Goal: Transaction & Acquisition: Purchase product/service

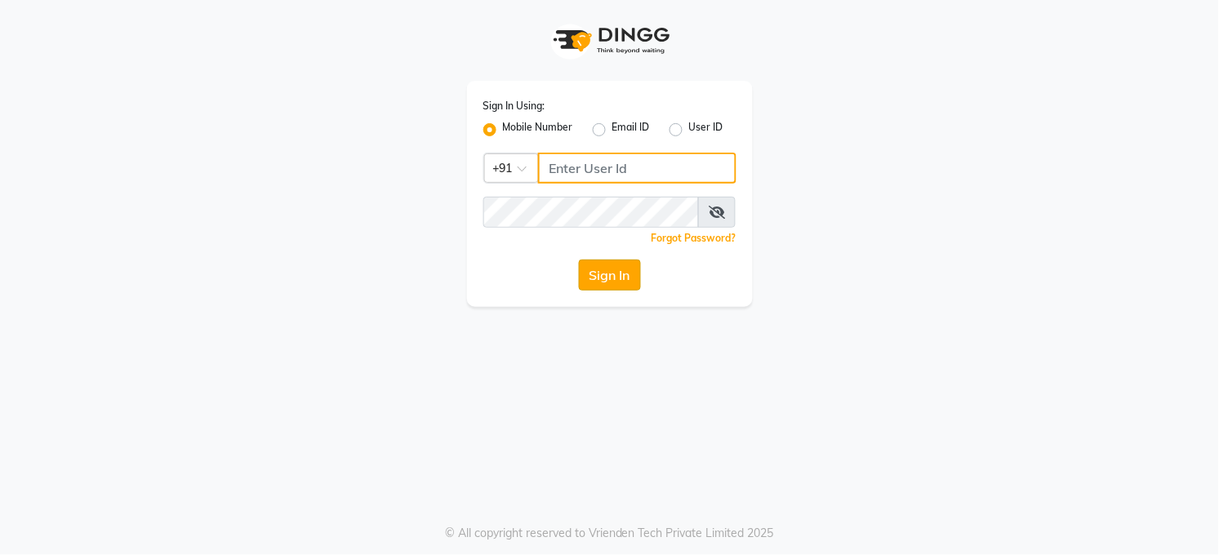
type input "7360007500"
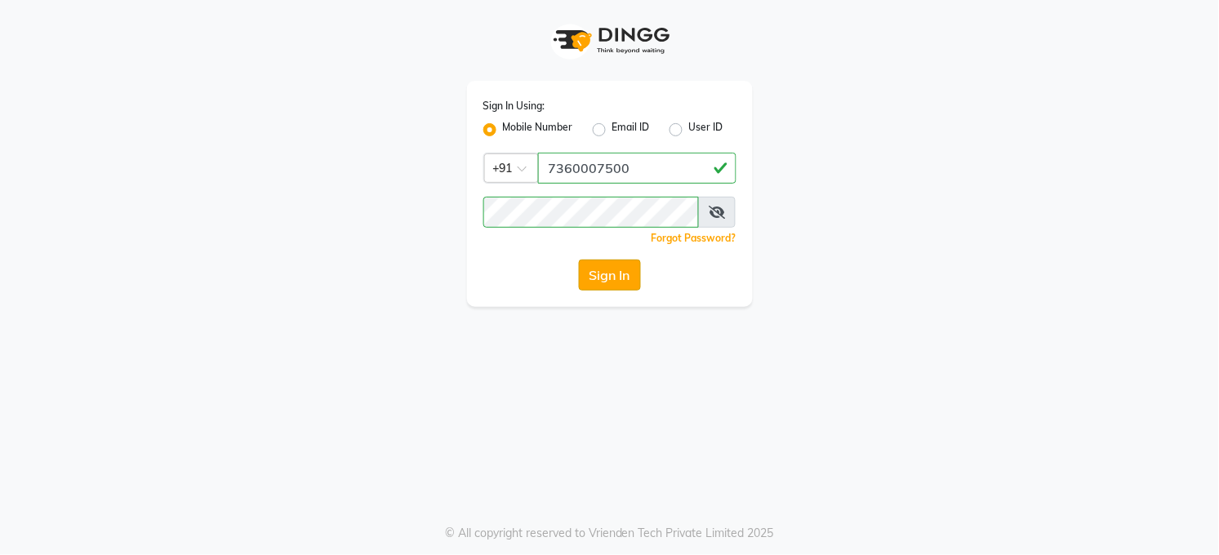
click at [619, 277] on button "Sign In" at bounding box center [610, 275] width 62 height 31
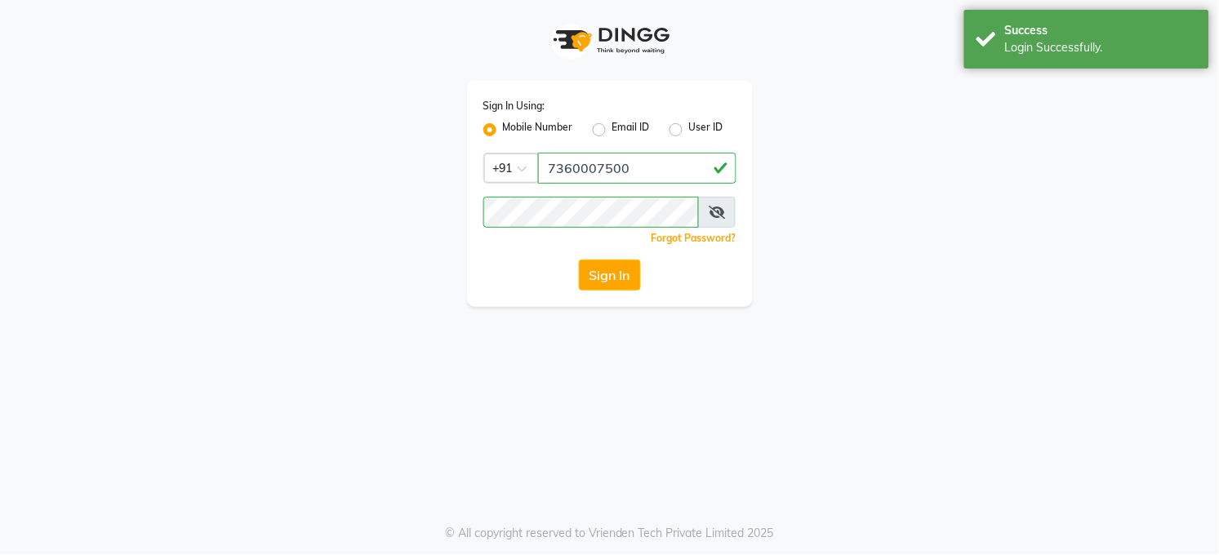
select select "service"
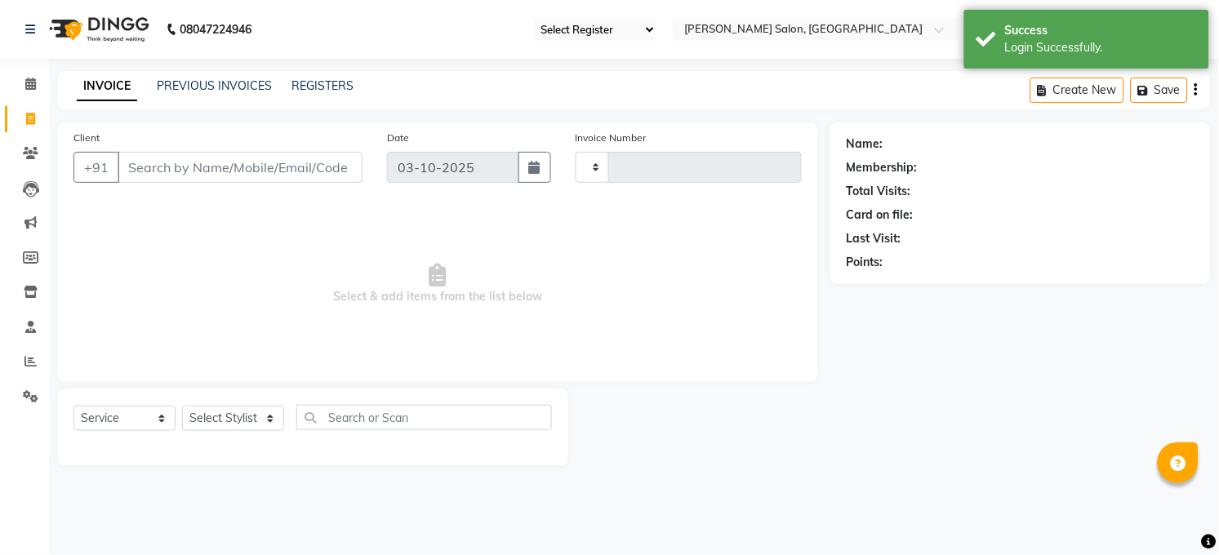
select select "en"
type input "3632"
select select "35"
select select "5748"
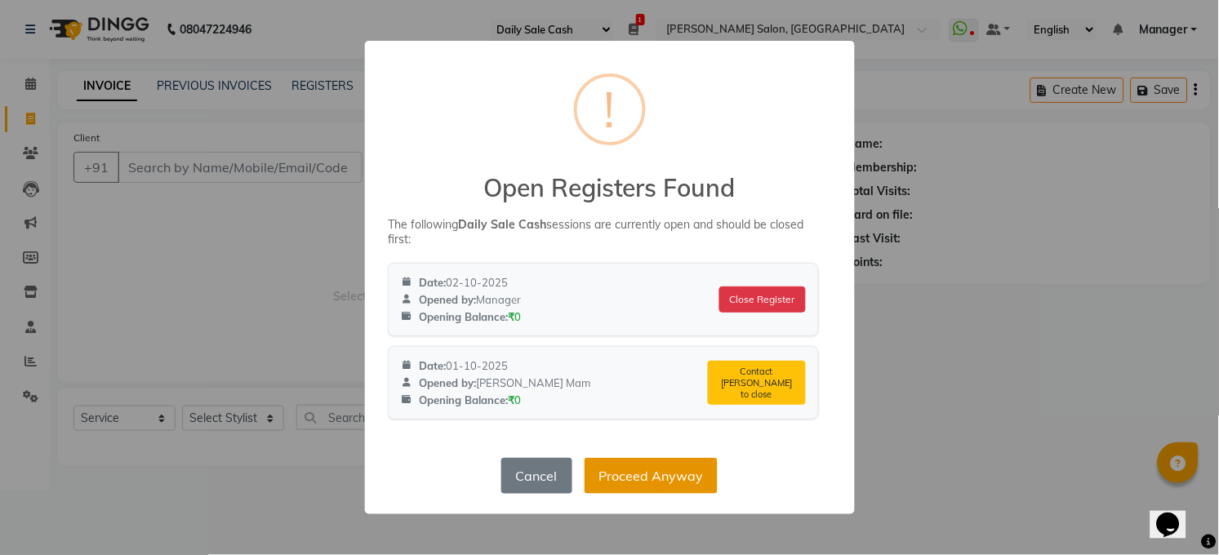
click at [681, 468] on button "Proceed Anyway" at bounding box center [650, 476] width 133 height 36
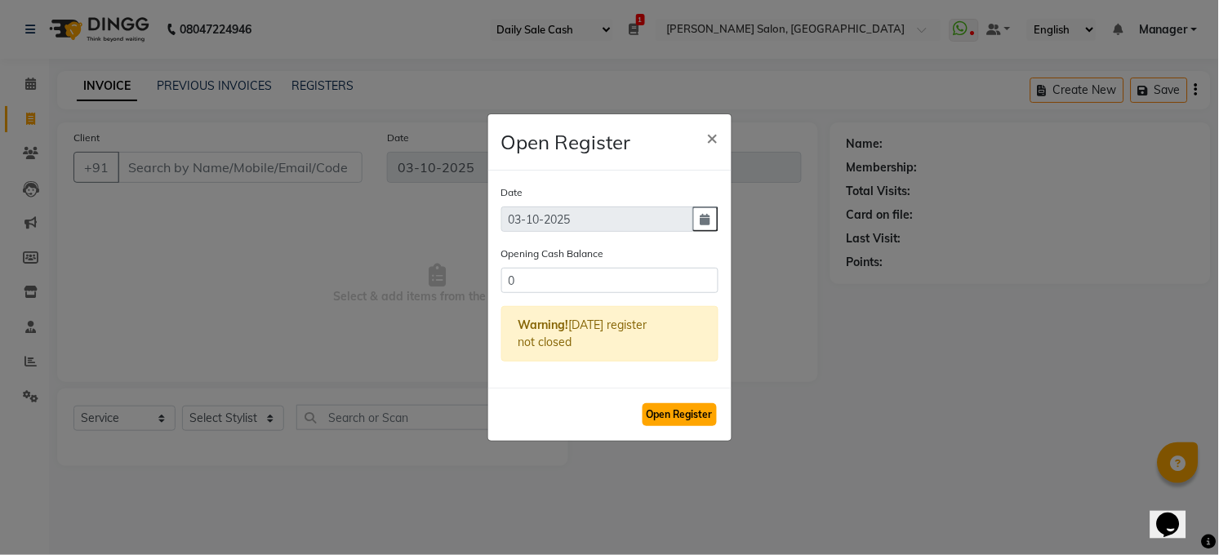
click at [681, 416] on button "Open Register" at bounding box center [679, 414] width 74 height 23
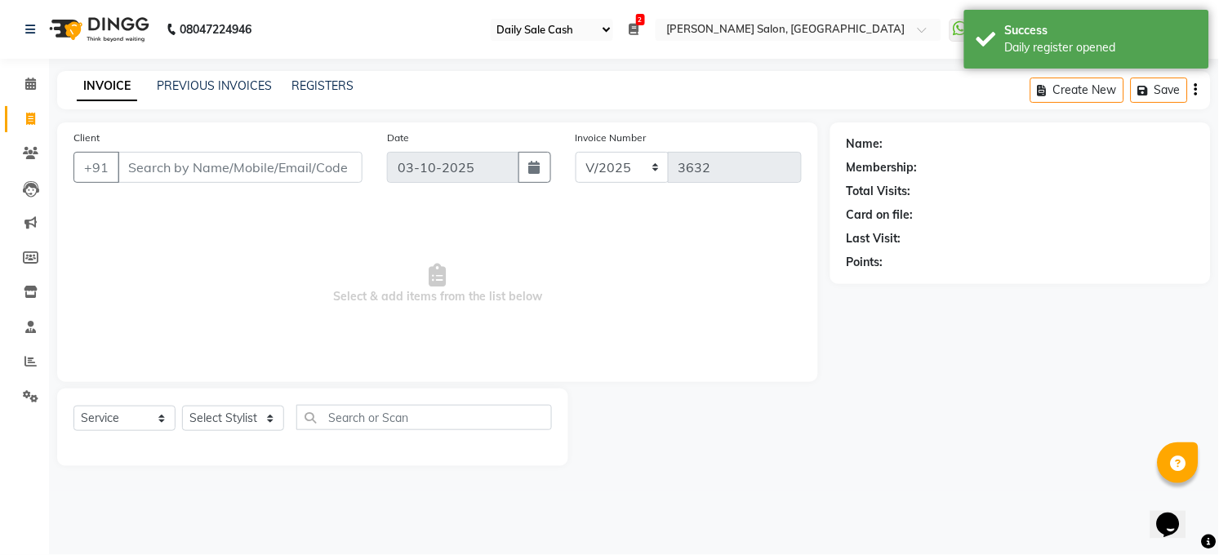
click at [629, 22] on ul "Select Register Daily Sale Cash 2 Daily Open Registers 03-10-2025 Close Opening…" at bounding box center [715, 30] width 467 height 22
click at [642, 28] on ul "Select Register Daily Sale Cash 2 Daily Open Registers 03-10-2025 Close Opening…" at bounding box center [715, 30] width 467 height 22
click at [636, 30] on icon at bounding box center [634, 29] width 10 height 11
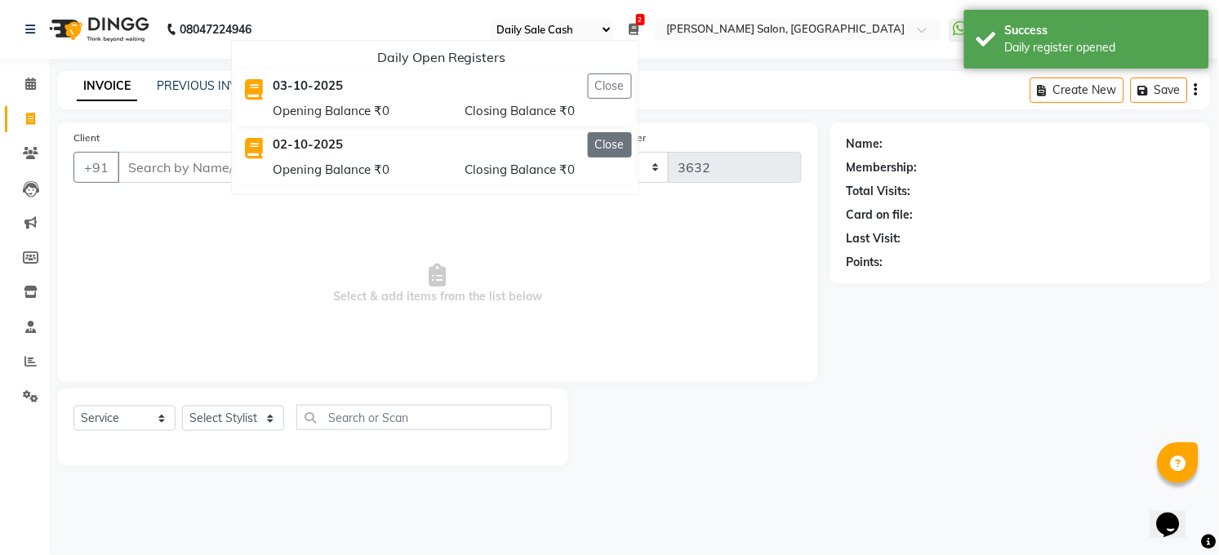
click at [603, 144] on button "Close" at bounding box center [610, 144] width 44 height 25
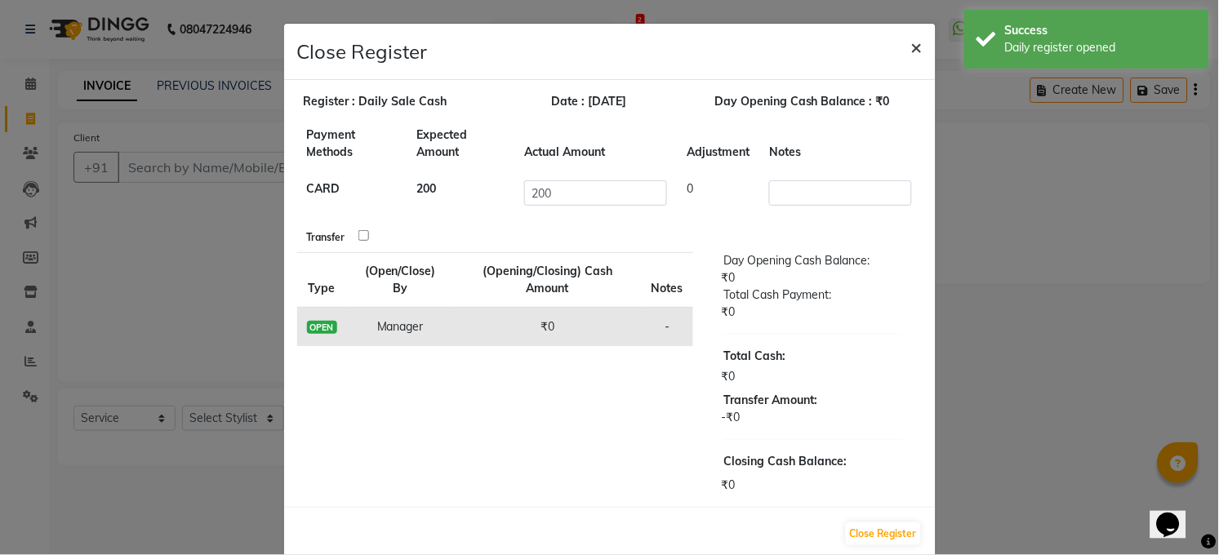
click at [911, 50] on span "×" at bounding box center [916, 46] width 11 height 24
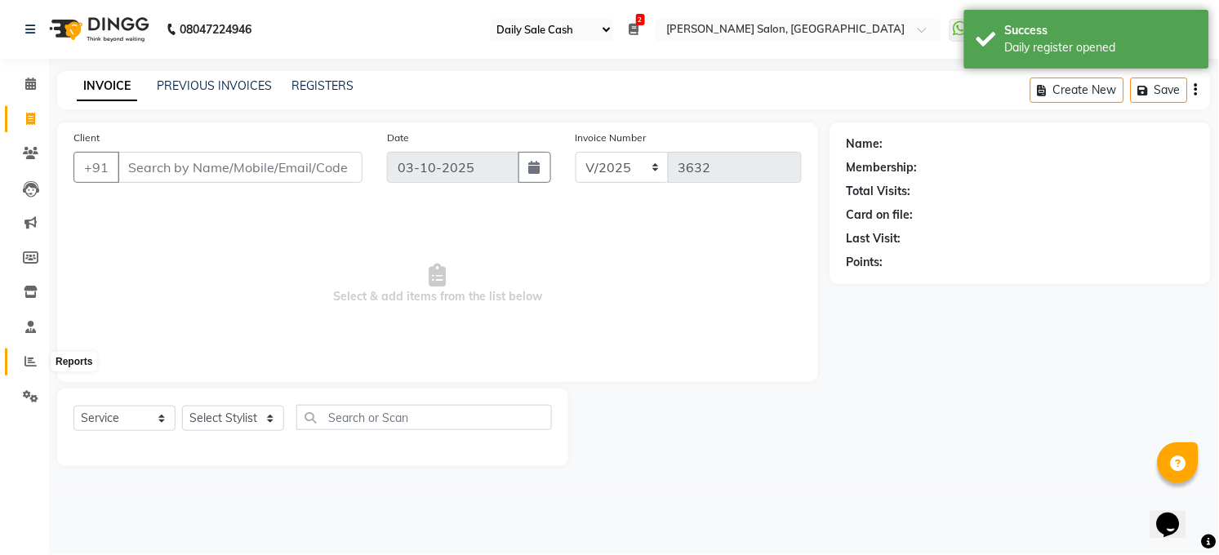
click at [29, 362] on icon at bounding box center [30, 361] width 12 height 12
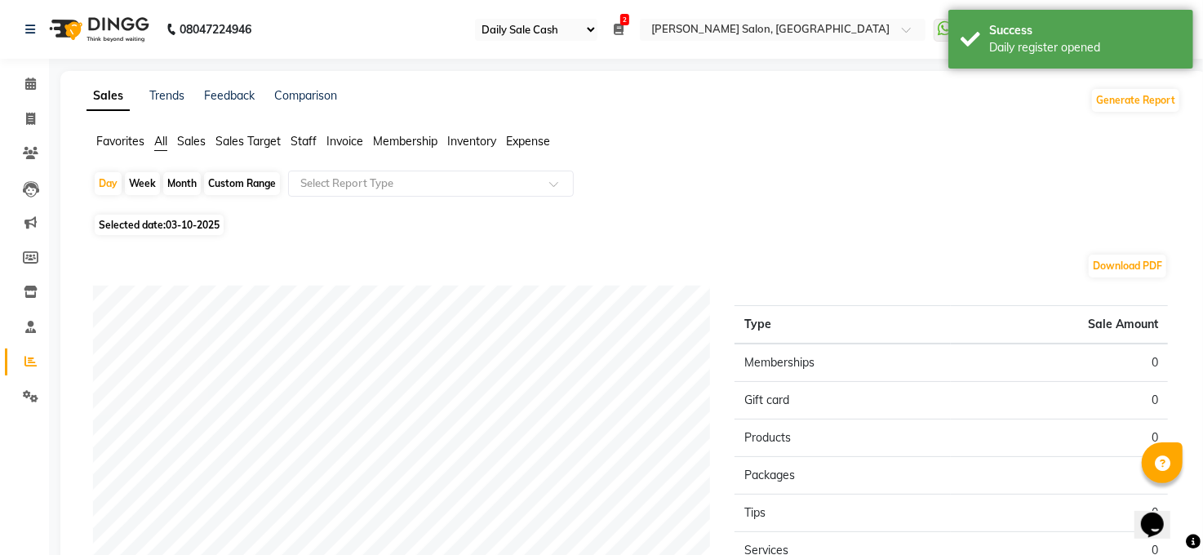
click at [153, 226] on span "Selected date: 03-10-2025" at bounding box center [159, 225] width 129 height 20
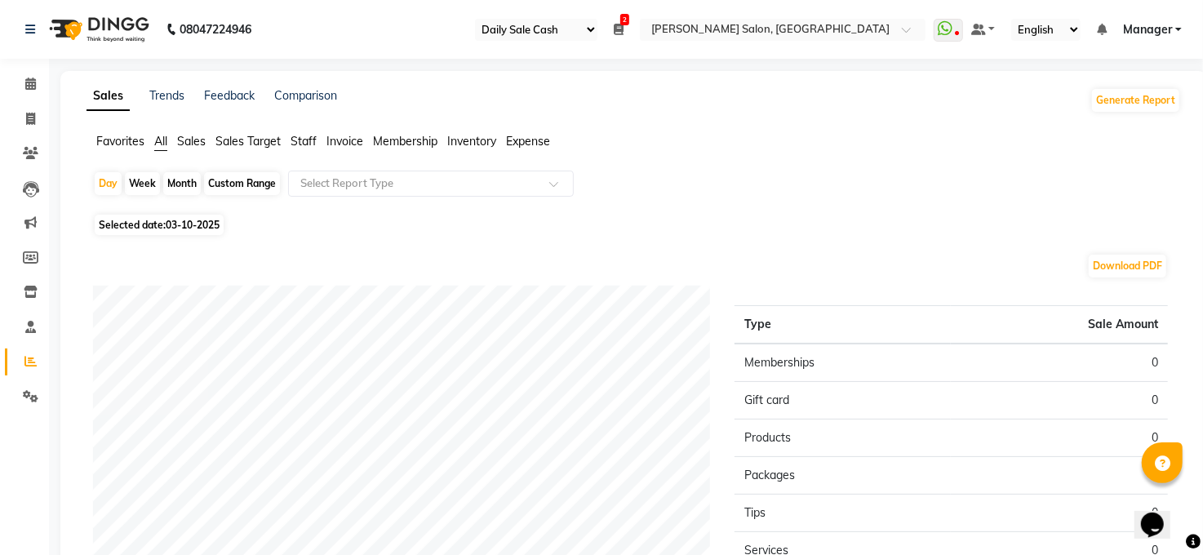
select select "10"
select select "2025"
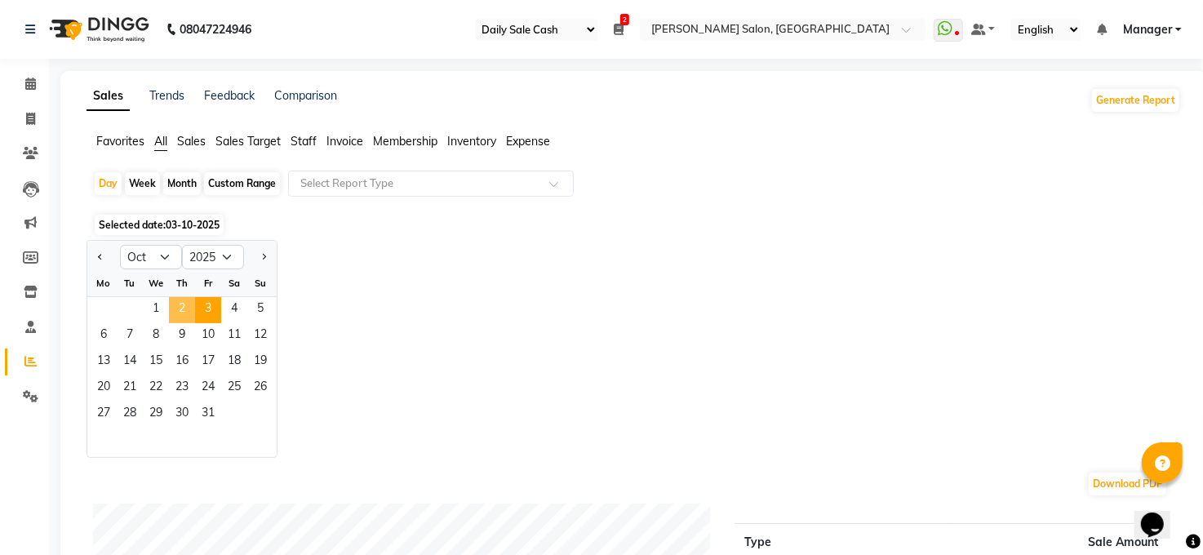
click at [186, 312] on span "2" at bounding box center [182, 310] width 26 height 26
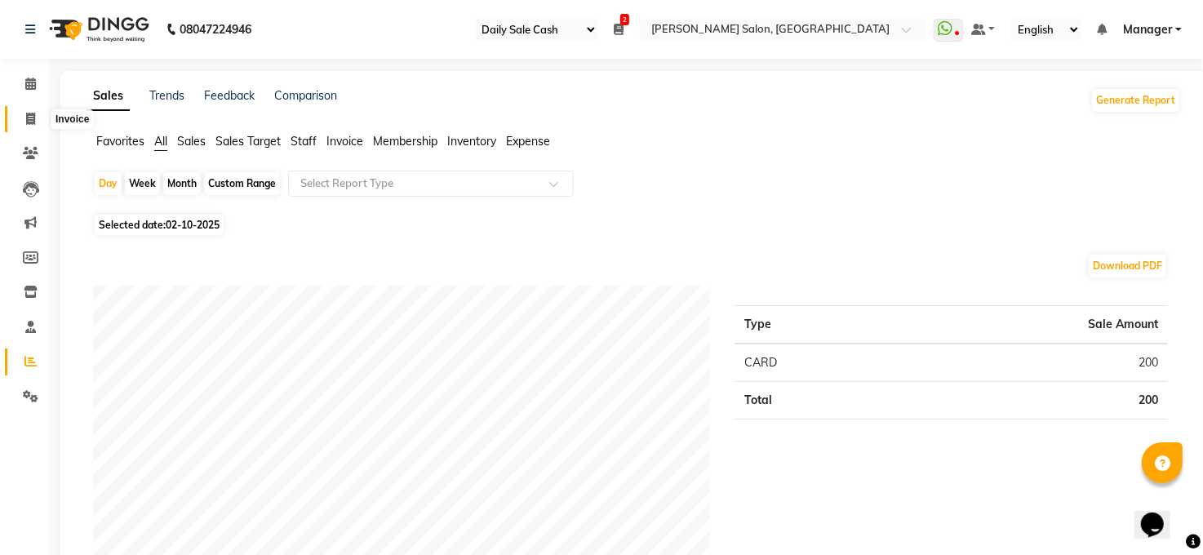
click at [28, 123] on icon at bounding box center [30, 119] width 9 height 12
select select "service"
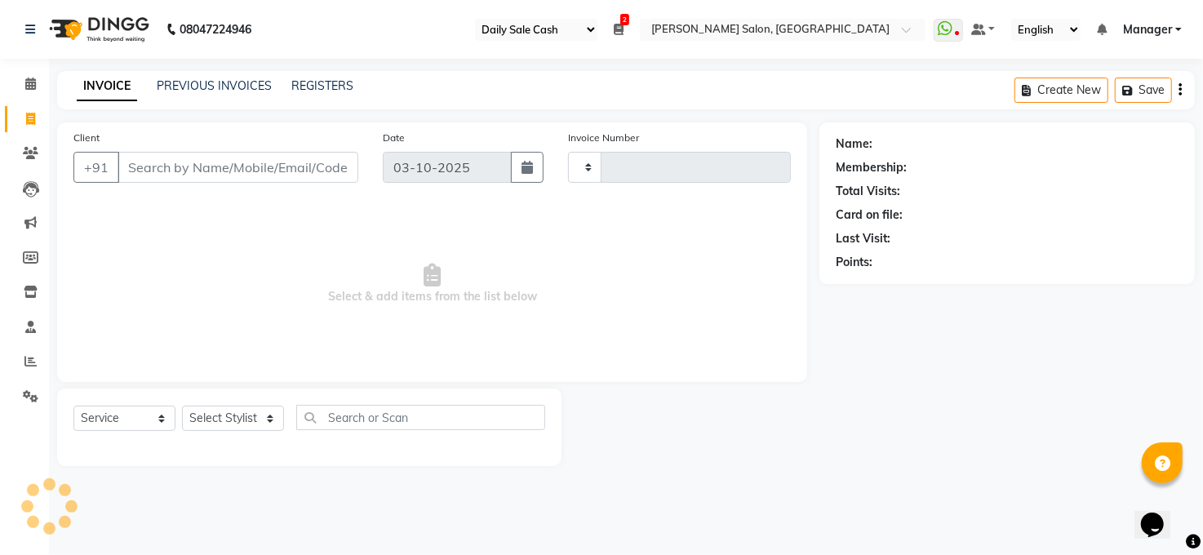
type input "3632"
select select "5748"
drag, startPoint x: 628, startPoint y: 27, endPoint x: 641, endPoint y: 81, distance: 55.4
click at [628, 29] on ul "Select Register Daily Sale Cash 2 Daily Open Registers 03-10-2025 Close Opening…" at bounding box center [715, 30] width 467 height 22
click at [638, 30] on icon at bounding box center [634, 29] width 10 height 11
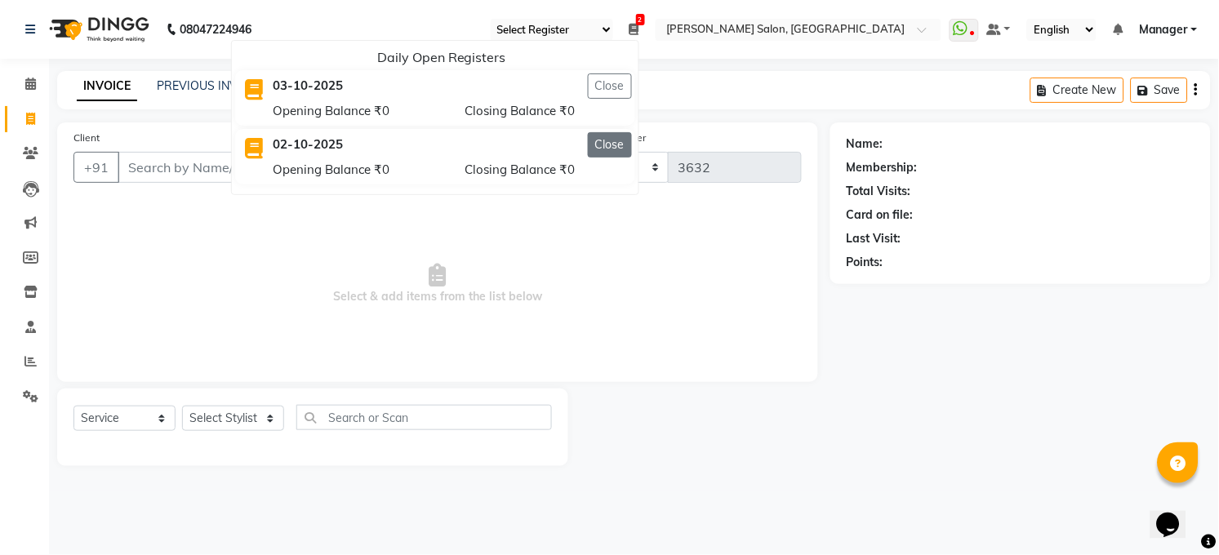
click at [611, 138] on button "Close" at bounding box center [610, 144] width 44 height 25
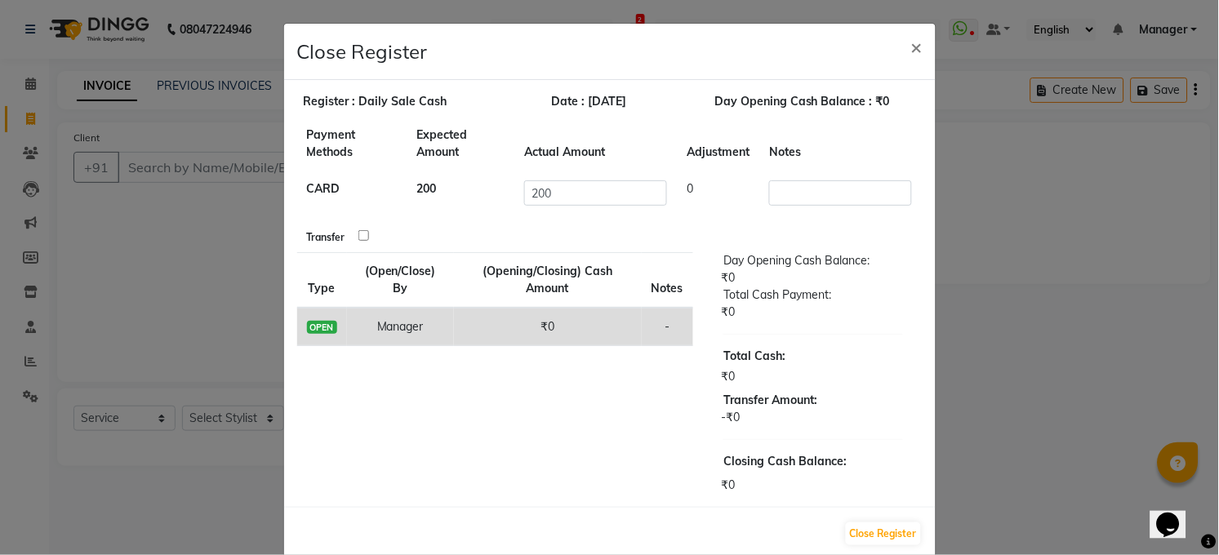
click at [359, 234] on input "checkbox" at bounding box center [363, 235] width 11 height 11
checkbox input "true"
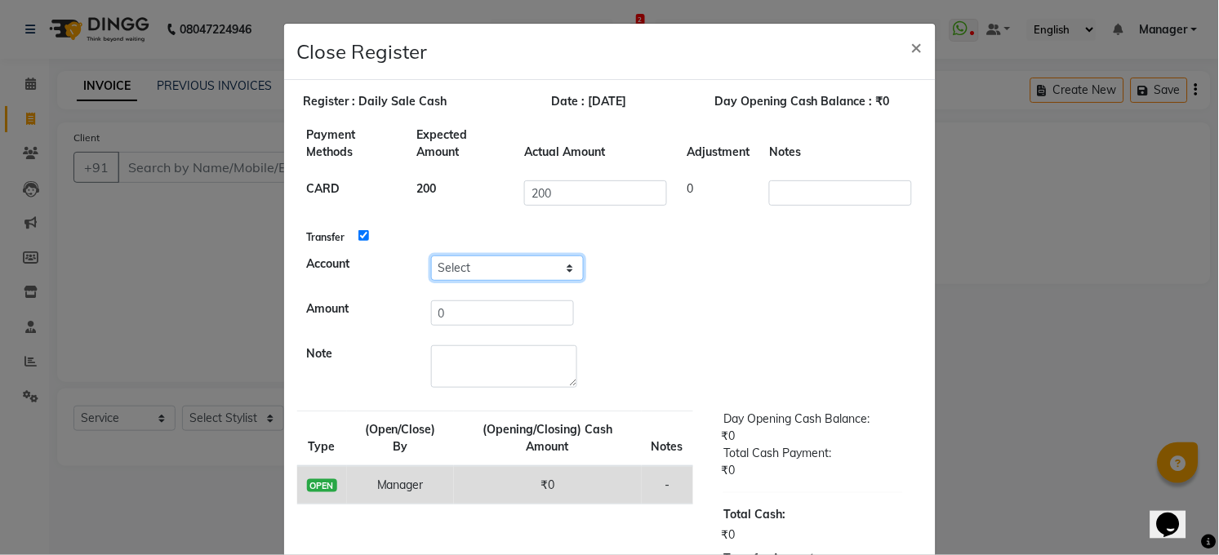
click at [521, 258] on select "Select Petty Cash Handover Account" at bounding box center [507, 267] width 153 height 25
select select "5298"
click at [431, 255] on select "Select Petty Cash Handover Account" at bounding box center [507, 267] width 153 height 25
click at [511, 314] on input "0" at bounding box center [502, 312] width 143 height 25
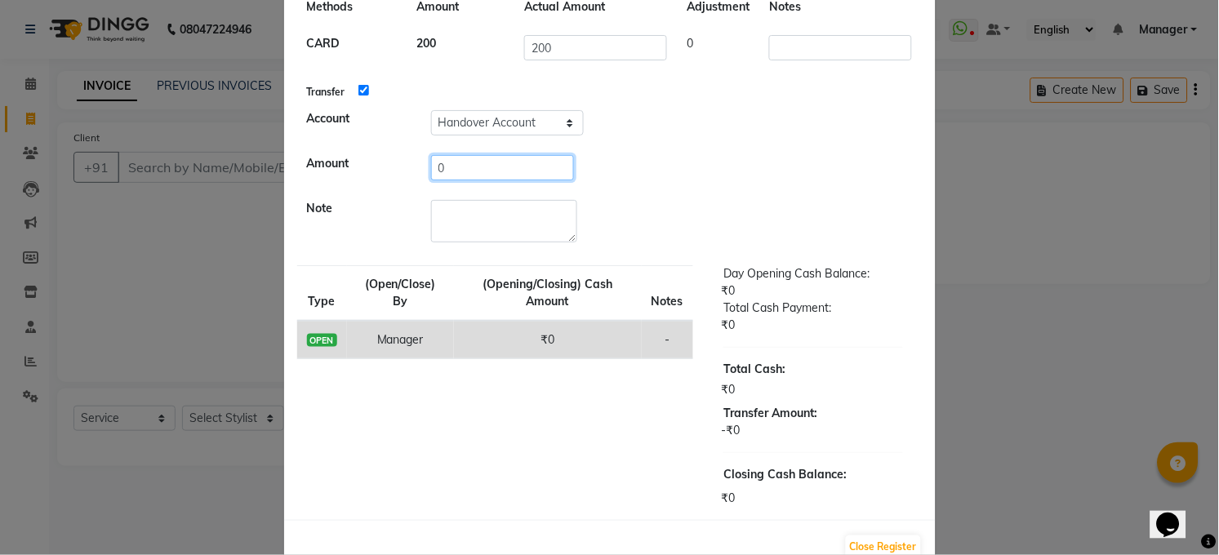
scroll to position [186, 0]
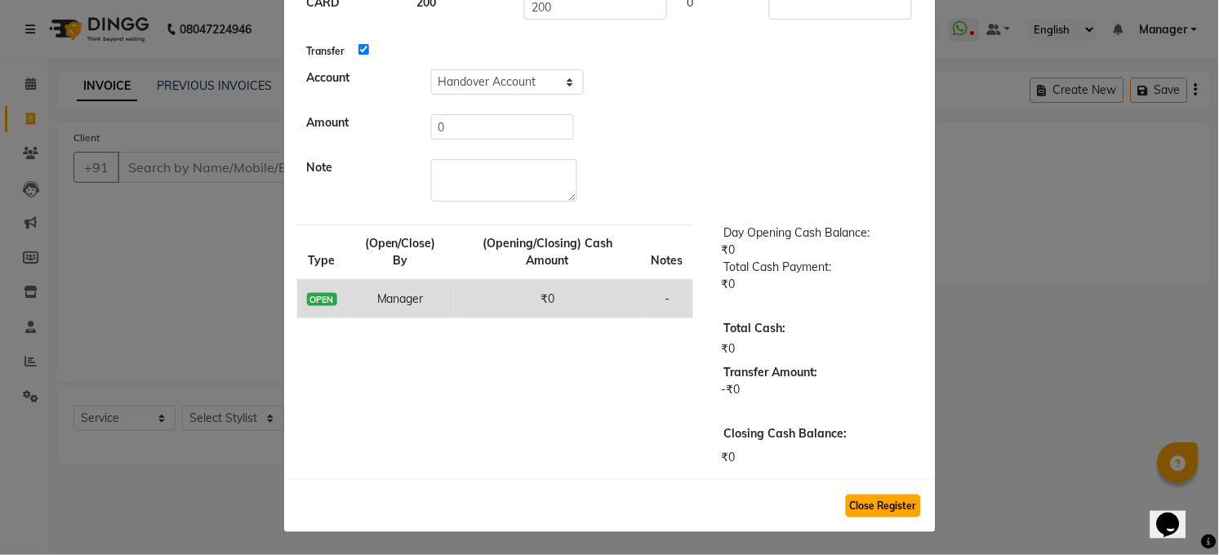
click at [885, 511] on button "Close Register" at bounding box center [883, 506] width 75 height 23
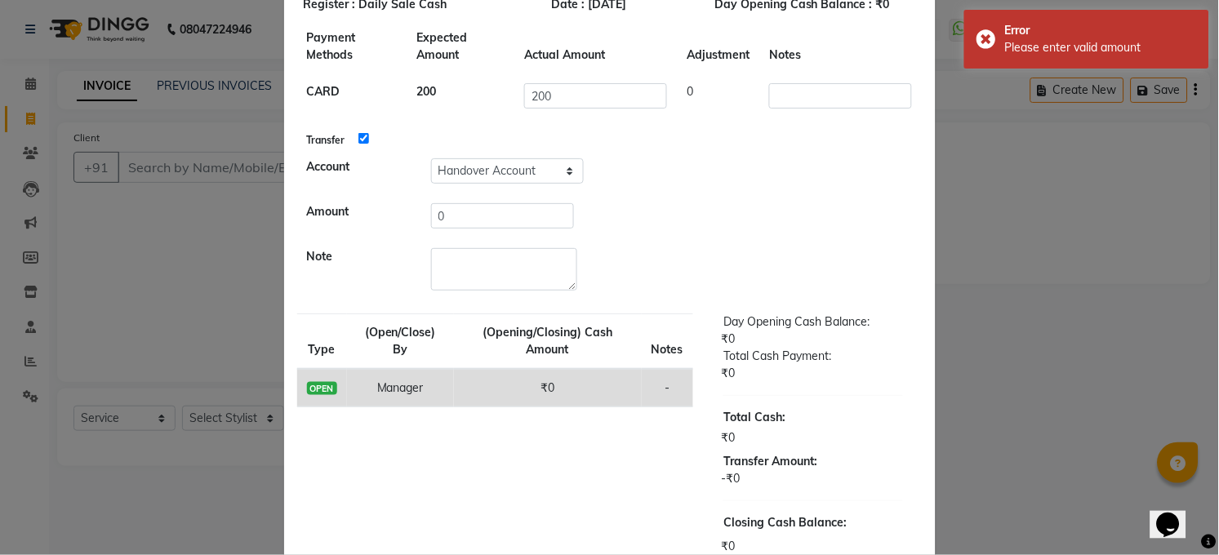
scroll to position [0, 0]
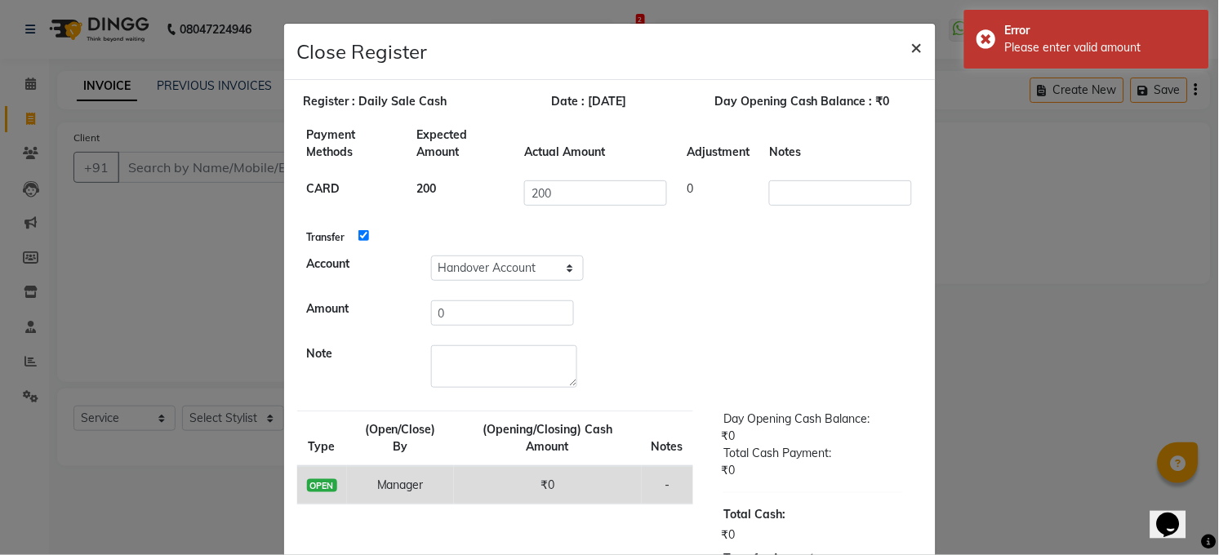
click at [911, 56] on span "×" at bounding box center [916, 46] width 11 height 24
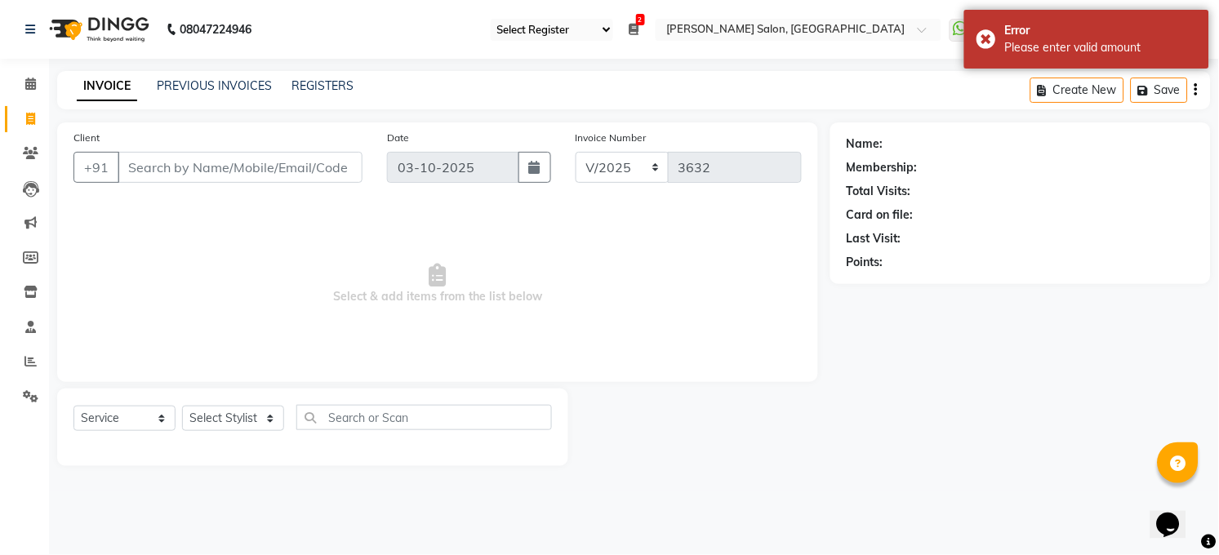
click at [635, 32] on icon at bounding box center [634, 29] width 10 height 11
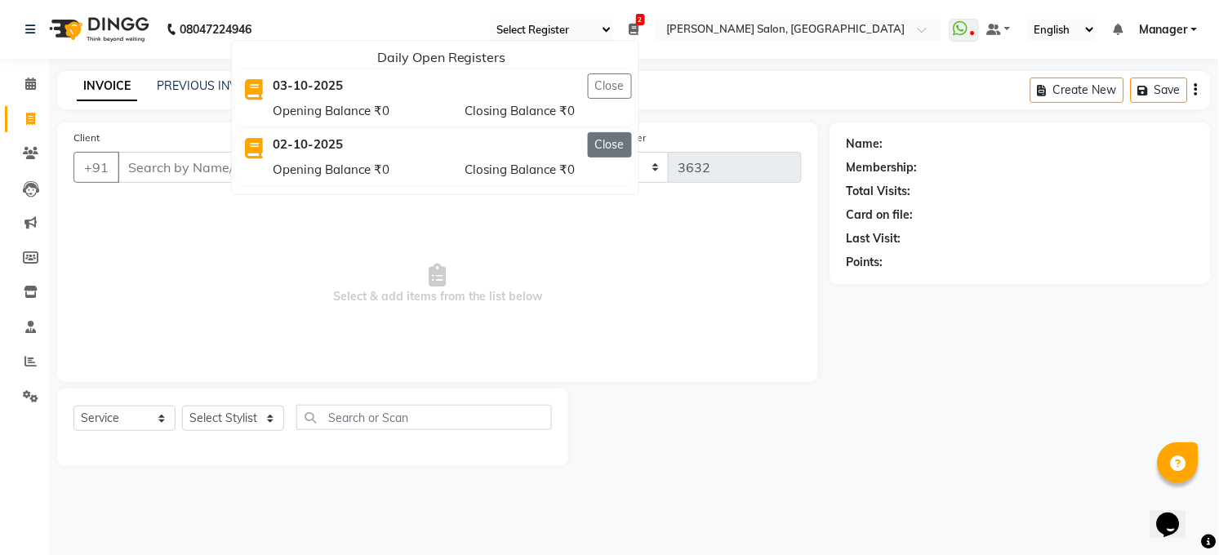
click at [609, 134] on button "Close" at bounding box center [610, 144] width 44 height 25
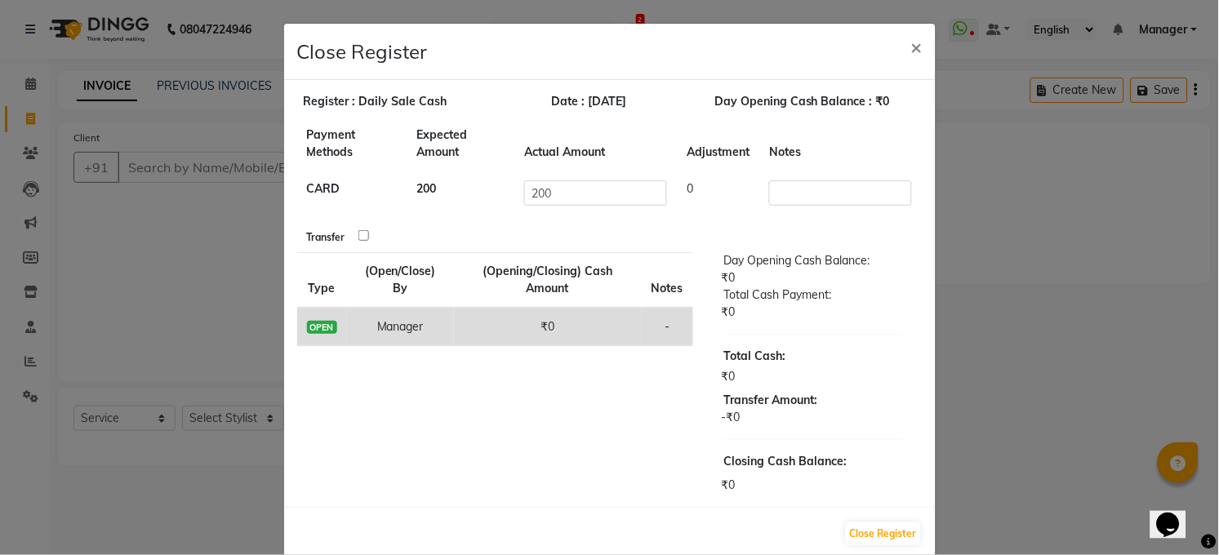
click at [358, 235] on input "checkbox" at bounding box center [363, 235] width 11 height 11
checkbox input "true"
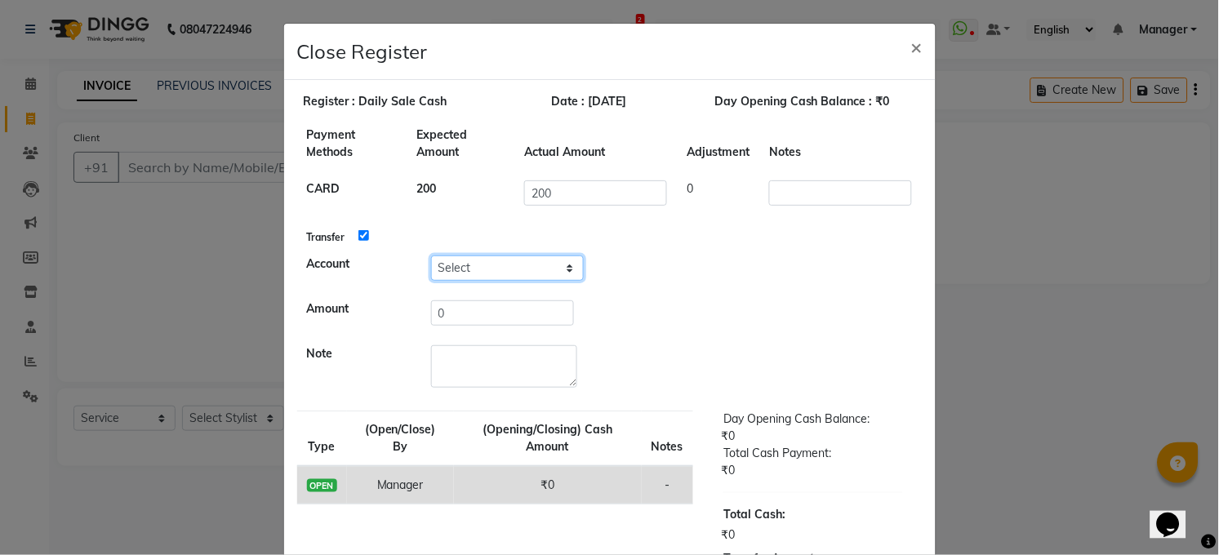
drag, startPoint x: 485, startPoint y: 262, endPoint x: 487, endPoint y: 278, distance: 16.5
click at [487, 262] on select "Select Petty Cash Handover Account" at bounding box center [507, 267] width 153 height 25
select select "5298"
click at [431, 255] on select "Select Petty Cash Handover Account" at bounding box center [507, 267] width 153 height 25
click at [485, 328] on td "0" at bounding box center [671, 313] width 501 height 45
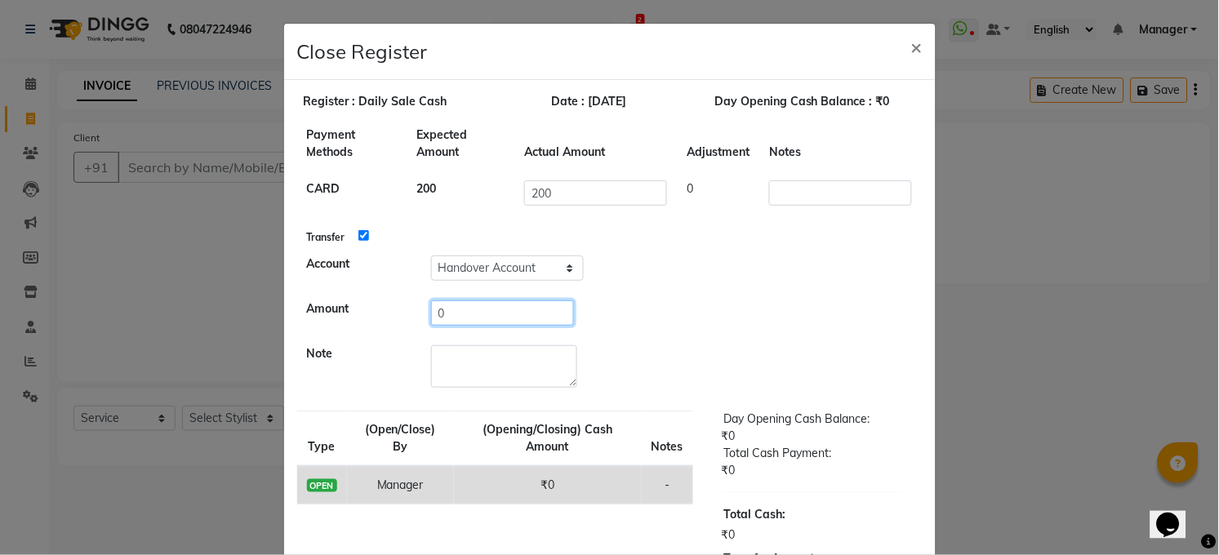
click at [487, 322] on input "0" at bounding box center [502, 312] width 143 height 25
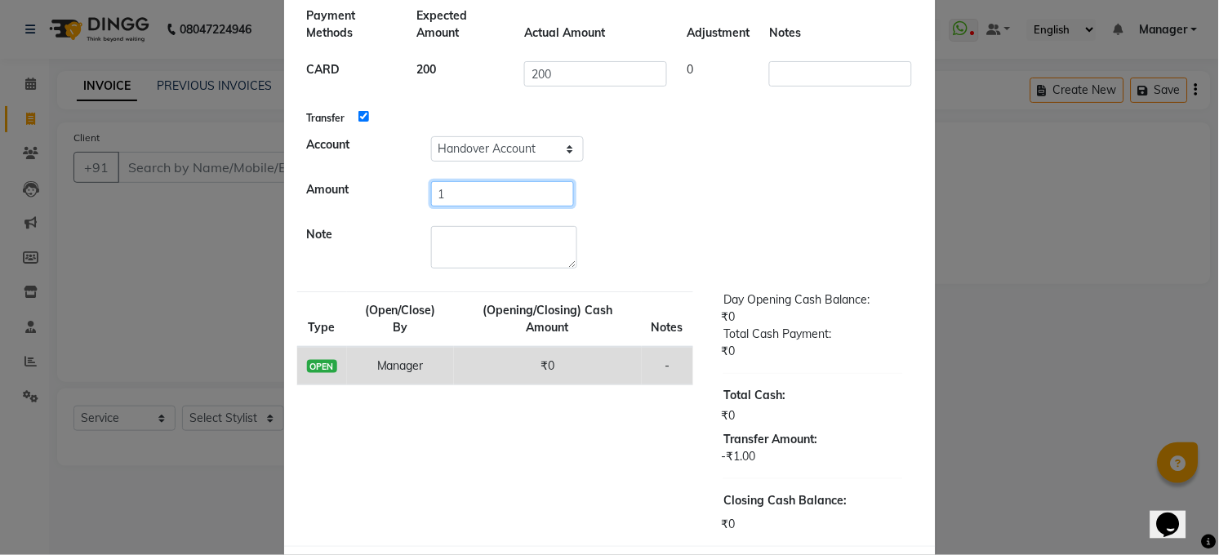
scroll to position [186, 0]
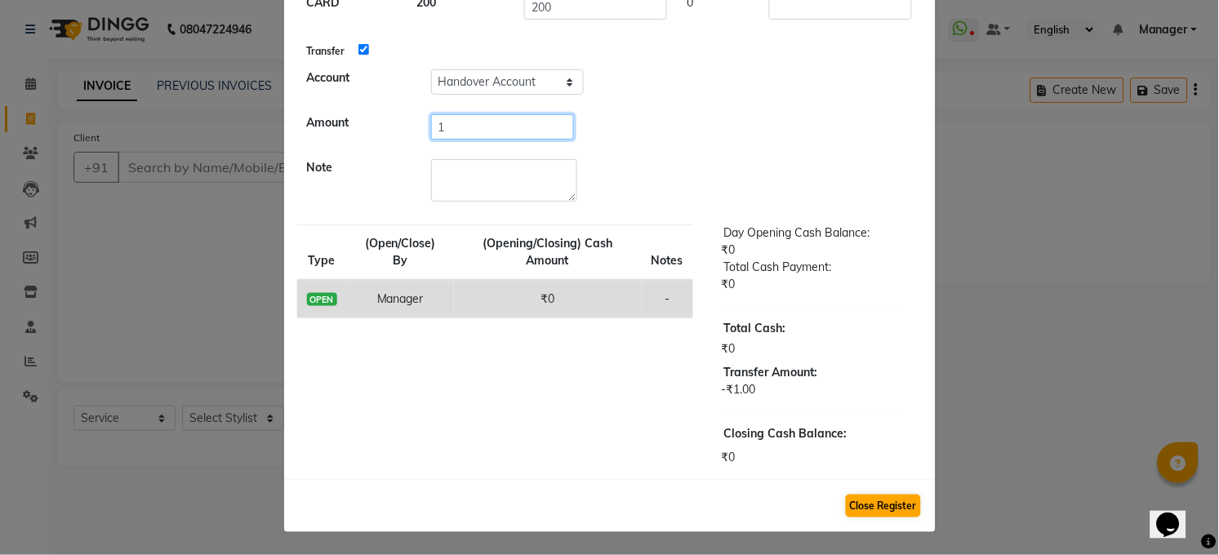
type input "1"
click at [866, 504] on button "Close Register" at bounding box center [883, 506] width 75 height 23
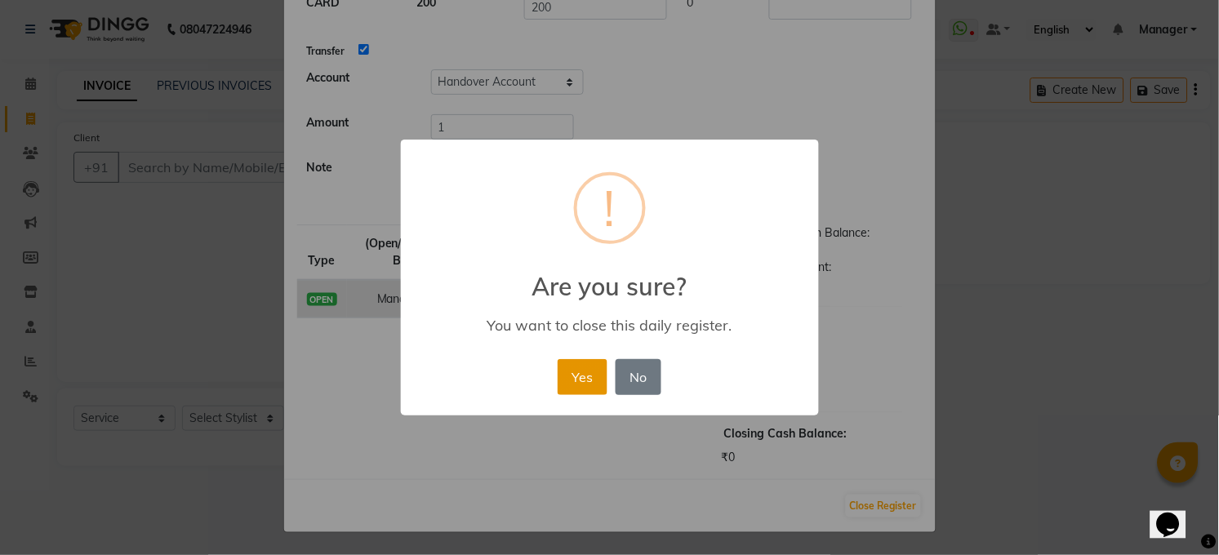
click at [582, 387] on button "Yes" at bounding box center [583, 377] width 50 height 36
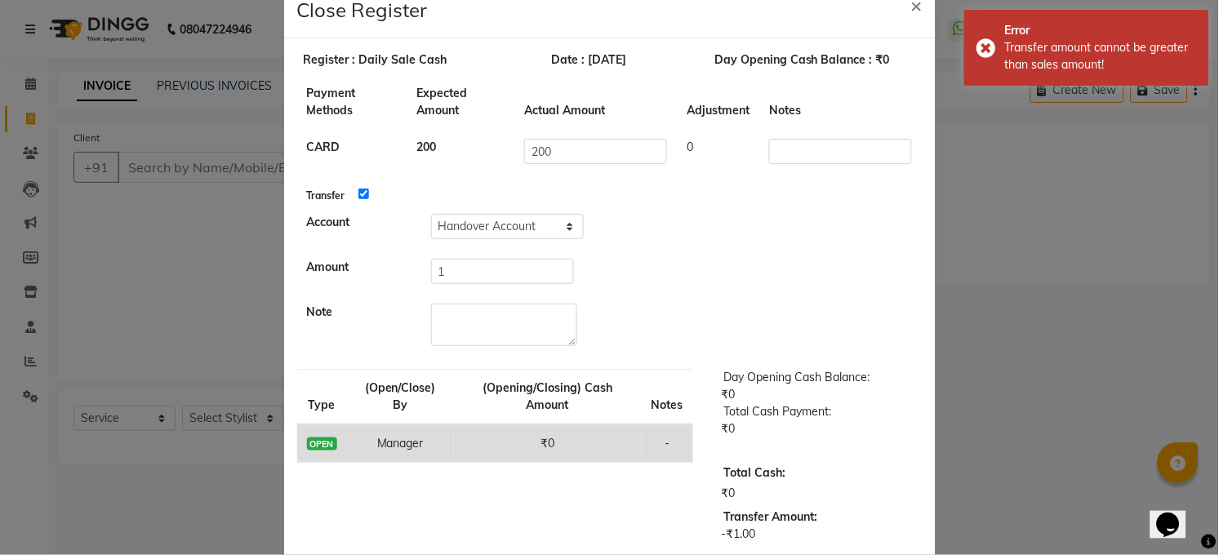
scroll to position [0, 0]
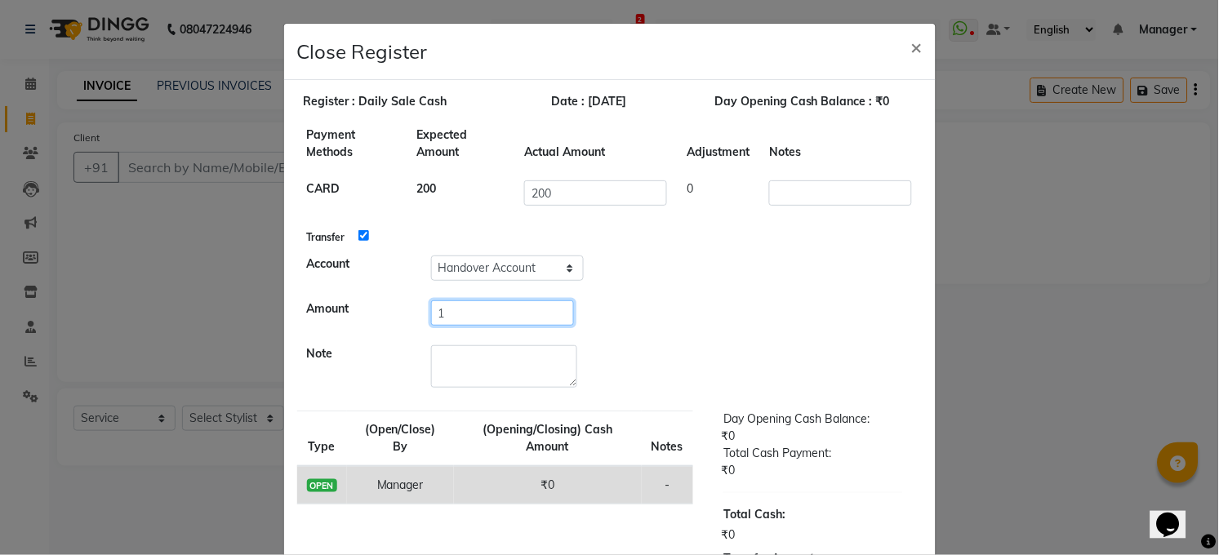
click at [487, 316] on input "1" at bounding box center [502, 312] width 143 height 25
type input "1"
click at [911, 52] on span "×" at bounding box center [916, 46] width 11 height 24
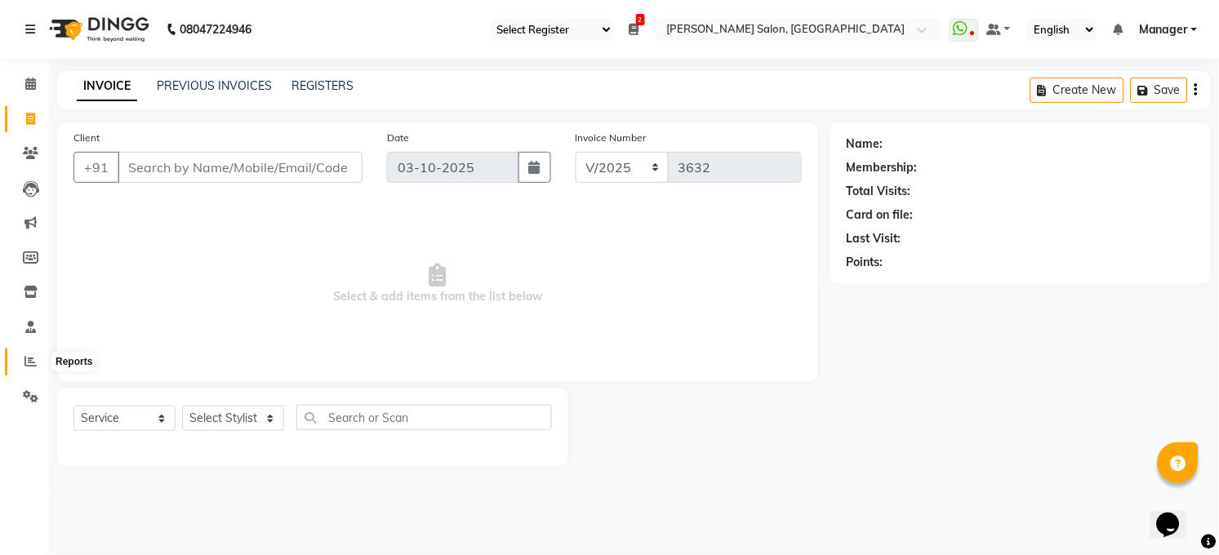
click at [31, 364] on icon at bounding box center [30, 361] width 12 height 12
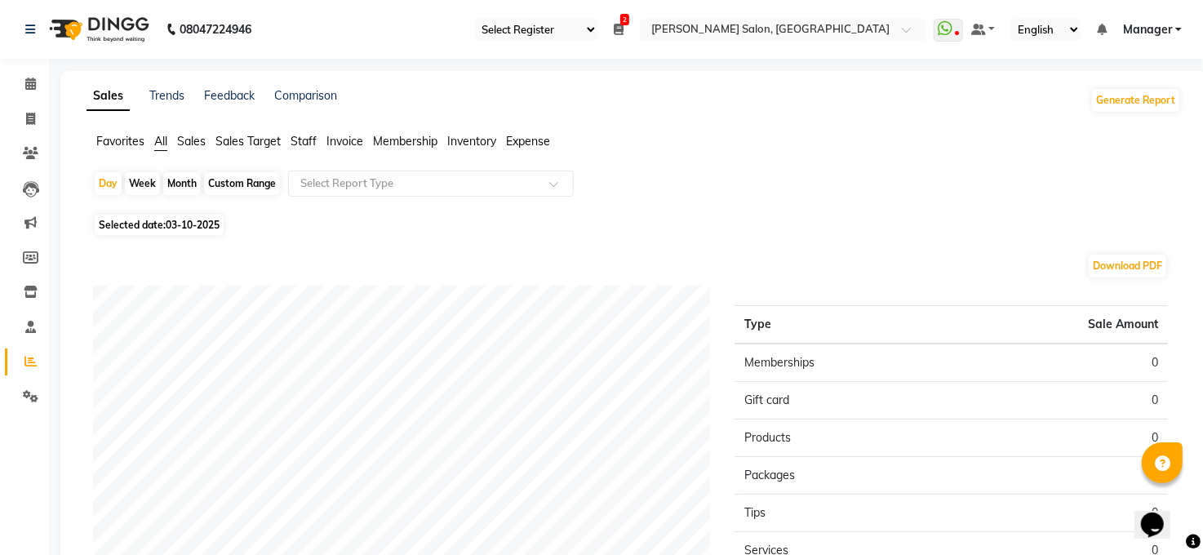
click at [148, 221] on span "Selected date: 03-10-2025" at bounding box center [159, 225] width 129 height 20
select select "10"
select select "2025"
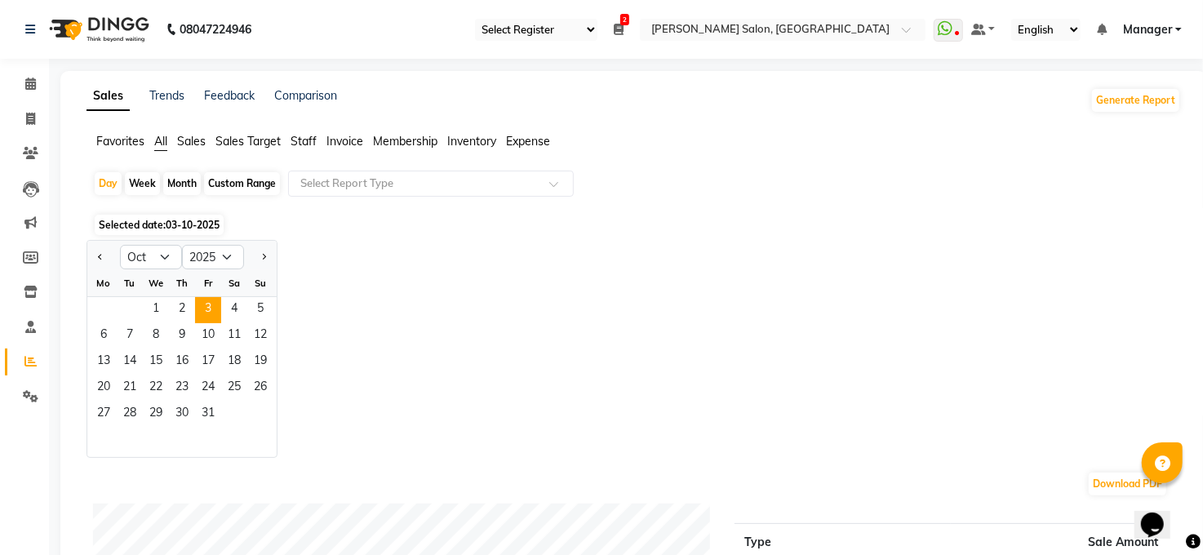
drag, startPoint x: 103, startPoint y: 259, endPoint x: 113, endPoint y: 269, distance: 14.4
click at [103, 260] on button "Previous month" at bounding box center [100, 257] width 13 height 26
select select "9"
click at [128, 411] on span "30" at bounding box center [130, 415] width 26 height 26
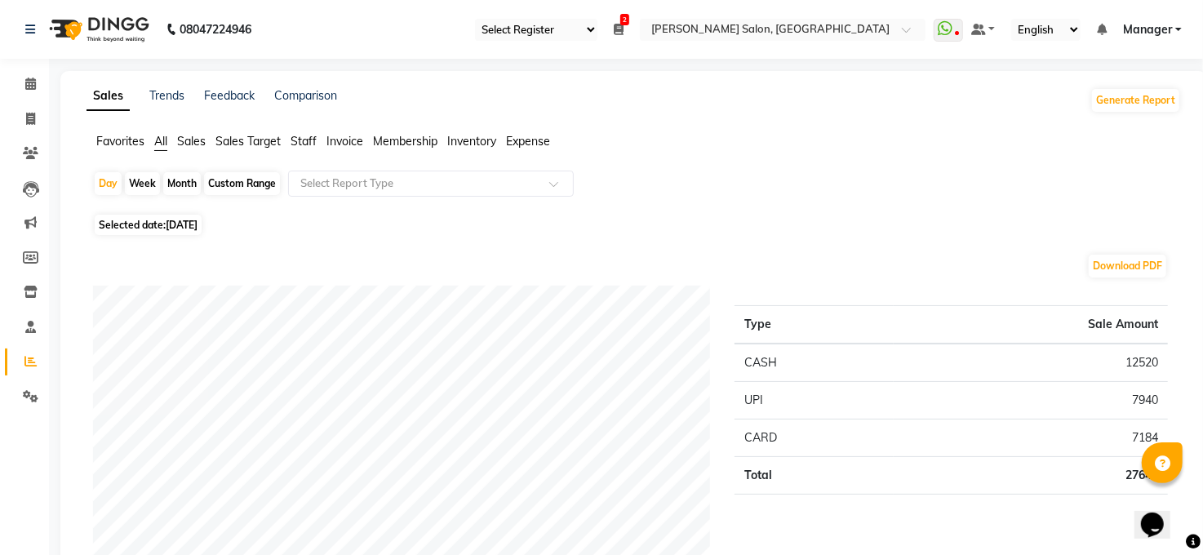
click at [535, 140] on span "Expense" at bounding box center [528, 141] width 44 height 15
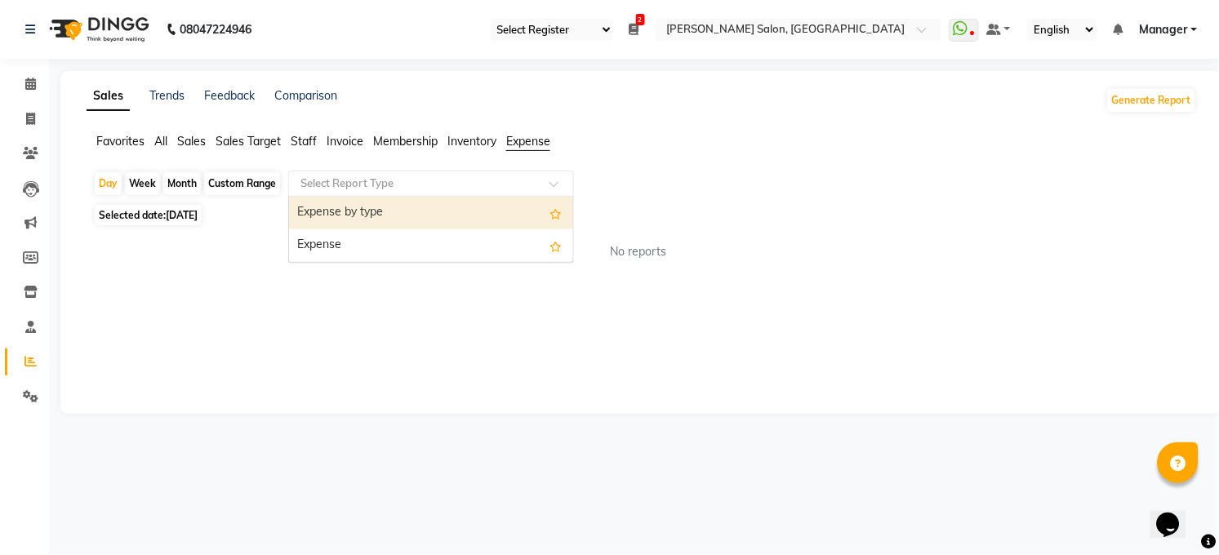
click at [534, 186] on div at bounding box center [431, 184] width 284 height 16
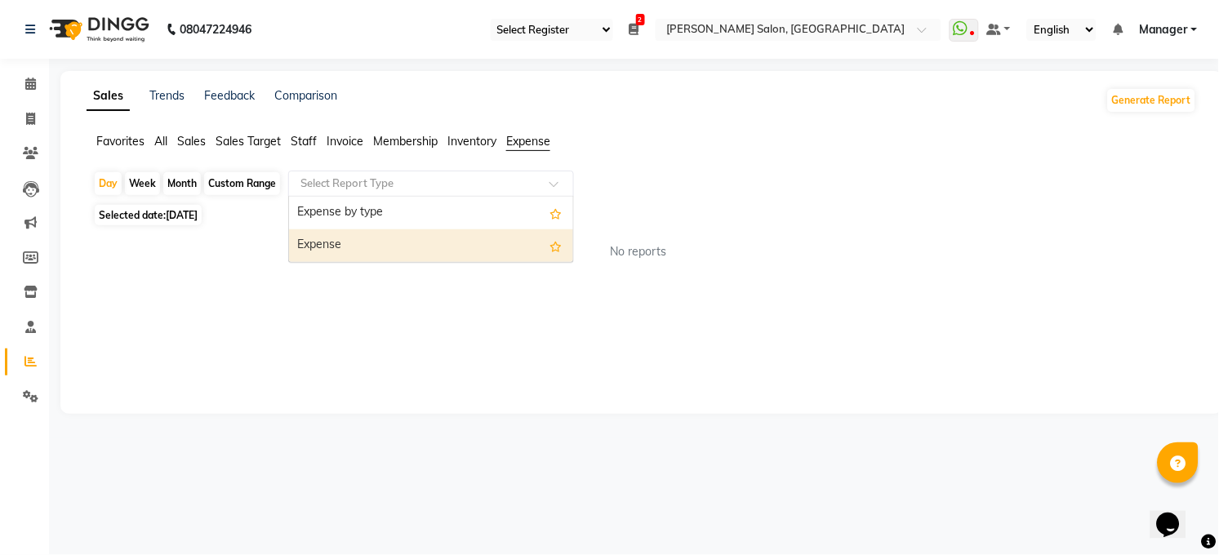
click at [500, 254] on div "Expense" at bounding box center [431, 245] width 284 height 33
select select "full_report"
select select "csv"
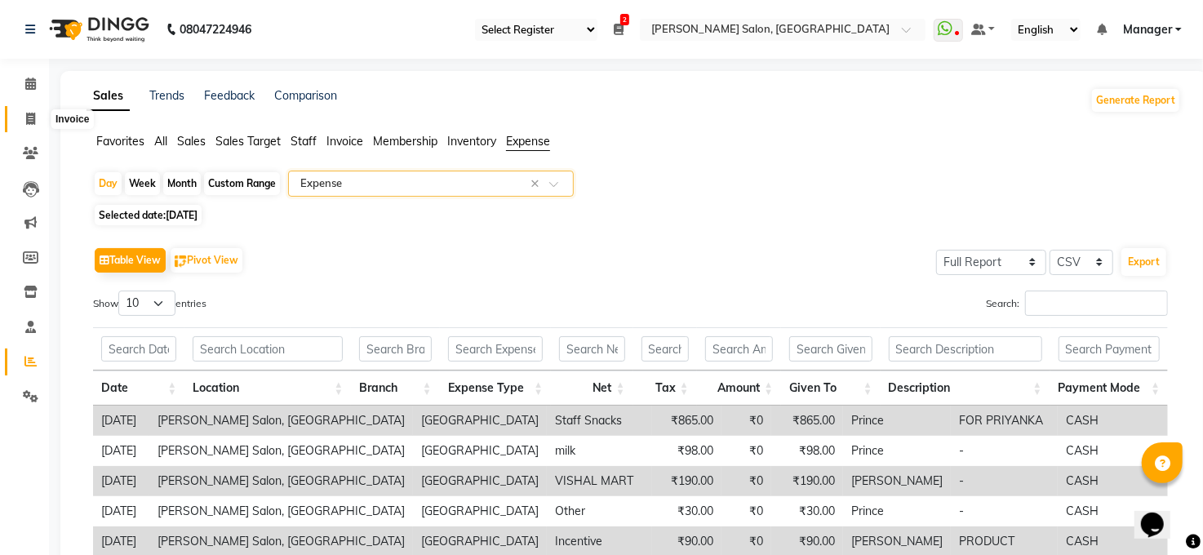
click at [33, 122] on icon at bounding box center [30, 119] width 9 height 12
select select "service"
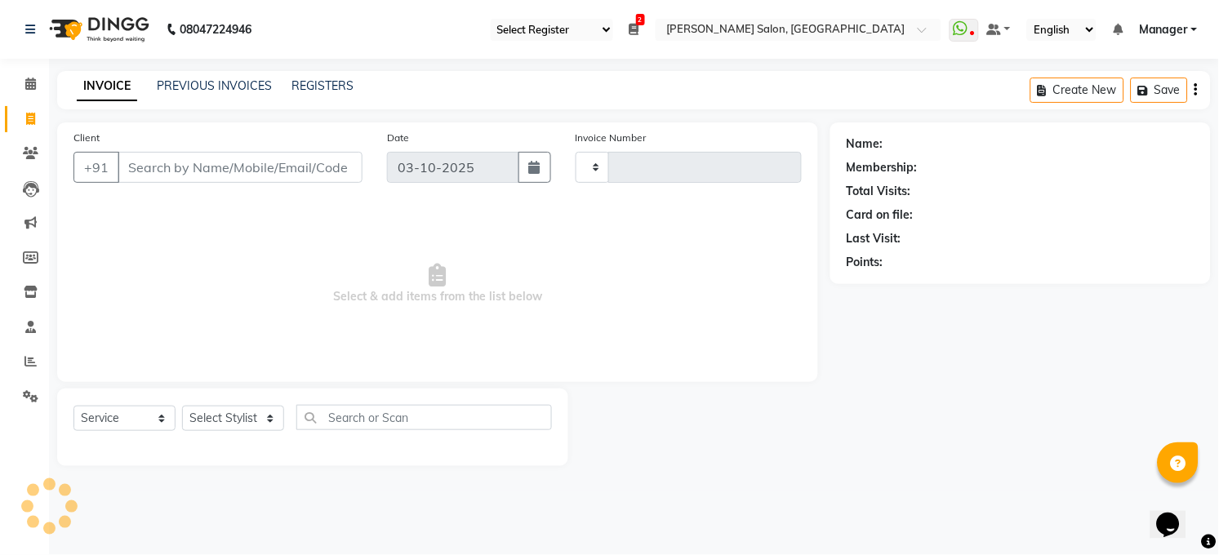
type input "3632"
select select "5748"
click at [629, 20] on ul "Select Register Daily Sale Cash 2 Daily Open Registers 03-10-2025 Close Opening…" at bounding box center [715, 30] width 467 height 22
click at [631, 28] on icon at bounding box center [634, 29] width 10 height 11
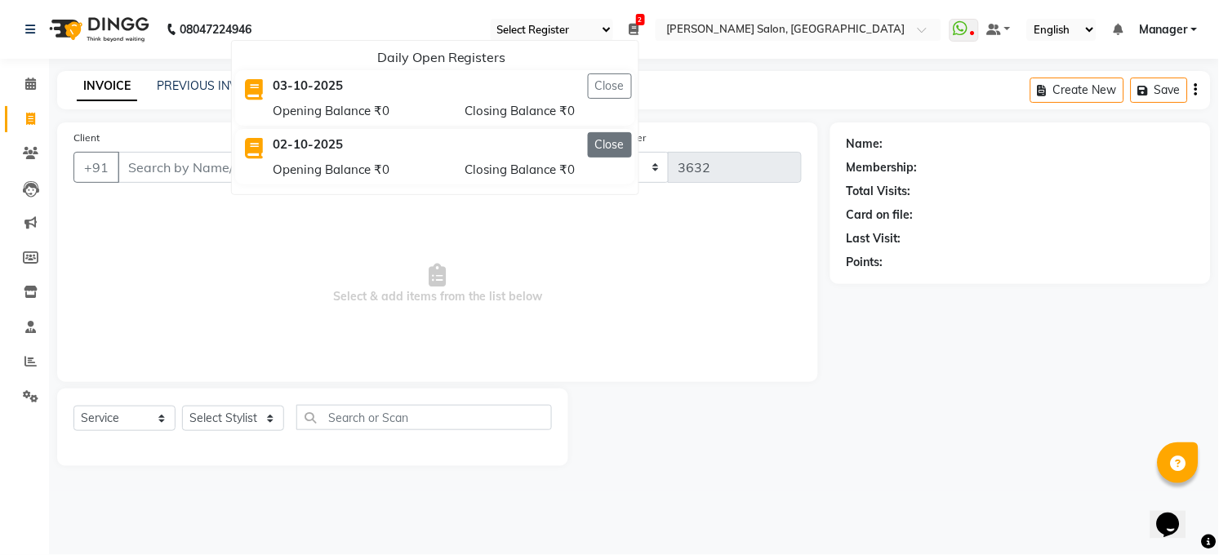
click at [609, 144] on button "Close" at bounding box center [610, 144] width 44 height 25
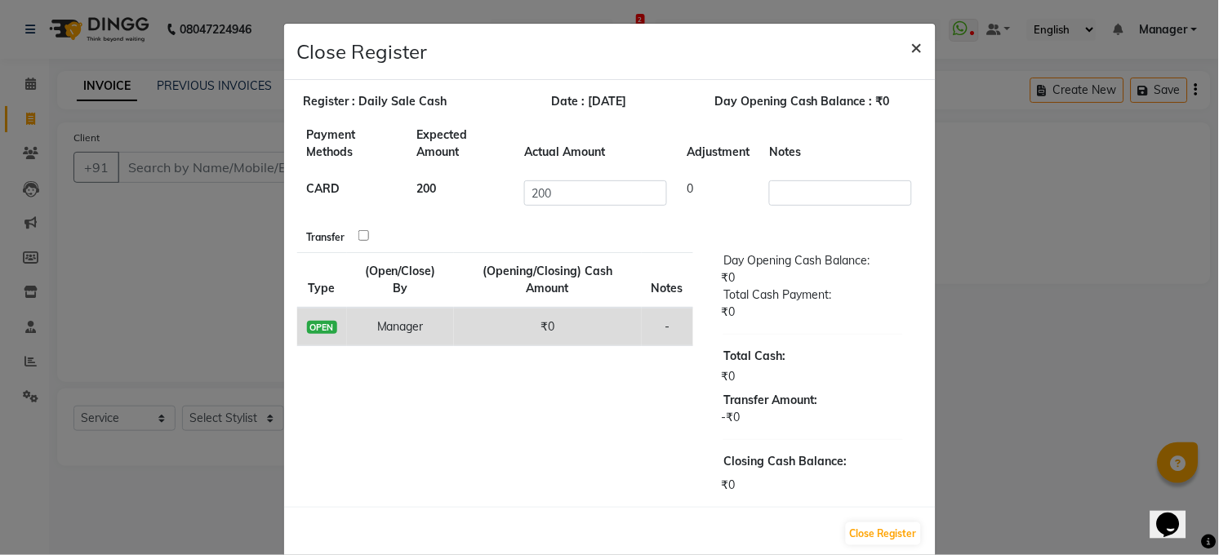
click at [911, 47] on span "×" at bounding box center [916, 46] width 11 height 24
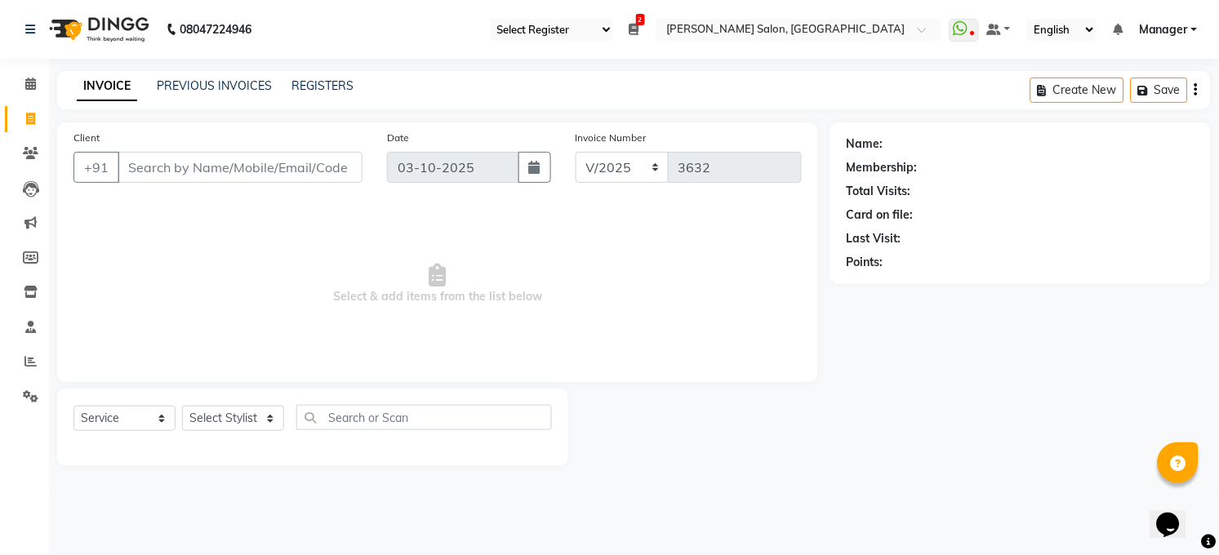
click at [635, 24] on icon at bounding box center [634, 29] width 10 height 11
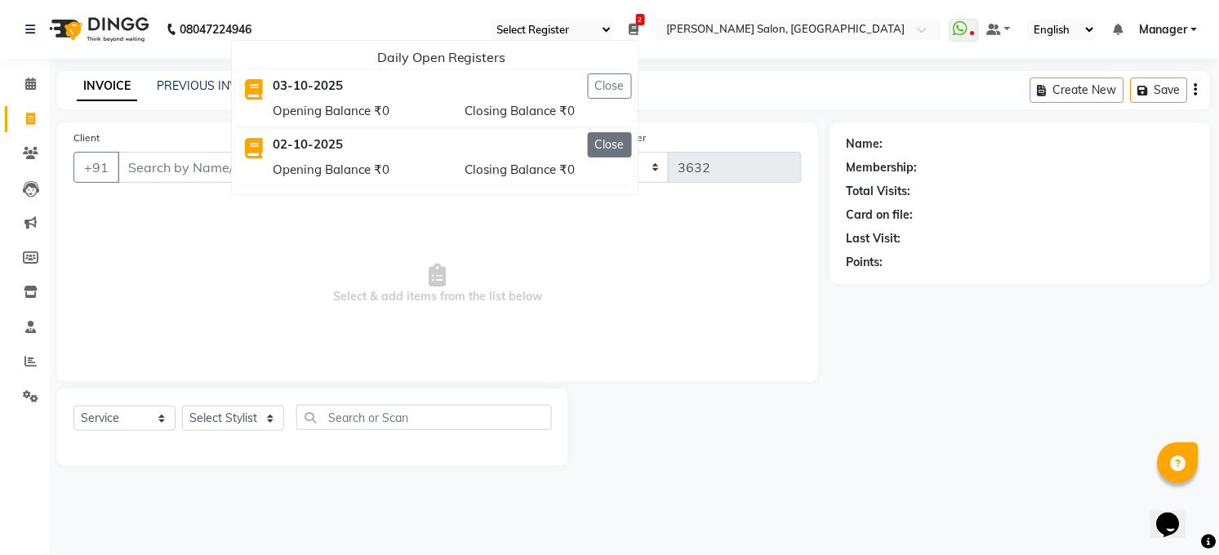
click at [615, 148] on button "Close" at bounding box center [610, 144] width 44 height 25
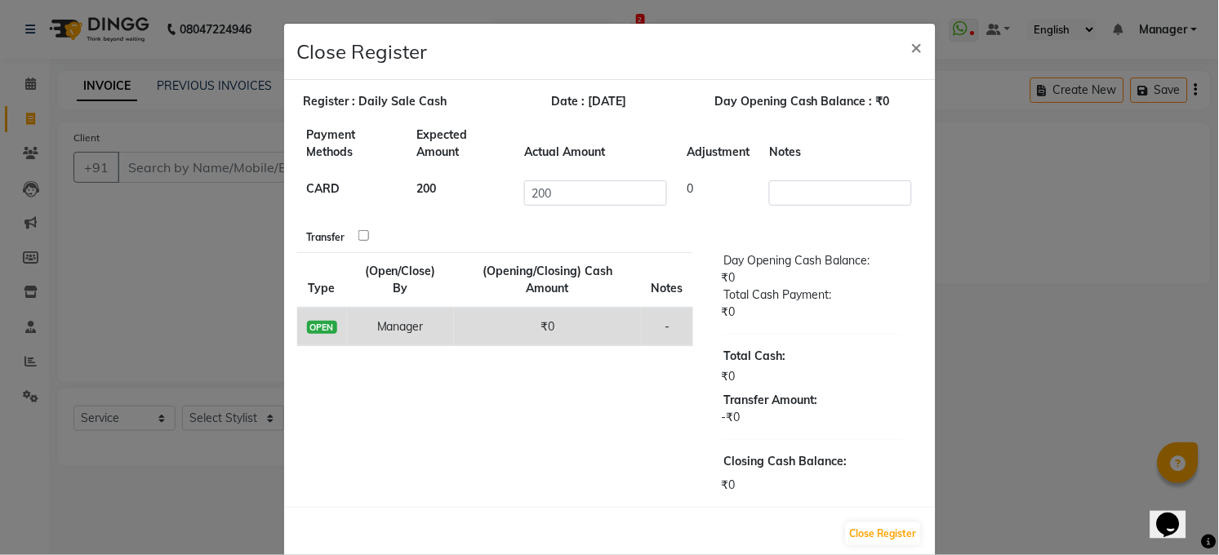
click at [358, 233] on input "checkbox" at bounding box center [363, 235] width 11 height 11
checkbox input "true"
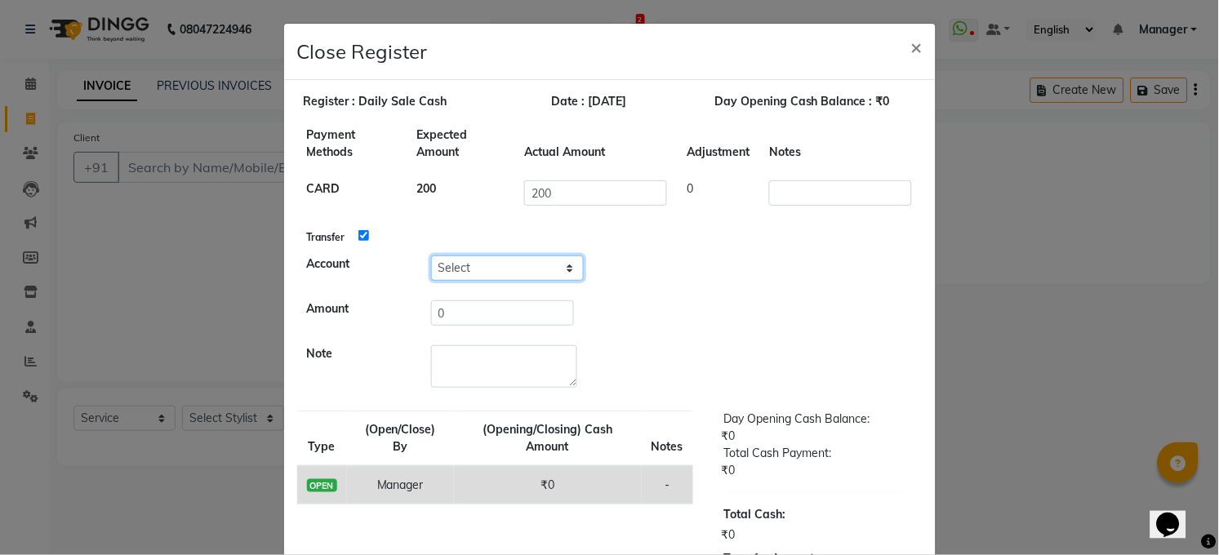
click at [494, 266] on select "Select Petty Cash Handover Account" at bounding box center [507, 267] width 153 height 25
select select "5298"
click at [431, 255] on select "Select Petty Cash Handover Account" at bounding box center [507, 267] width 153 height 25
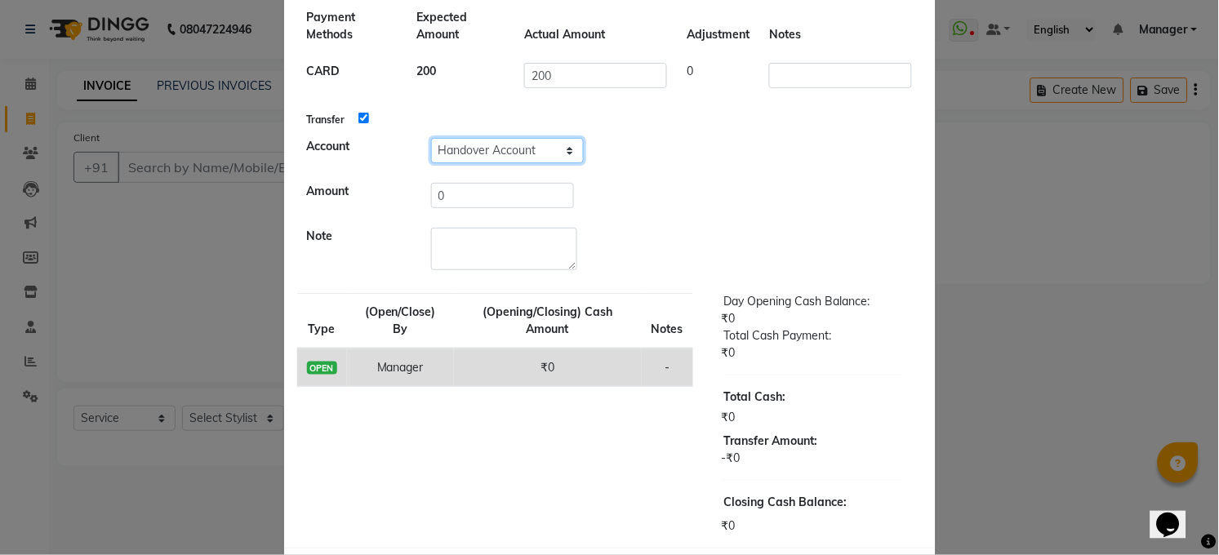
scroll to position [186, 0]
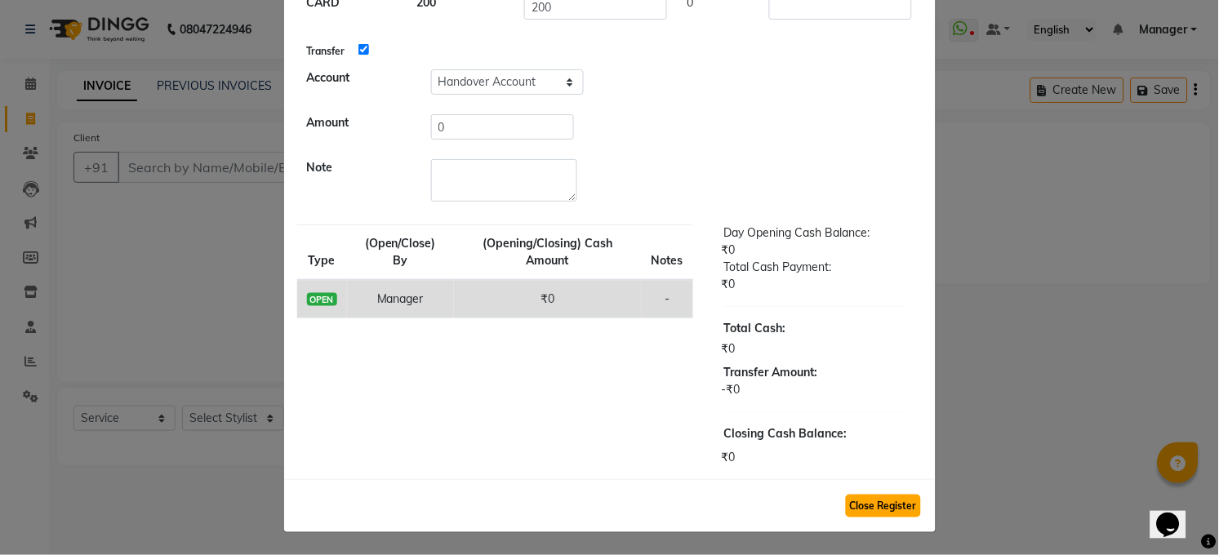
click at [875, 495] on button "Close Register" at bounding box center [883, 506] width 75 height 23
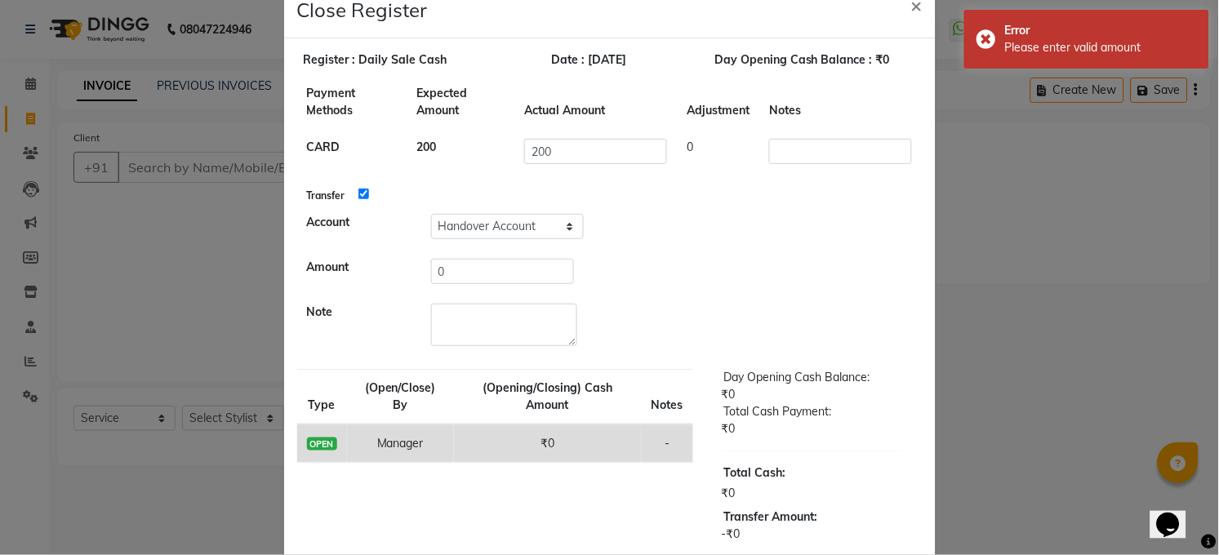
scroll to position [0, 0]
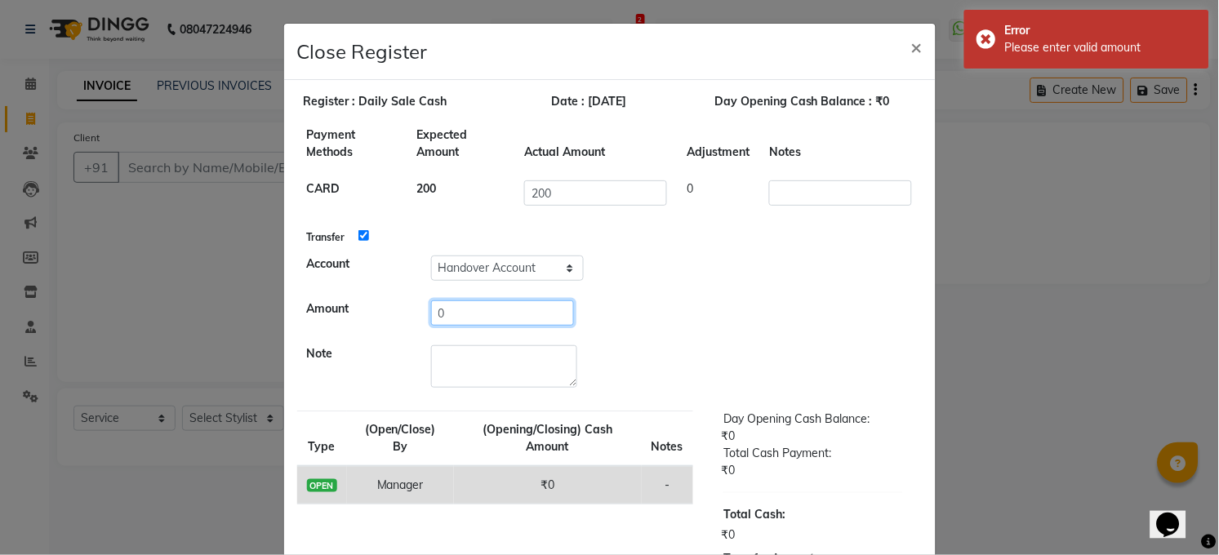
click at [500, 313] on input "0" at bounding box center [502, 312] width 143 height 25
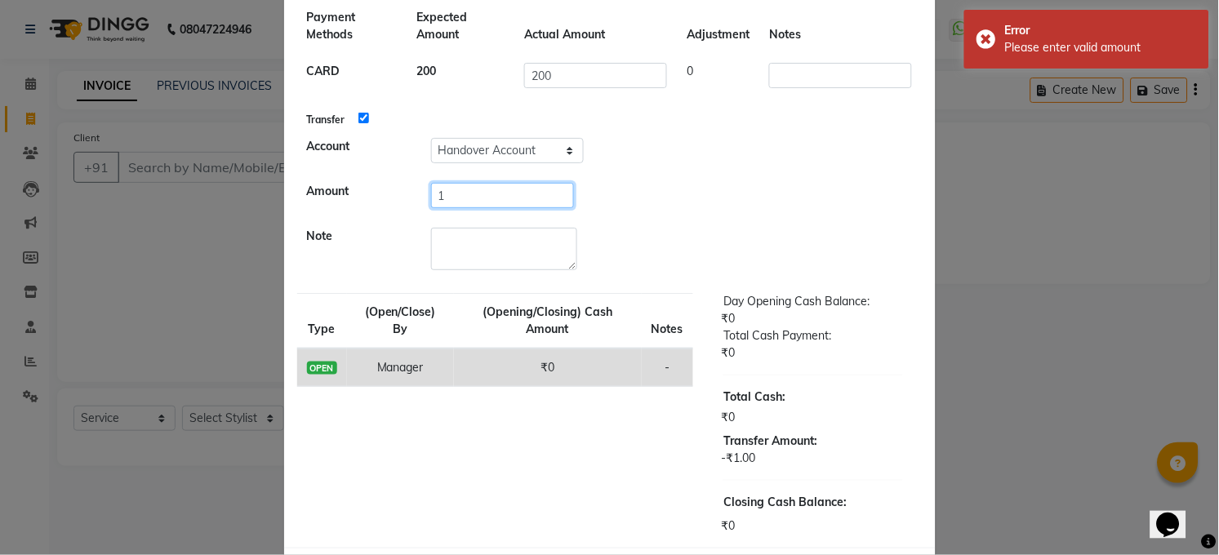
scroll to position [186, 0]
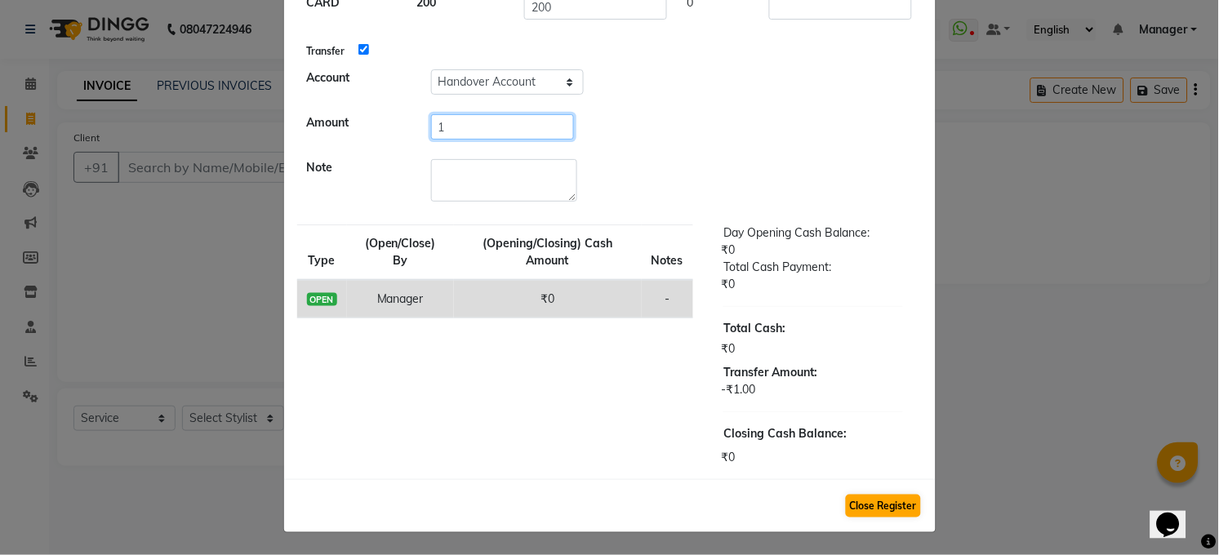
type input "1"
click at [860, 509] on button "Close Register" at bounding box center [883, 506] width 75 height 23
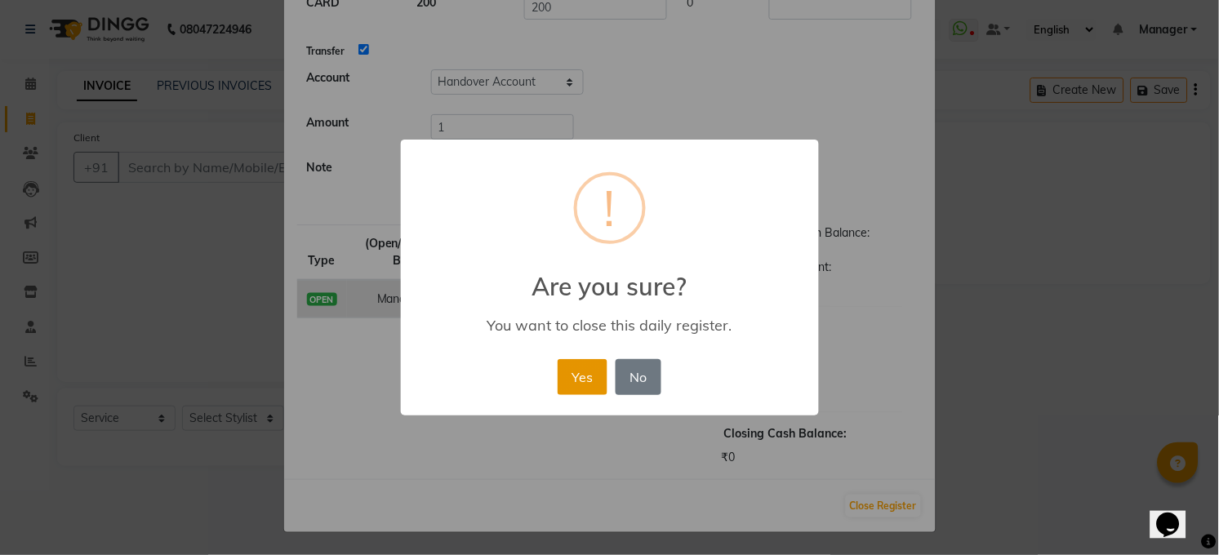
click at [597, 381] on button "Yes" at bounding box center [583, 377] width 50 height 36
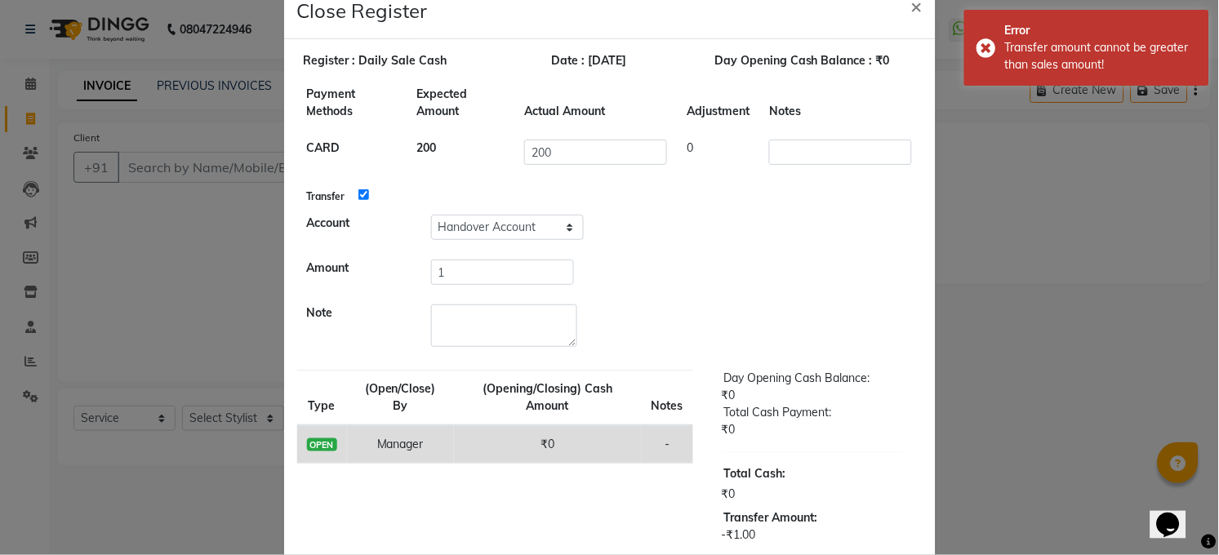
scroll to position [0, 0]
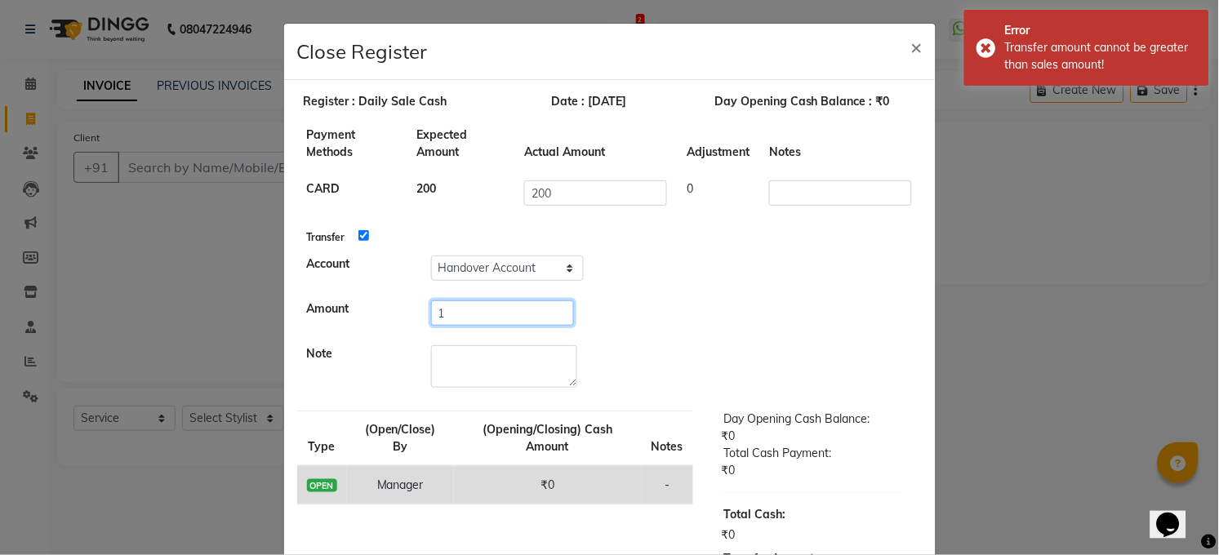
click at [498, 310] on input "1" at bounding box center [502, 312] width 143 height 25
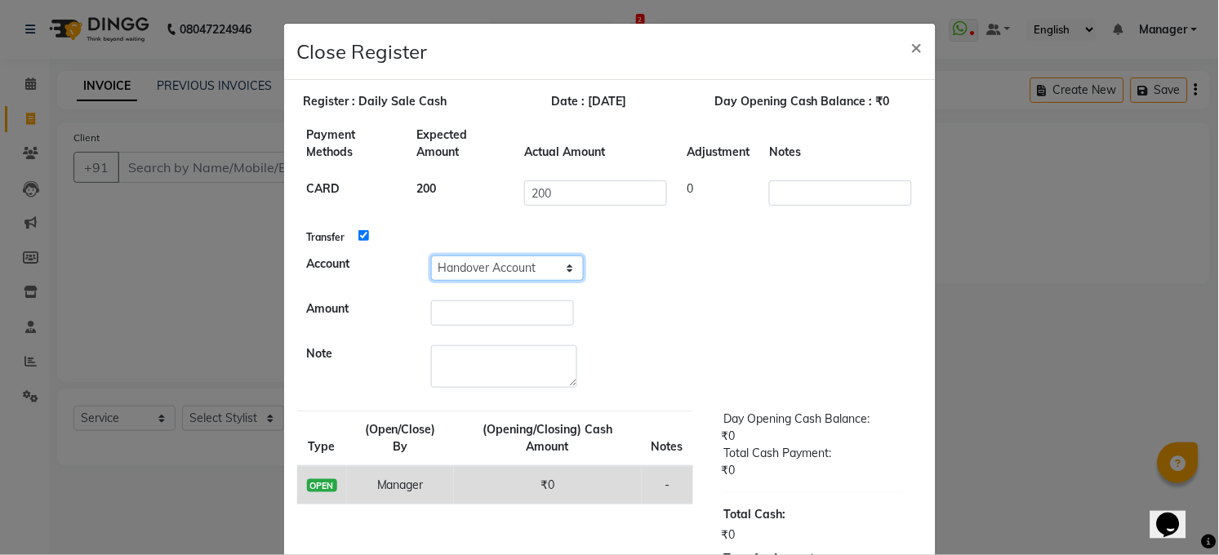
drag, startPoint x: 534, startPoint y: 265, endPoint x: 524, endPoint y: 262, distance: 10.3
click at [533, 264] on select "Select Petty Cash Handover Account" at bounding box center [507, 267] width 153 height 25
click at [431, 255] on select "Select Petty Cash Handover Account" at bounding box center [507, 267] width 153 height 25
click at [525, 310] on input "number" at bounding box center [502, 312] width 143 height 25
type input "1"
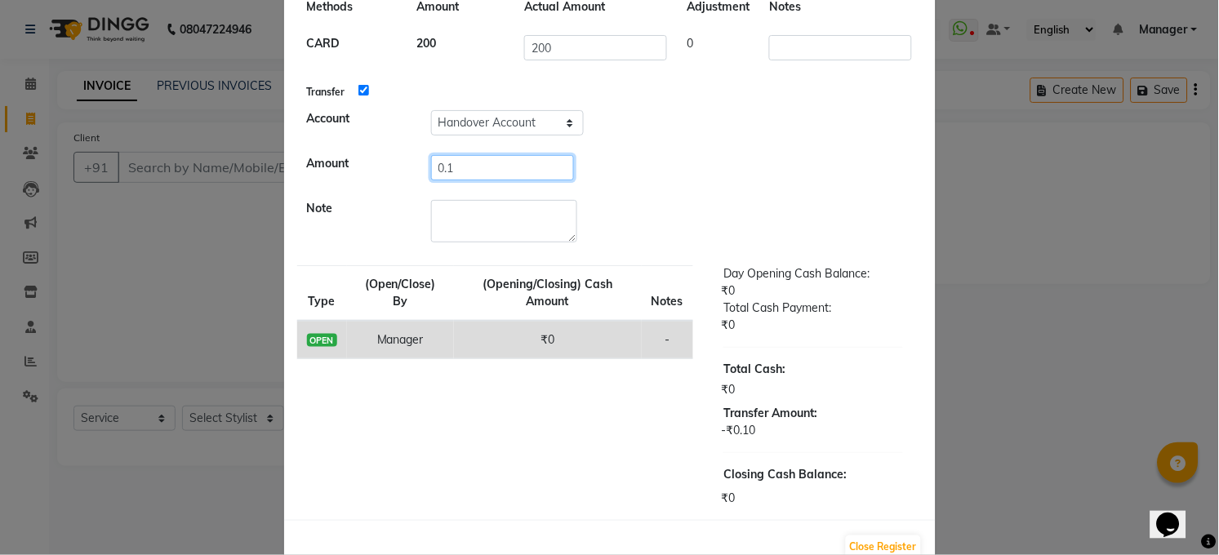
scroll to position [186, 0]
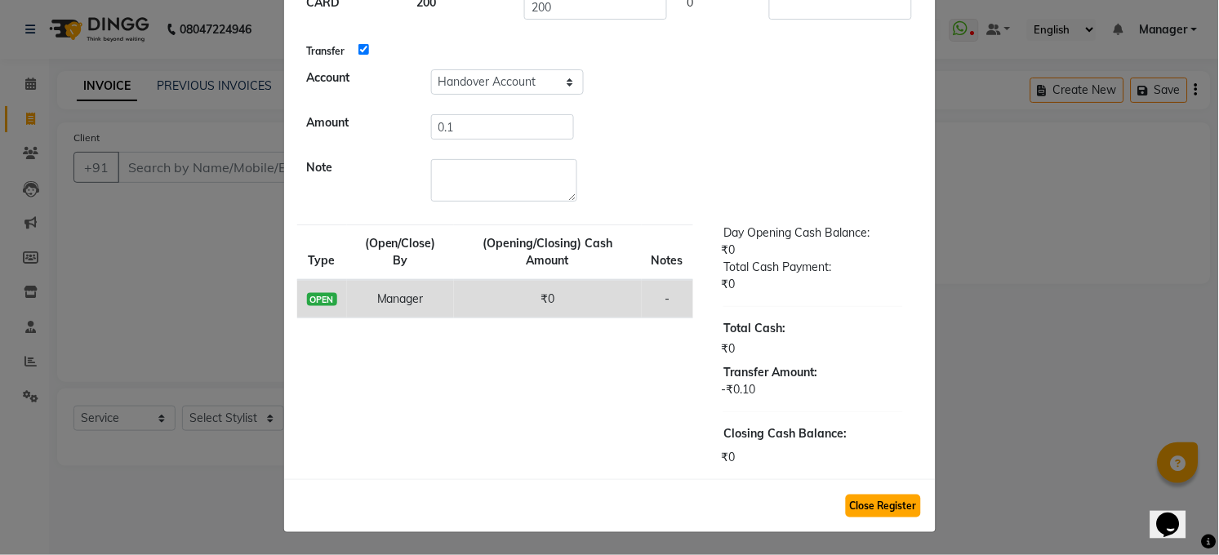
click at [882, 499] on button "Close Register" at bounding box center [883, 506] width 75 height 23
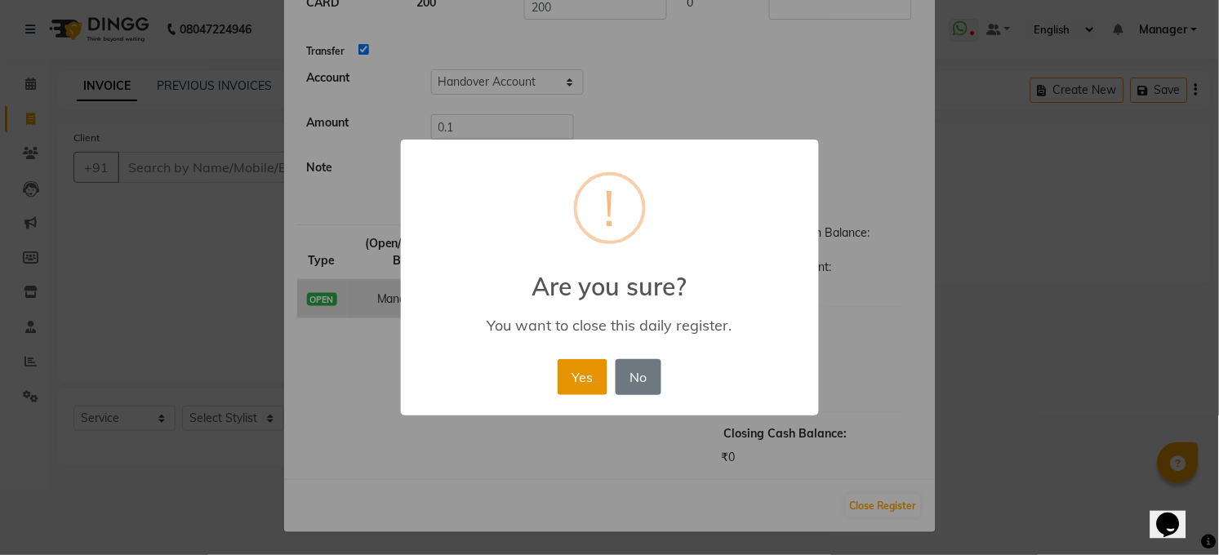
click at [588, 368] on button "Yes" at bounding box center [583, 377] width 50 height 36
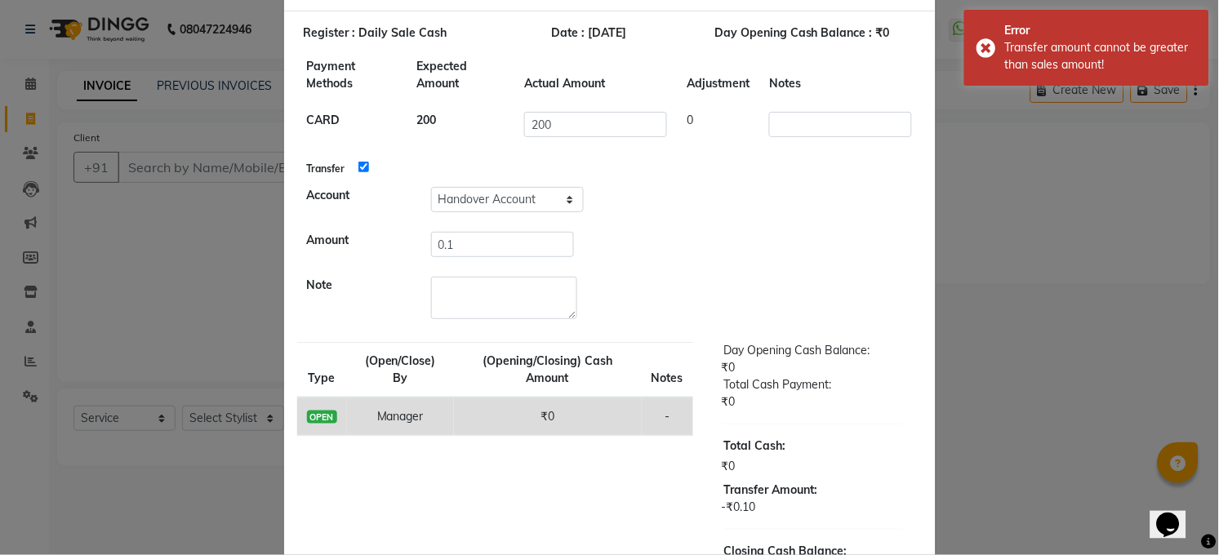
scroll to position [0, 0]
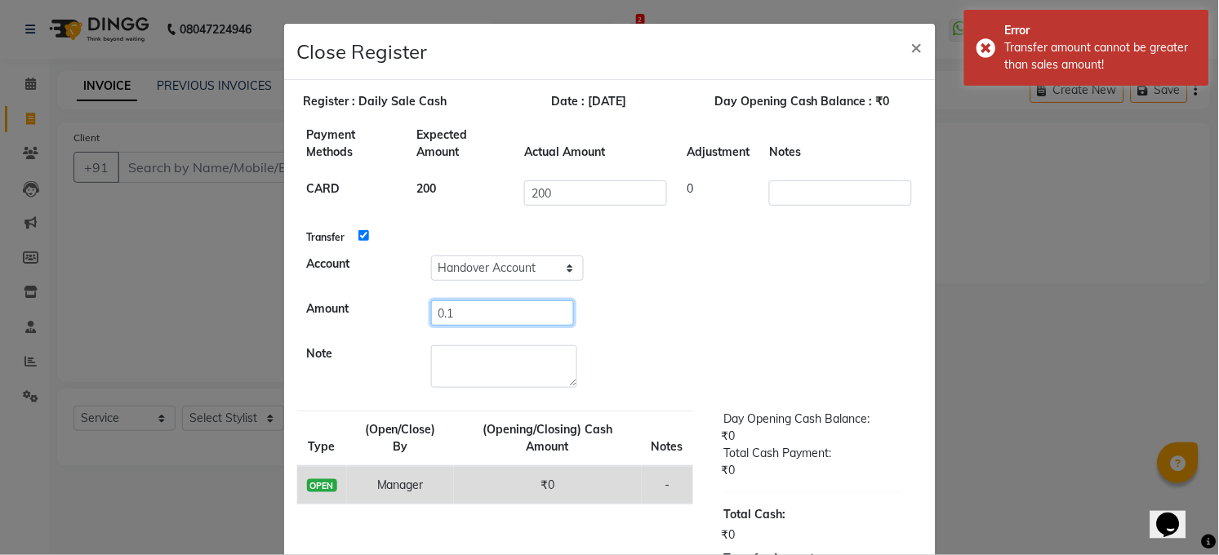
click at [492, 301] on input "0.1" at bounding box center [502, 312] width 143 height 25
type input "0"
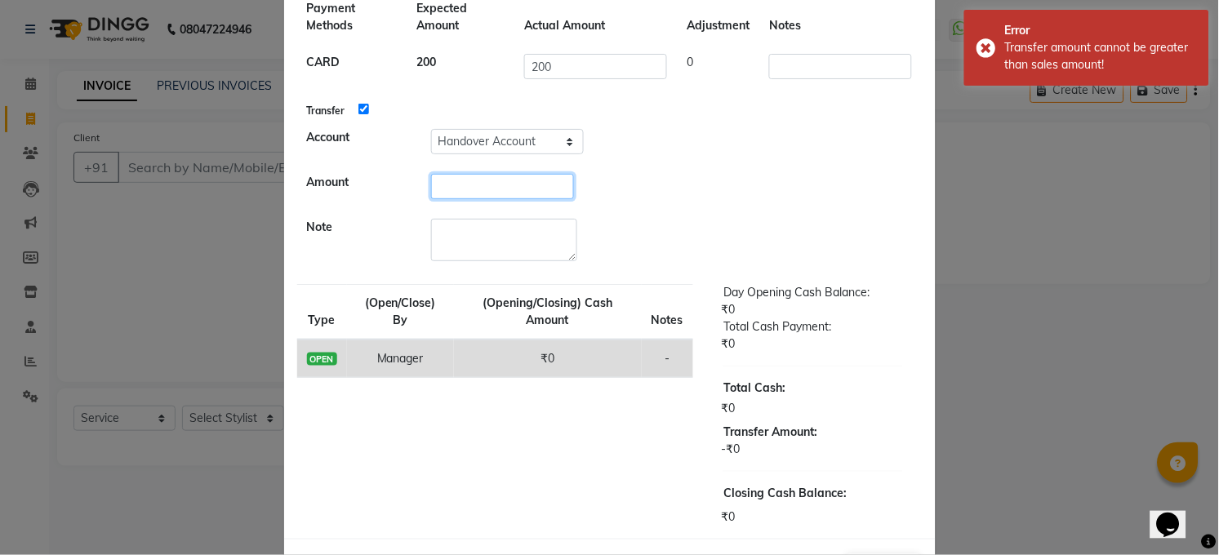
scroll to position [186, 0]
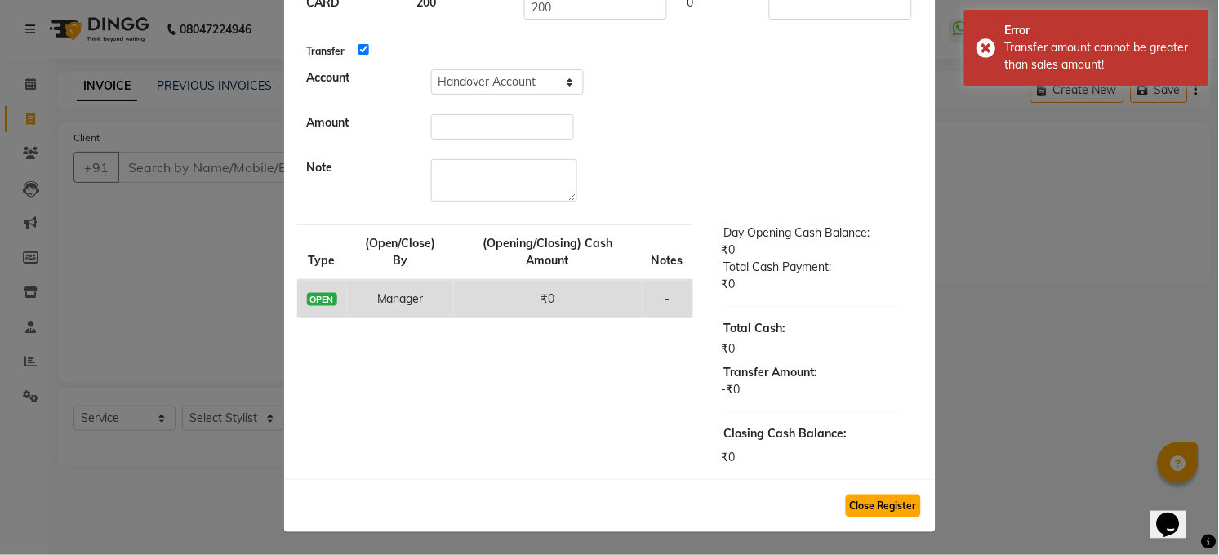
click at [864, 513] on button "Close Register" at bounding box center [883, 506] width 75 height 23
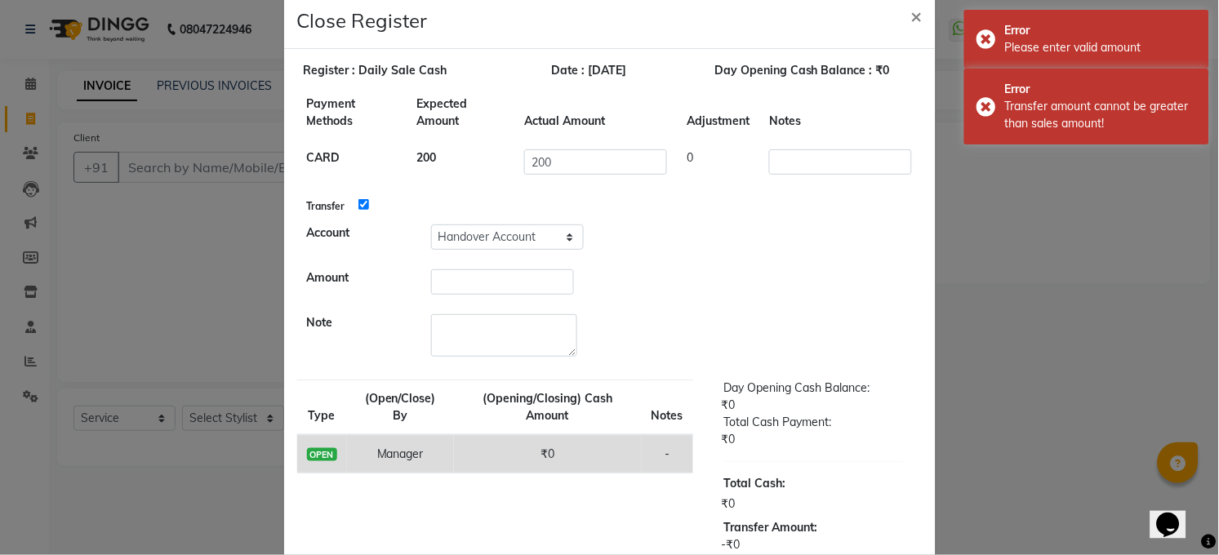
scroll to position [0, 0]
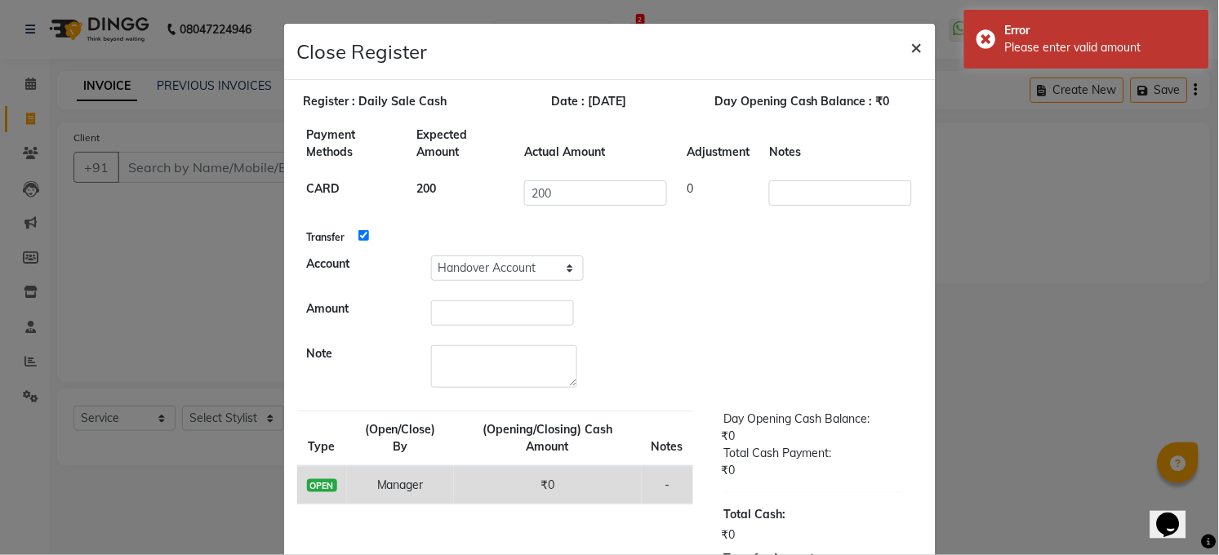
click at [917, 47] on button "×" at bounding box center [917, 47] width 38 height 46
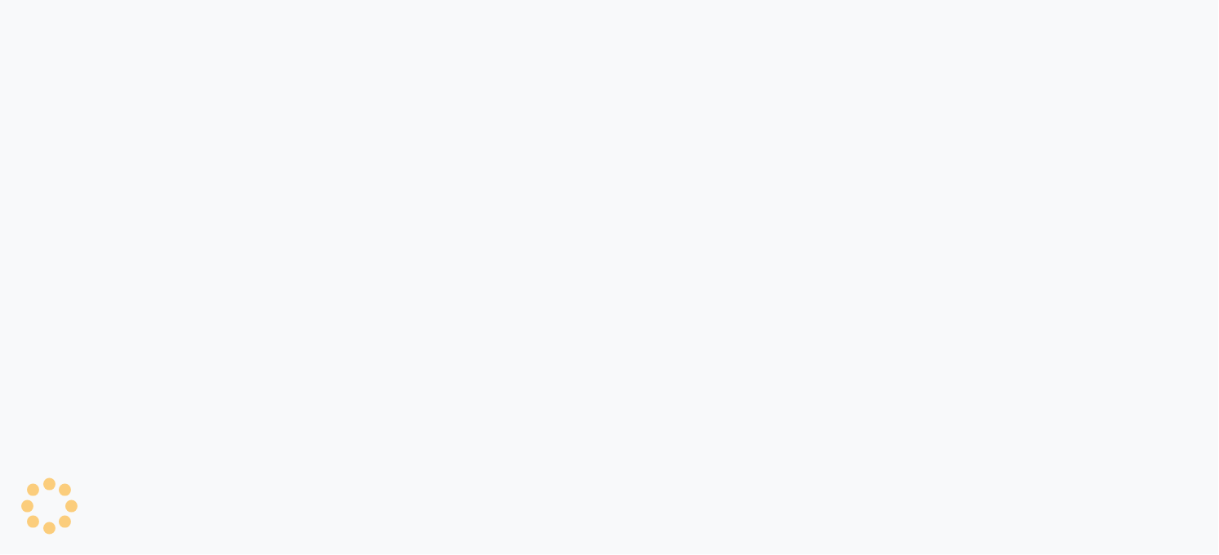
select select "service"
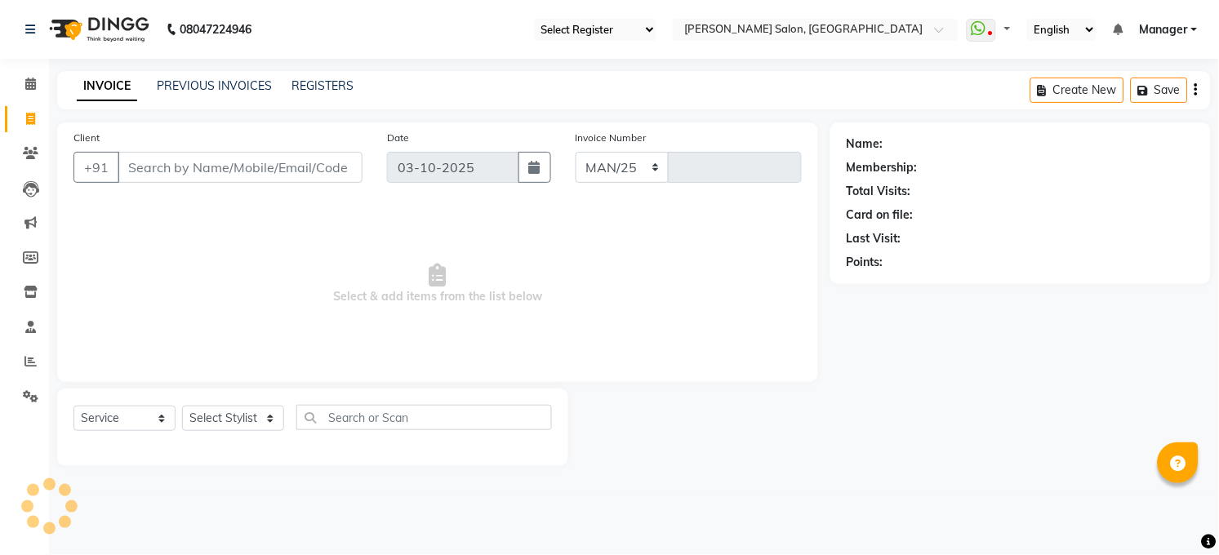
select select "5748"
type input "3632"
select select "35"
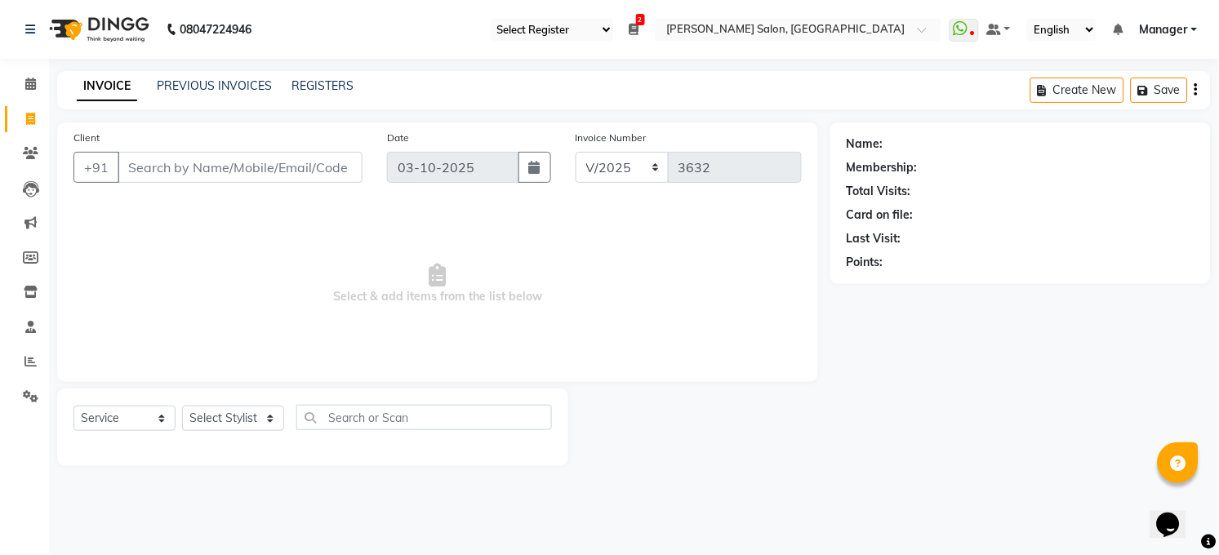
click at [32, 346] on li "Reports" at bounding box center [24, 361] width 49 height 35
click at [228, 94] on div "PREVIOUS INVOICES" at bounding box center [214, 86] width 115 height 17
click at [235, 76] on div "INVOICE PREVIOUS INVOICES REGISTERS Create New Save" at bounding box center [633, 90] width 1153 height 38
click at [238, 82] on link "PREVIOUS INVOICES" at bounding box center [214, 85] width 115 height 15
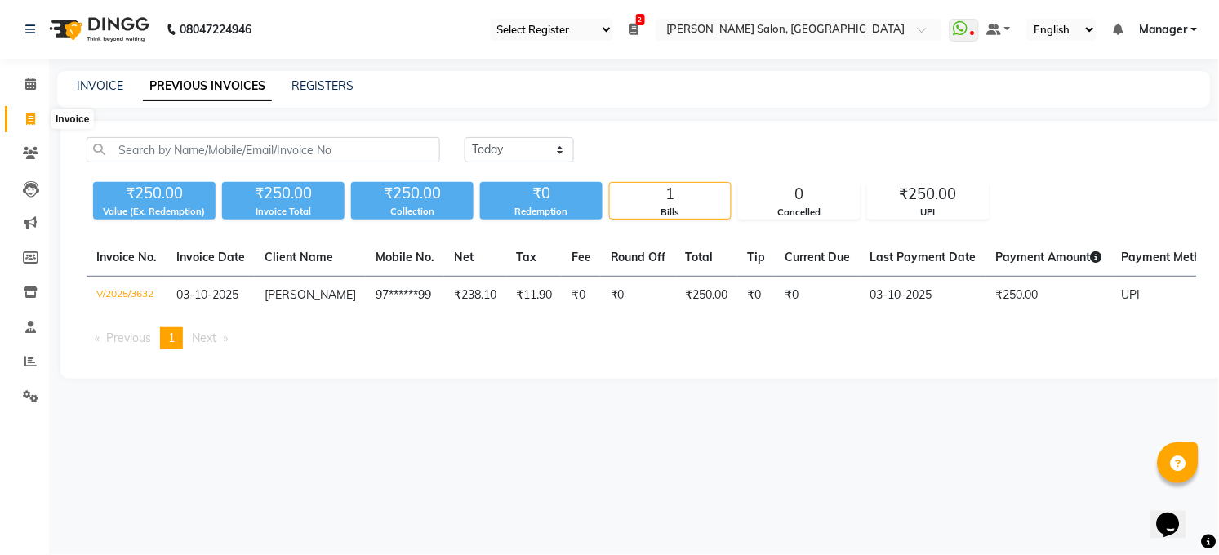
click at [26, 122] on icon at bounding box center [30, 119] width 9 height 12
select select "service"
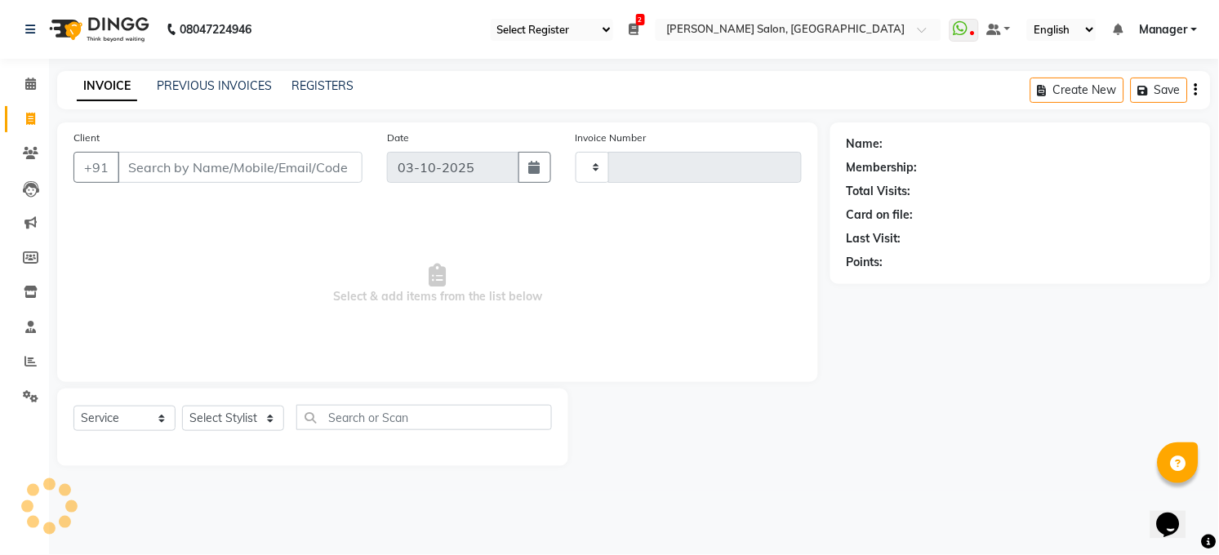
type input "3633"
select select "5748"
click at [271, 421] on select "Select Stylist [PERSON_NAME] [PERSON_NAME] [PERSON_NAME] COUNTER Manager [PERSO…" at bounding box center [233, 418] width 102 height 25
select select "40297"
click at [182, 407] on select "Select Stylist [PERSON_NAME] [PERSON_NAME] [PERSON_NAME] COUNTER Manager [PERSO…" at bounding box center [233, 418] width 102 height 25
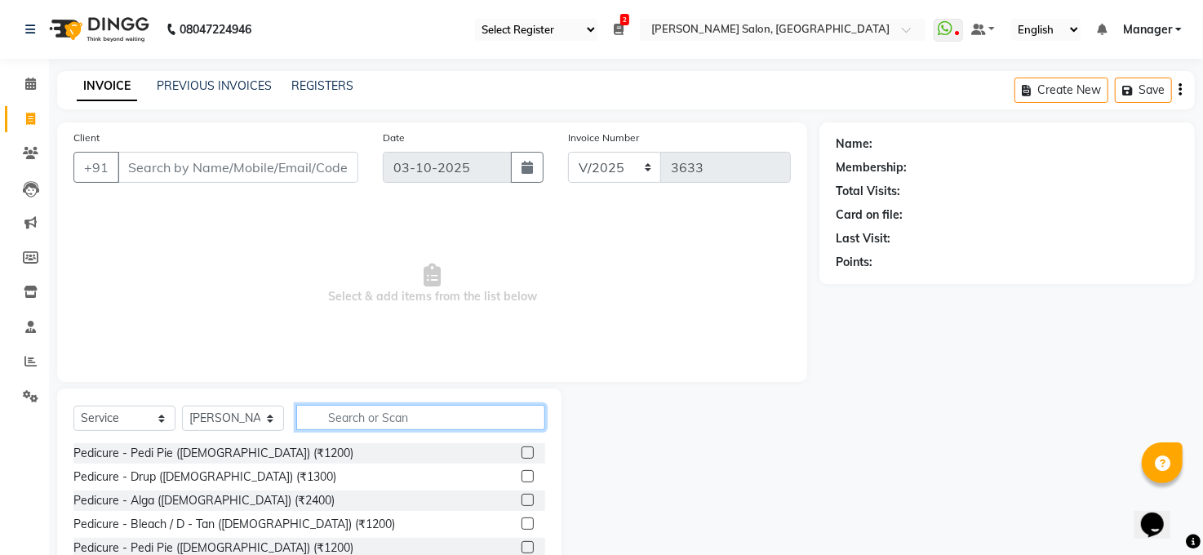
click at [373, 410] on input "text" at bounding box center [420, 417] width 249 height 25
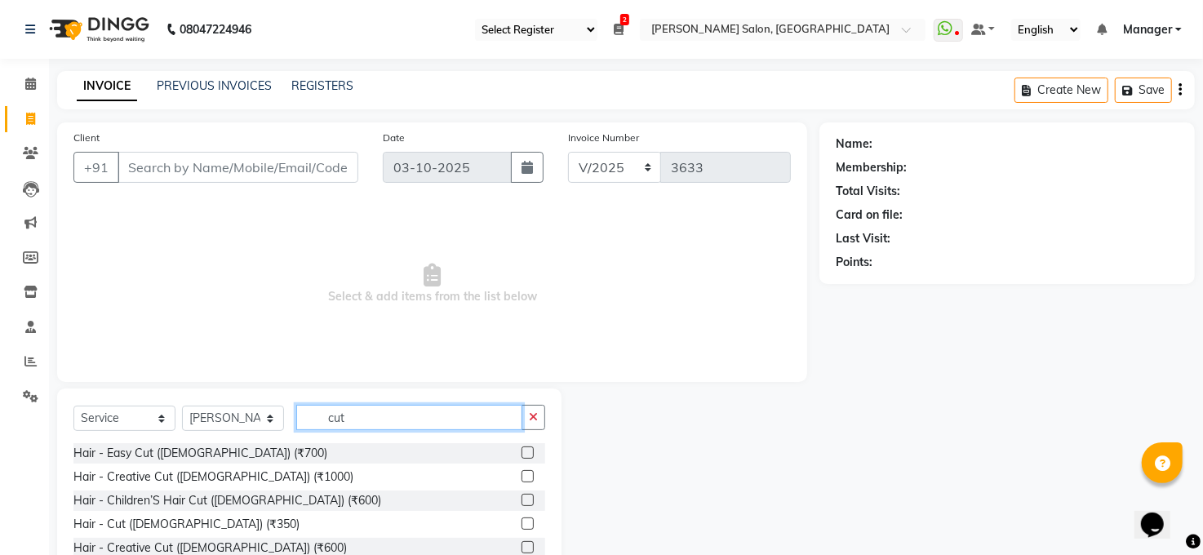
type input "cut"
click at [522, 522] on label at bounding box center [528, 524] width 12 height 12
click at [522, 522] on input "checkbox" at bounding box center [527, 524] width 11 height 11
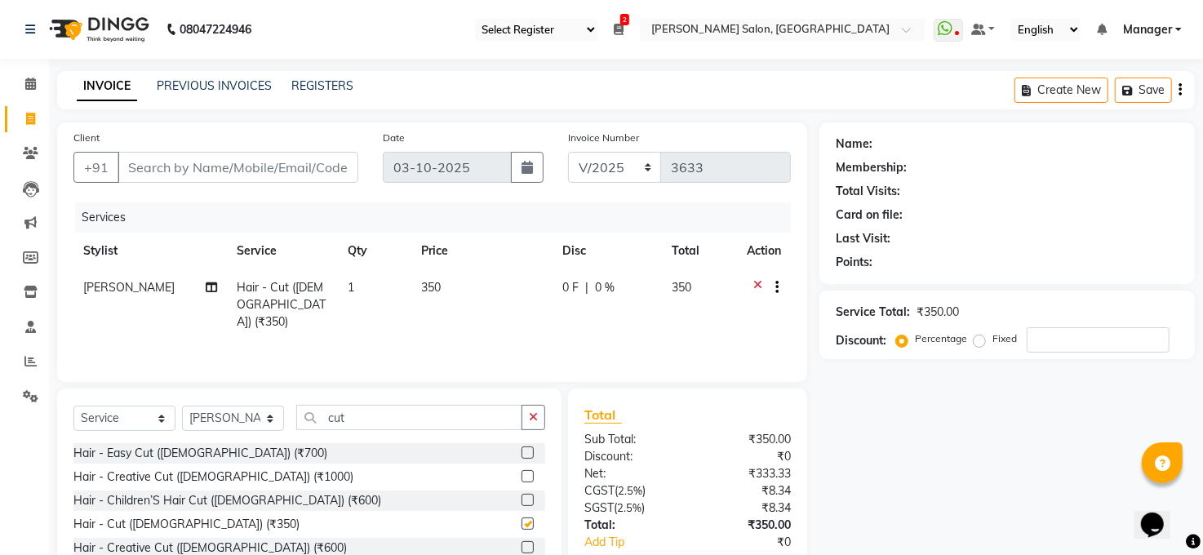
checkbox input "false"
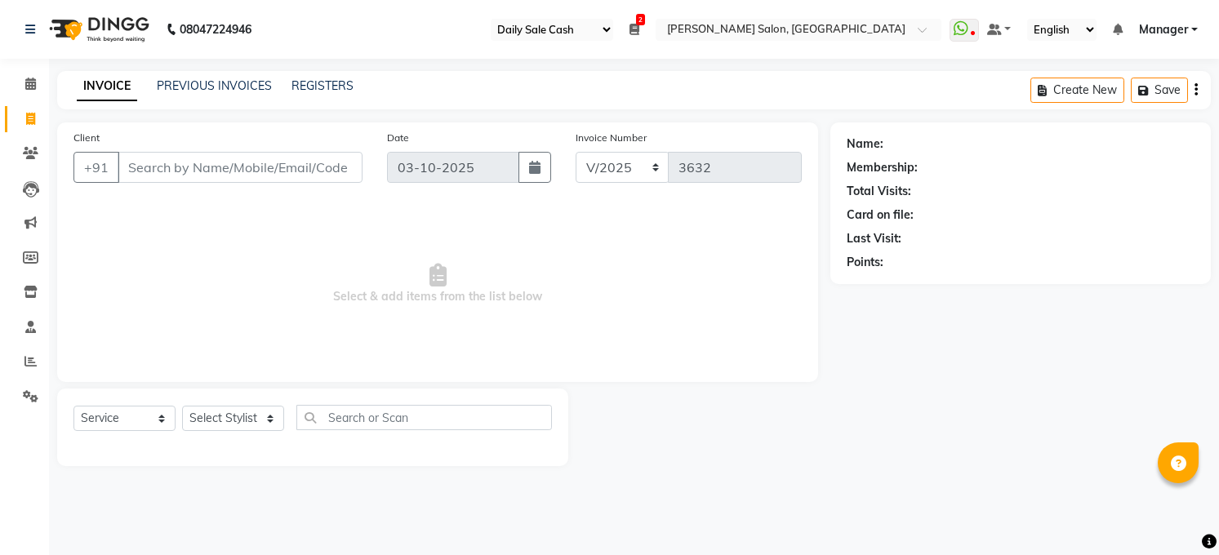
select select "35"
select select "5748"
select select "service"
drag, startPoint x: 0, startPoint y: 0, endPoint x: 224, endPoint y: 426, distance: 481.6
click at [224, 426] on select "Select Stylist [PERSON_NAME] [PERSON_NAME] [PERSON_NAME] COUNTER Manager [PERSO…" at bounding box center [233, 418] width 102 height 25
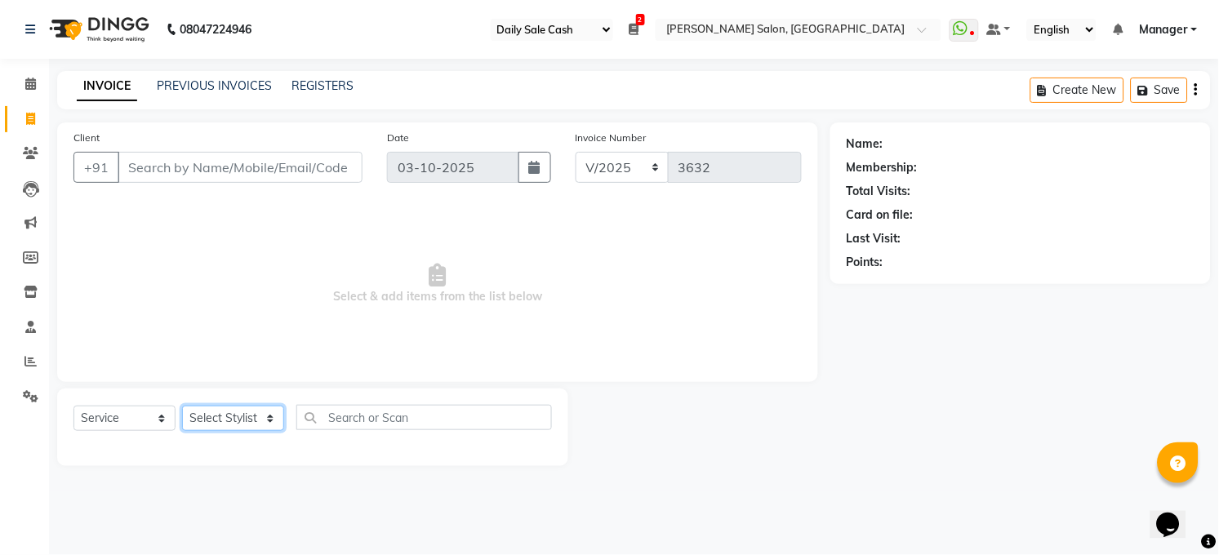
select select "40297"
click at [182, 407] on select "Select Stylist [PERSON_NAME] [PERSON_NAME] [PERSON_NAME] COUNTER Manager [PERSO…" at bounding box center [233, 418] width 102 height 25
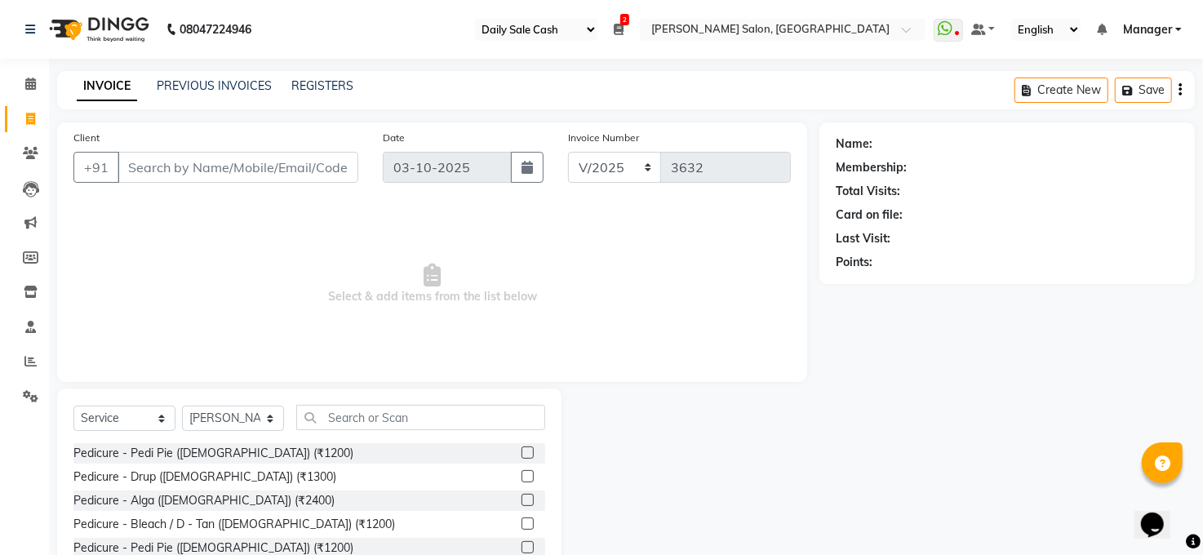
click at [362, 401] on div "Select Service Product Membership Package Voucher Prepaid Gift Card Select Styl…" at bounding box center [309, 509] width 504 height 241
click at [417, 421] on input "text" at bounding box center [420, 417] width 249 height 25
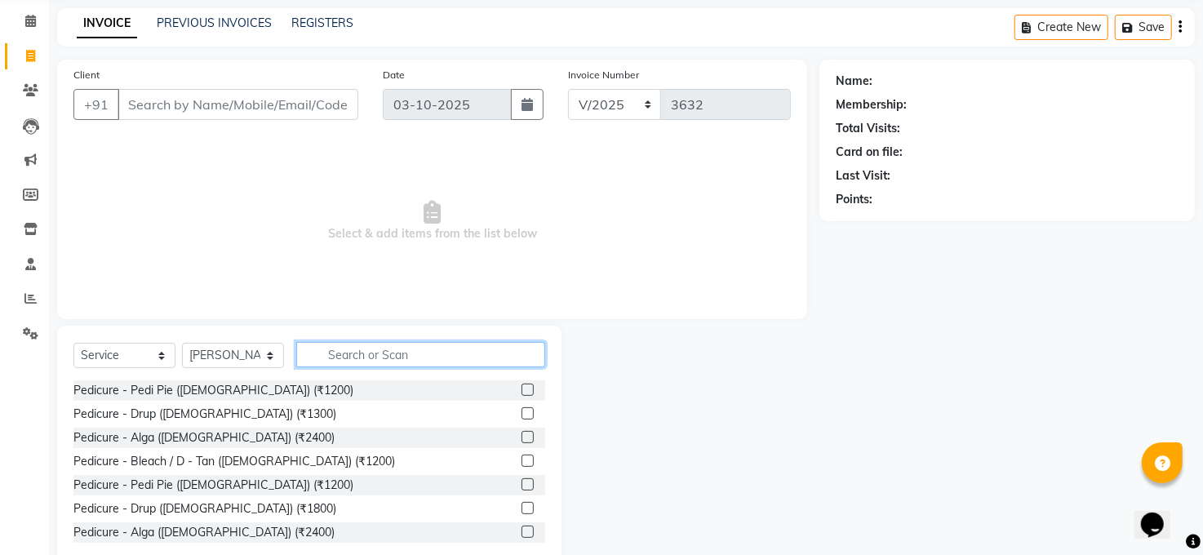
scroll to position [98, 0]
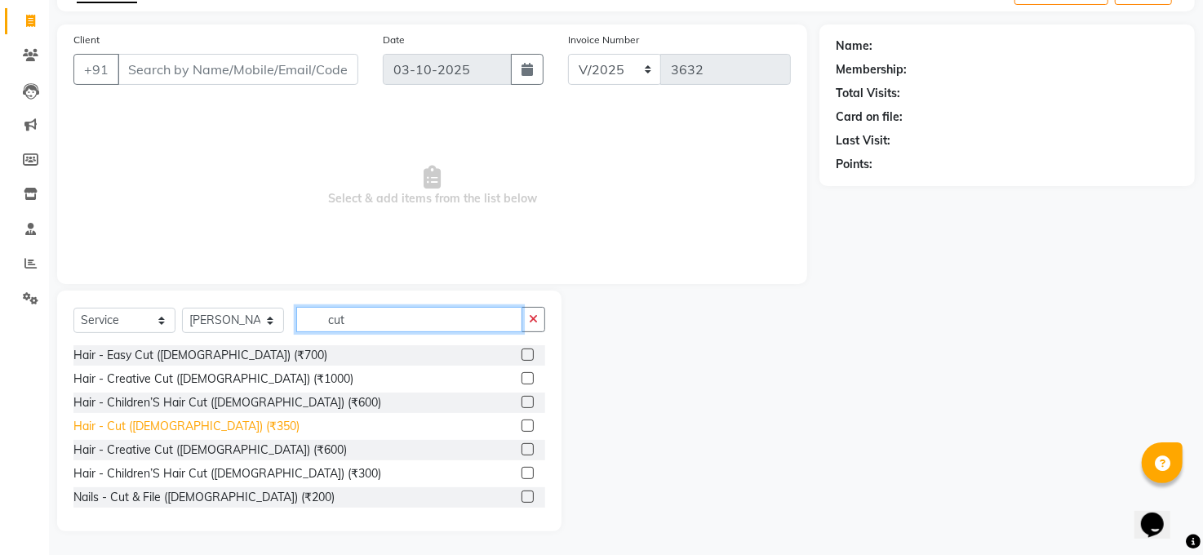
type input "cut"
click at [161, 425] on div "Hair - Cut ([DEMOGRAPHIC_DATA]) (₹350)" at bounding box center [186, 426] width 226 height 17
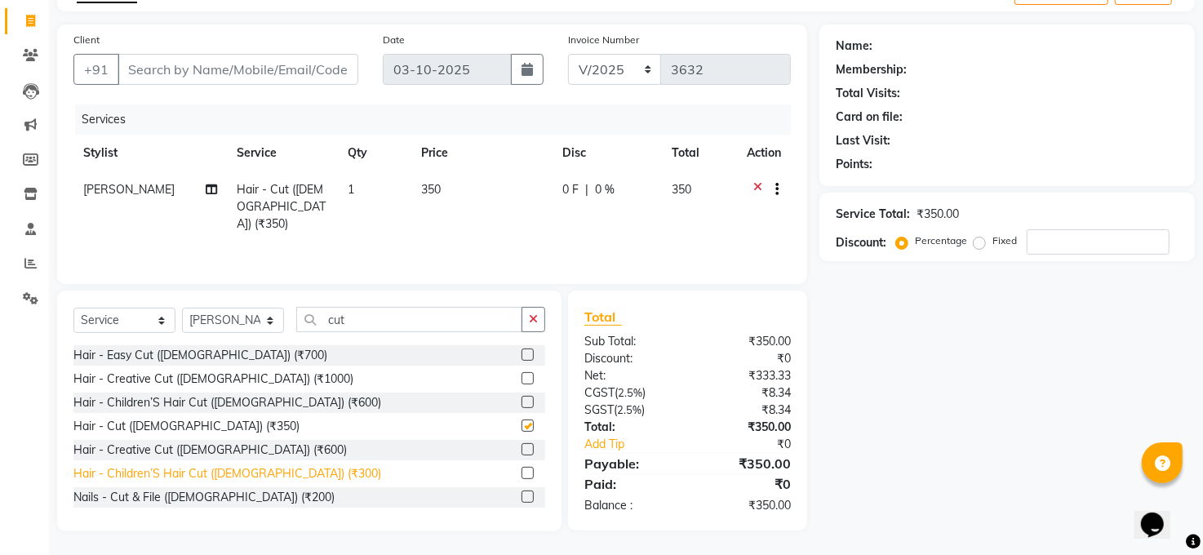
checkbox input "false"
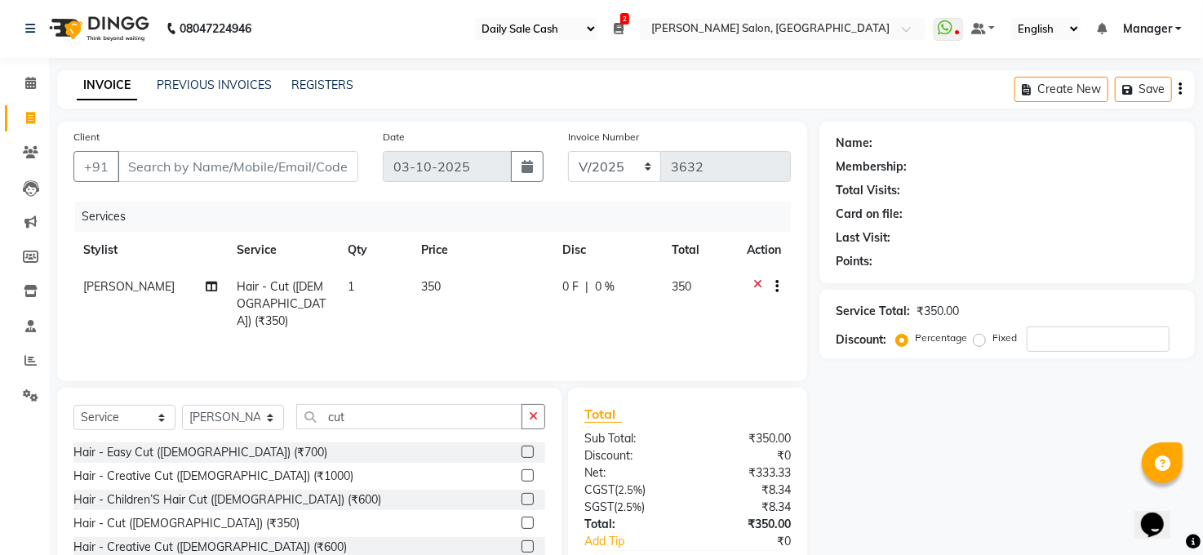
scroll to position [0, 0]
click at [278, 175] on input "Client" at bounding box center [238, 167] width 241 height 31
type input "a"
type input "0"
type input "93******36"
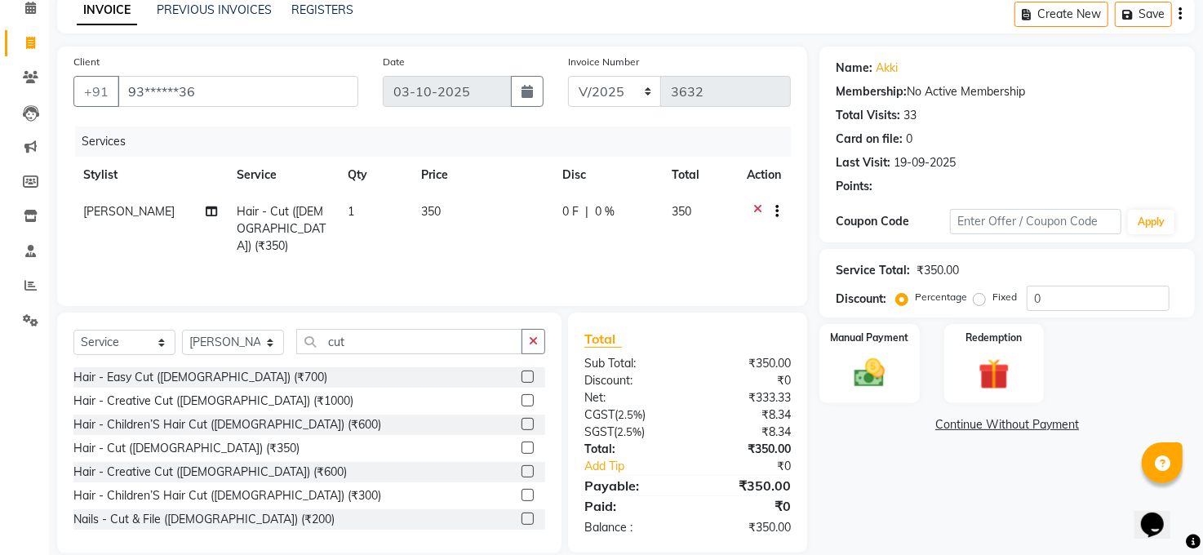
scroll to position [98, 0]
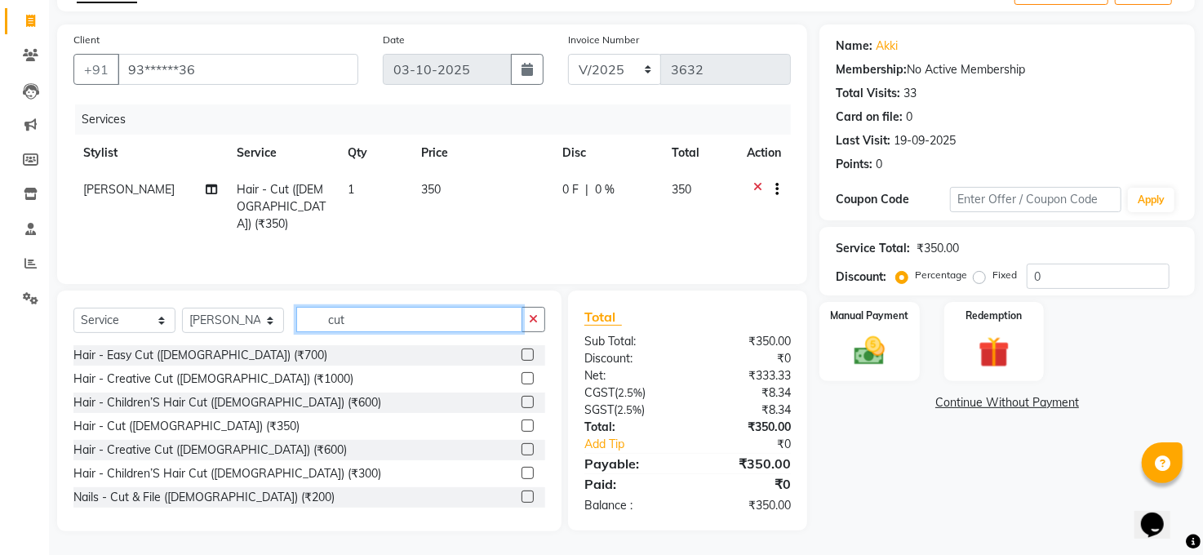
click at [426, 313] on input "cut" at bounding box center [409, 319] width 226 height 25
click at [527, 324] on button "button" at bounding box center [534, 319] width 24 height 25
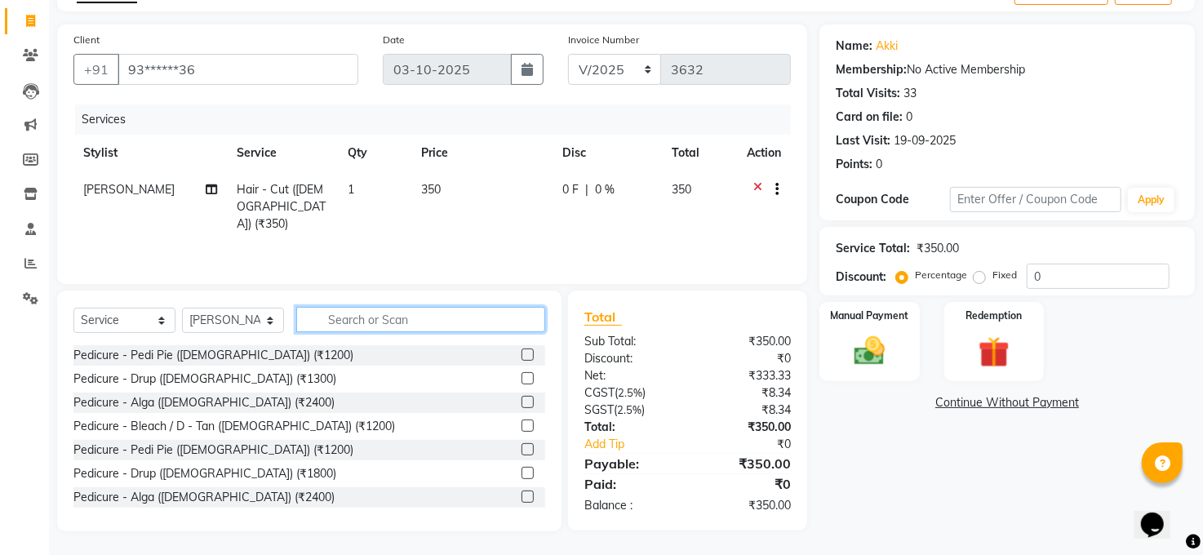
click at [438, 331] on input "text" at bounding box center [420, 319] width 249 height 25
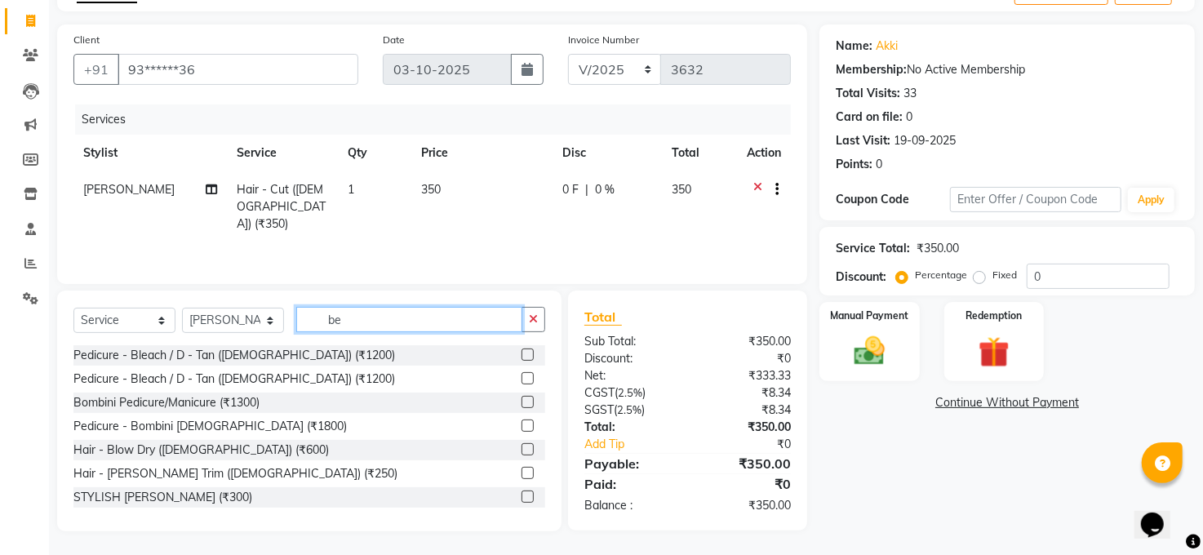
scroll to position [97, 0]
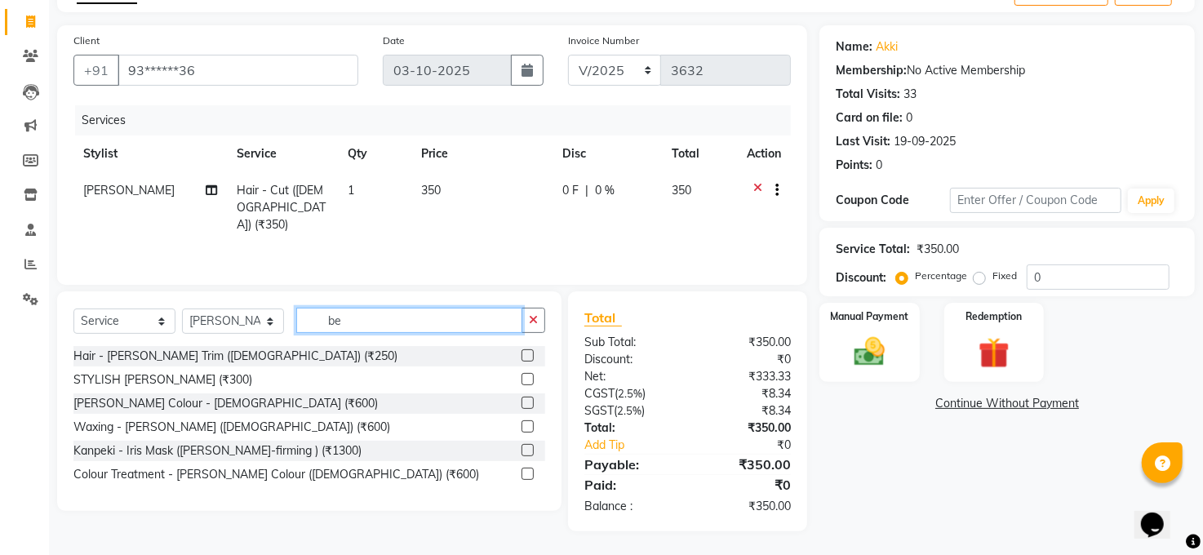
type input "be"
click at [524, 353] on label at bounding box center [528, 355] width 12 height 12
click at [524, 353] on input "checkbox" at bounding box center [527, 356] width 11 height 11
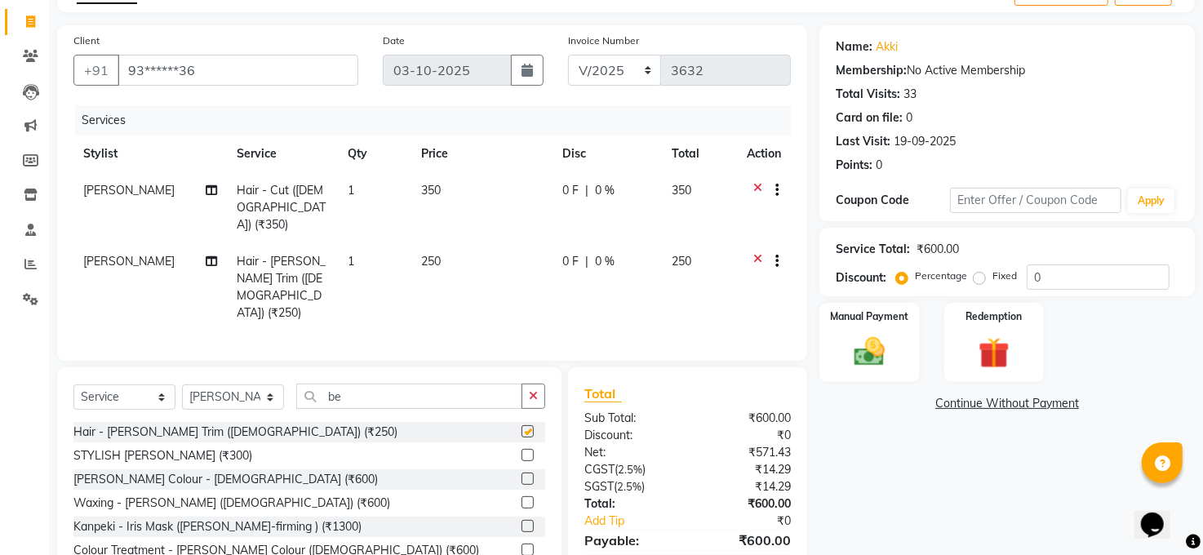
checkbox input "false"
click at [272, 66] on input "93******36" at bounding box center [238, 70] width 241 height 31
click at [755, 243] on td at bounding box center [764, 287] width 54 height 88
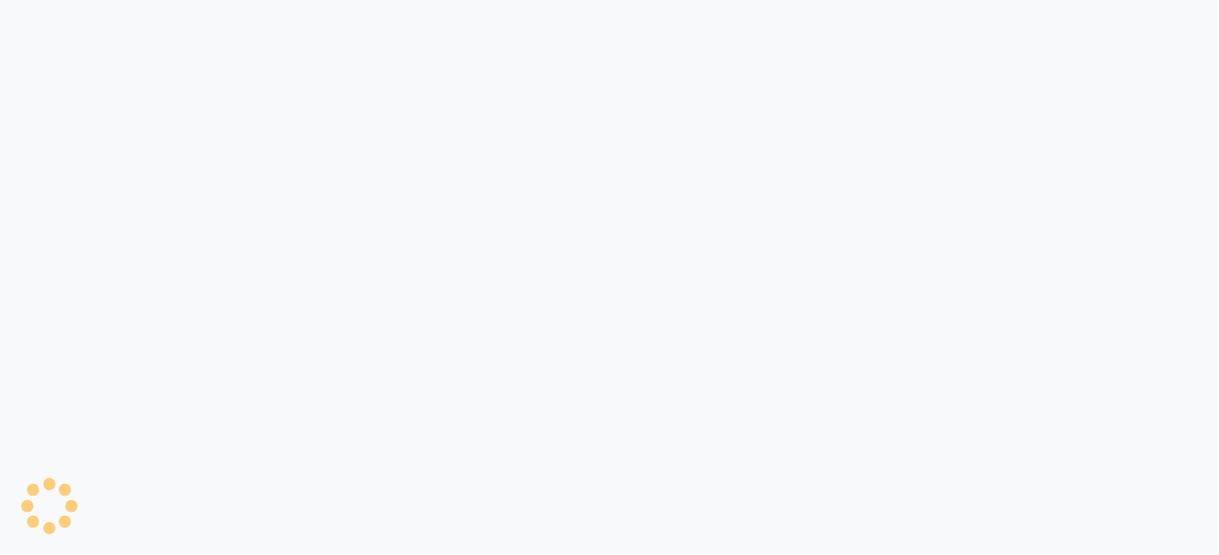
select select "35"
select select "service"
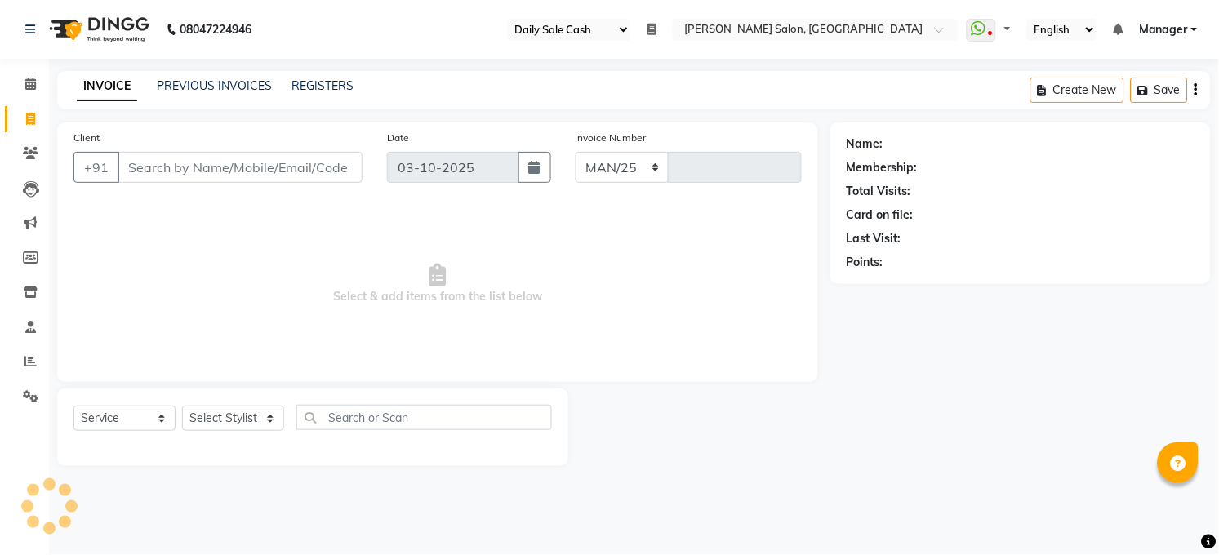
select select "5748"
type input "3632"
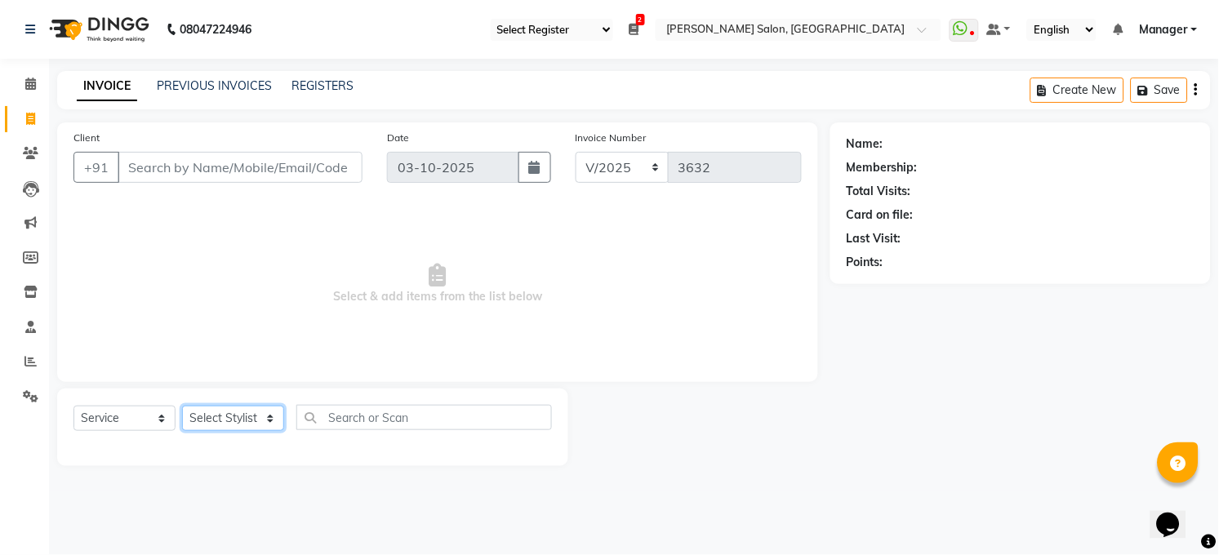
click at [213, 415] on select "Select Stylist [PERSON_NAME] [PERSON_NAME] [PERSON_NAME] COUNTER Manager [PERSO…" at bounding box center [233, 418] width 102 height 25
select select "40299"
click at [182, 407] on select "Select Stylist [PERSON_NAME] [PERSON_NAME] [PERSON_NAME] COUNTER Manager [PERSO…" at bounding box center [233, 418] width 102 height 25
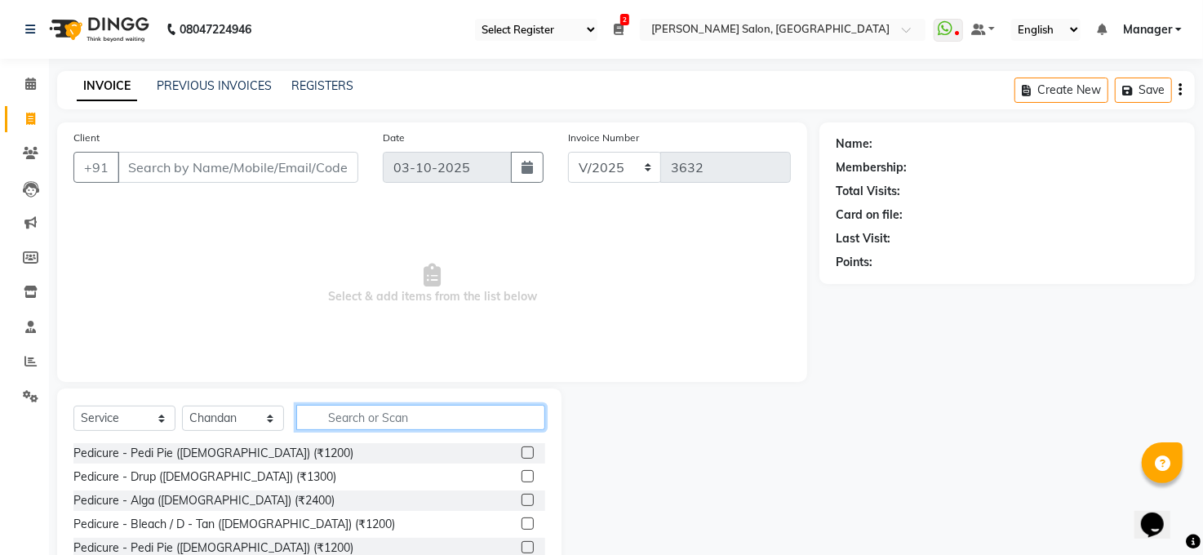
click at [393, 412] on input "text" at bounding box center [420, 417] width 249 height 25
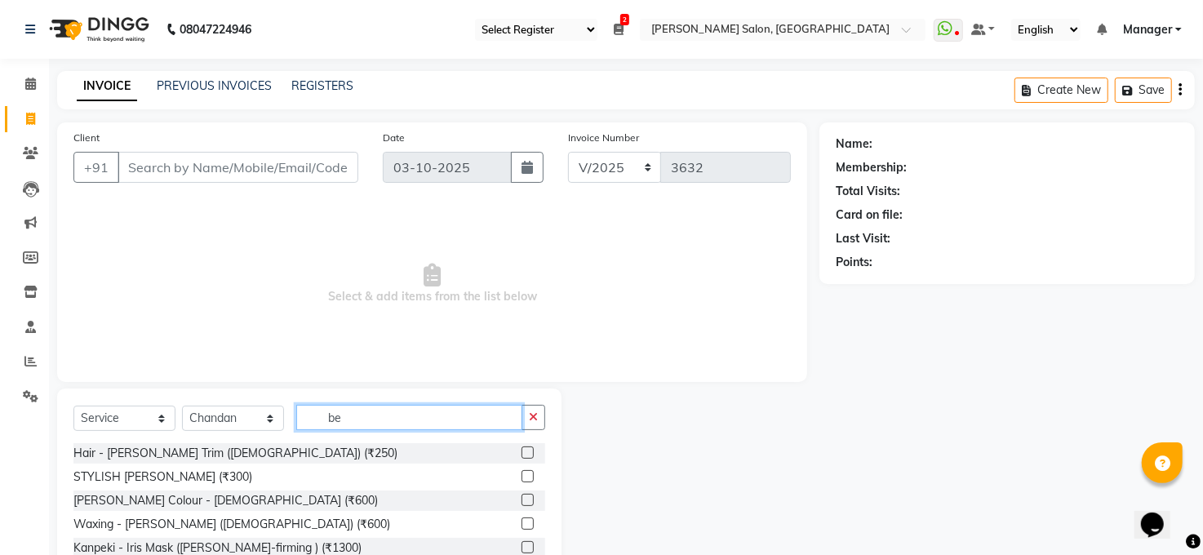
type input "be"
click at [527, 455] on label at bounding box center [528, 453] width 12 height 12
click at [527, 455] on input "checkbox" at bounding box center [527, 453] width 11 height 11
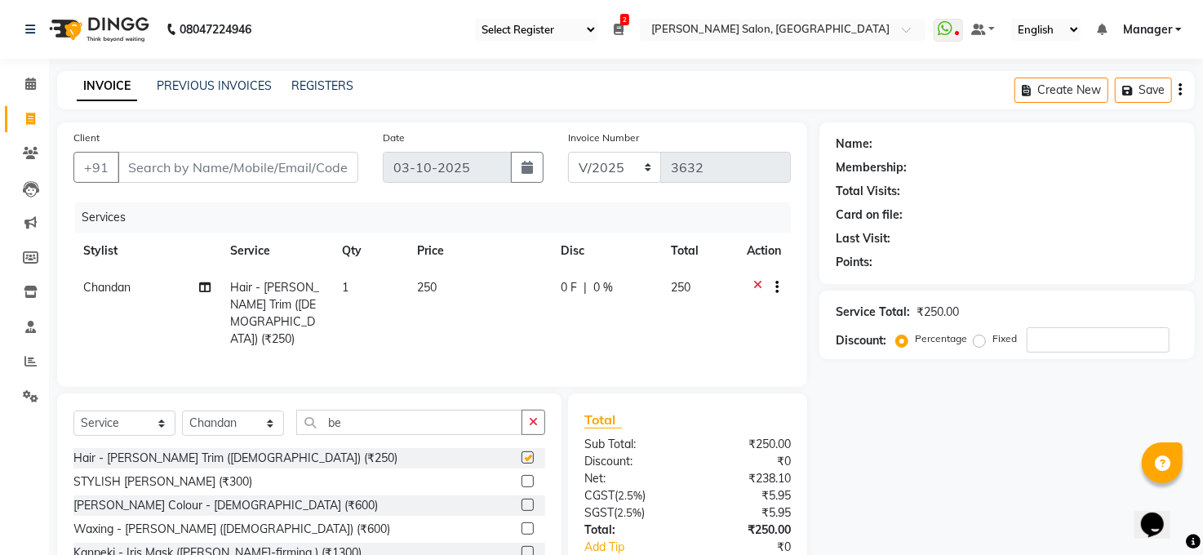
checkbox input "false"
click at [273, 167] on input "Client" at bounding box center [238, 167] width 241 height 31
type input "9"
type input "0"
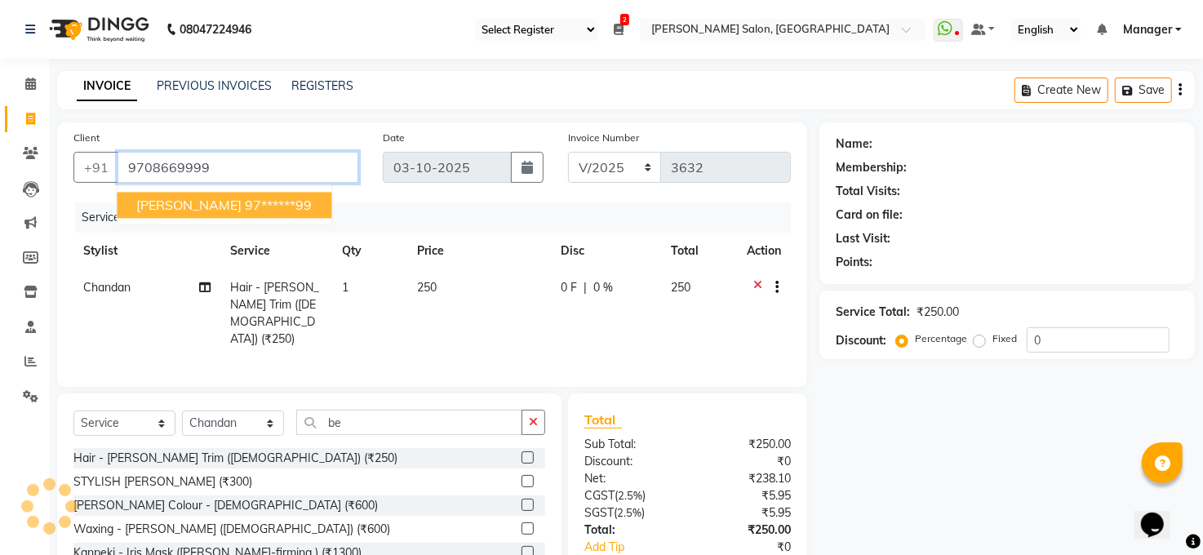
type input "9708669999"
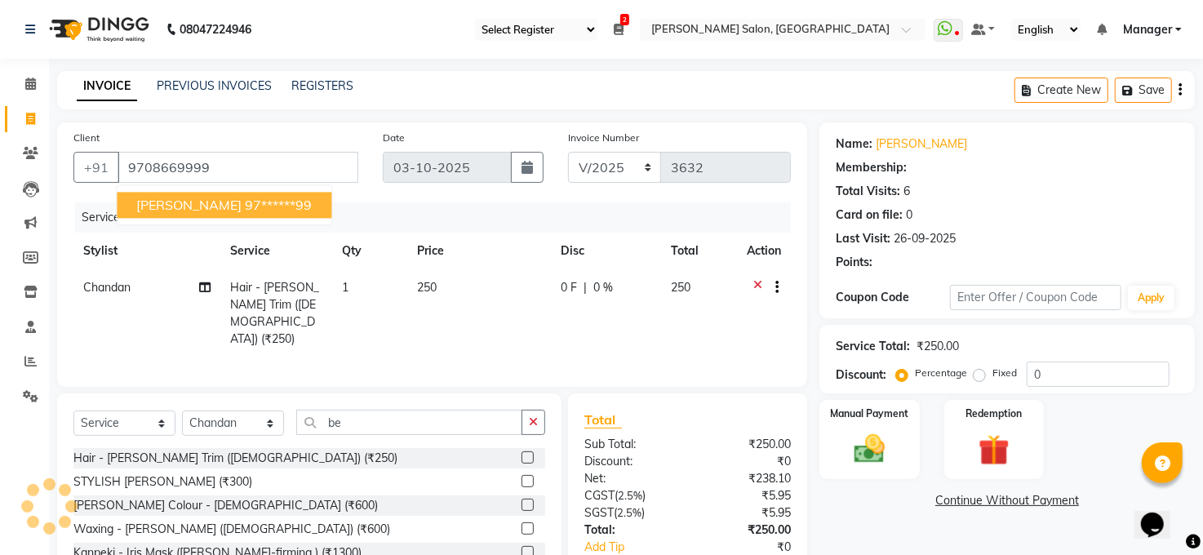
select select "1: Object"
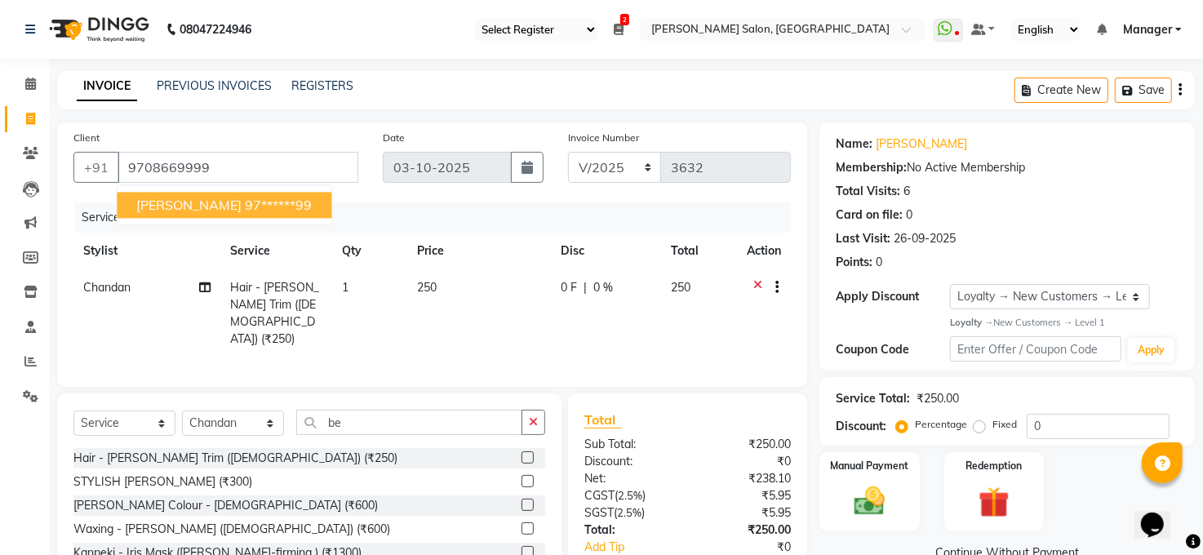
click at [263, 202] on ngb-highlight "97******99" at bounding box center [278, 205] width 67 height 16
type input "97******99"
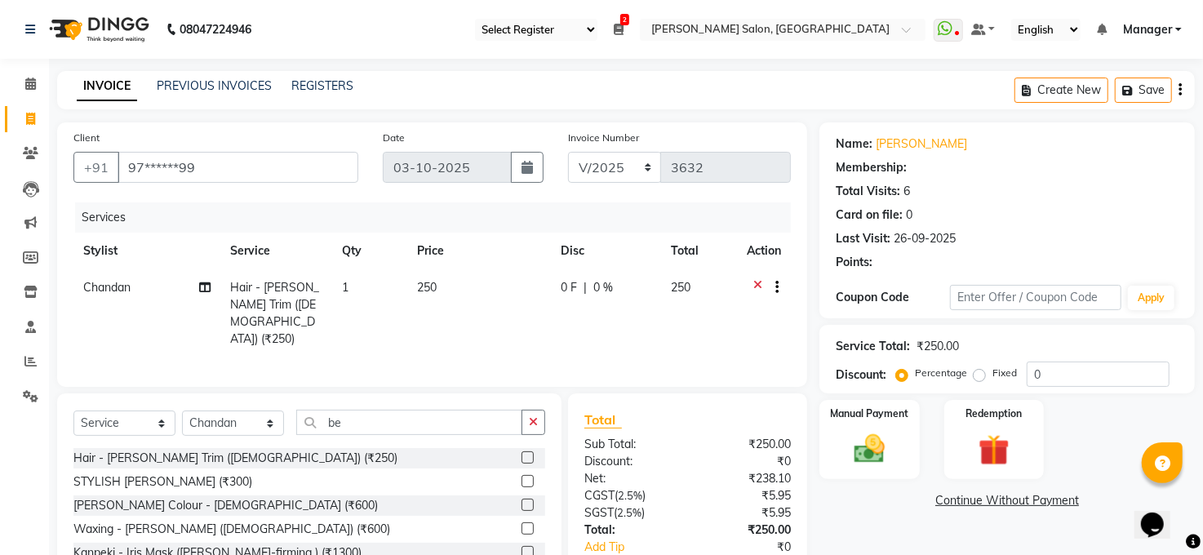
select select "1: Object"
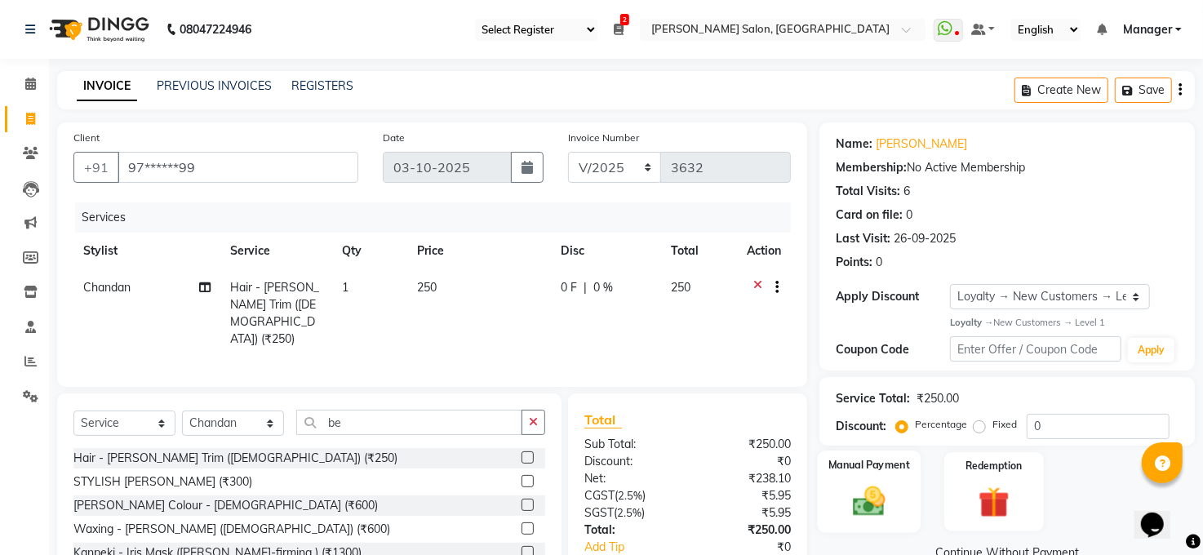
click at [873, 478] on div "Manual Payment" at bounding box center [870, 492] width 104 height 82
click at [873, 511] on img at bounding box center [870, 501] width 50 height 35
click at [870, 494] on img at bounding box center [870, 501] width 50 height 35
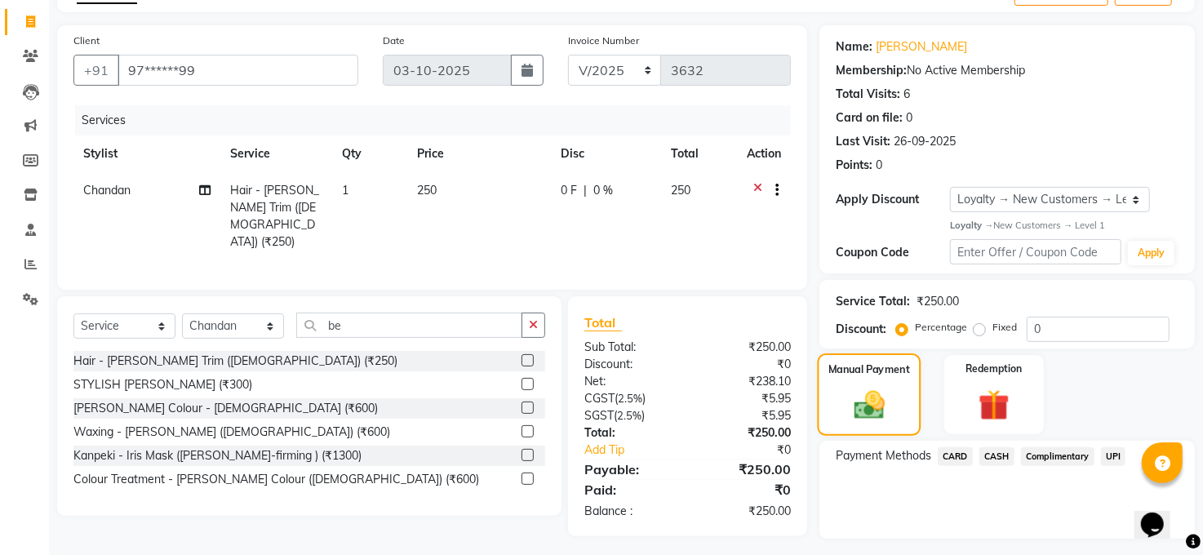
scroll to position [138, 0]
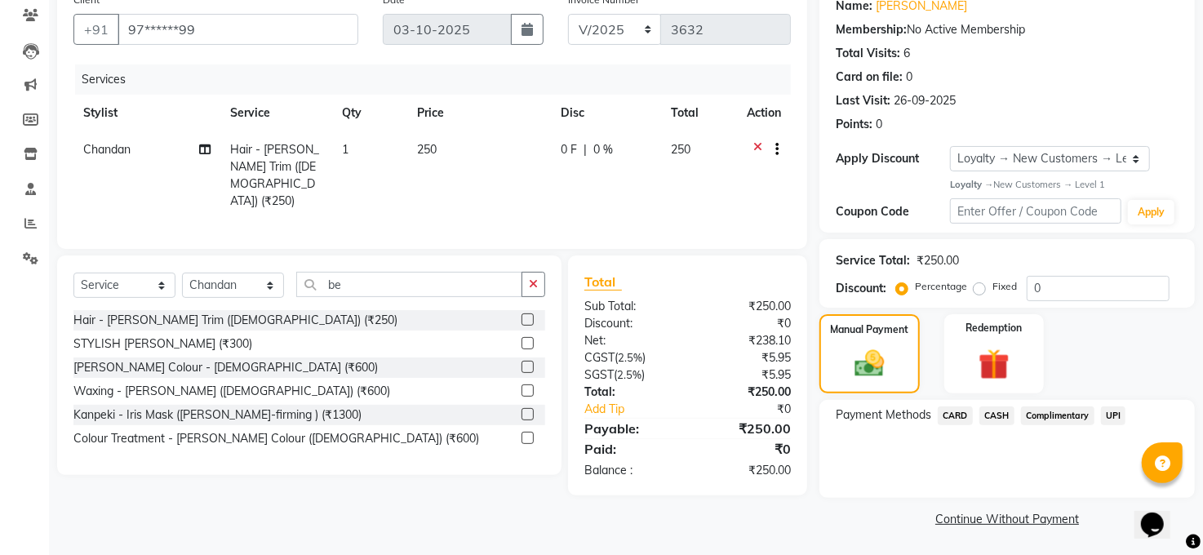
click at [1113, 411] on span "UPI" at bounding box center [1113, 416] width 25 height 19
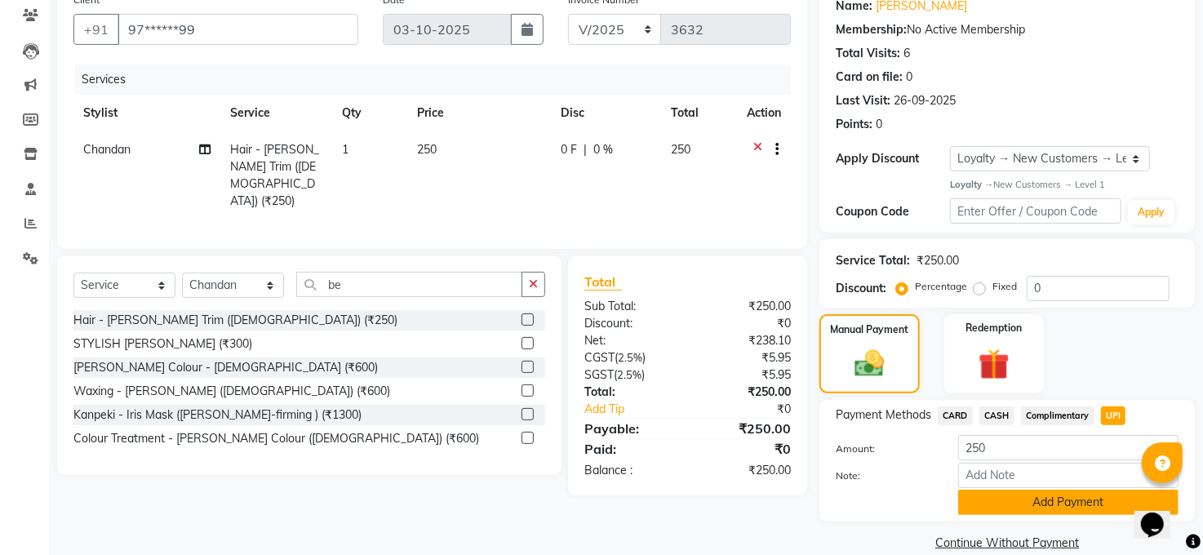
click at [1096, 505] on button "Add Payment" at bounding box center [1068, 502] width 220 height 25
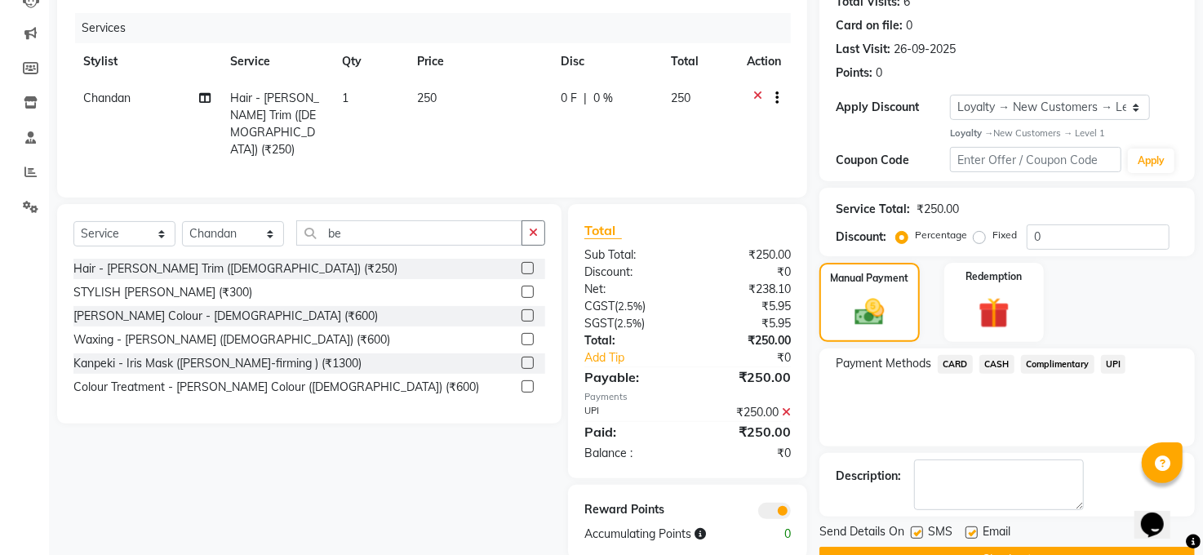
scroll to position [229, 0]
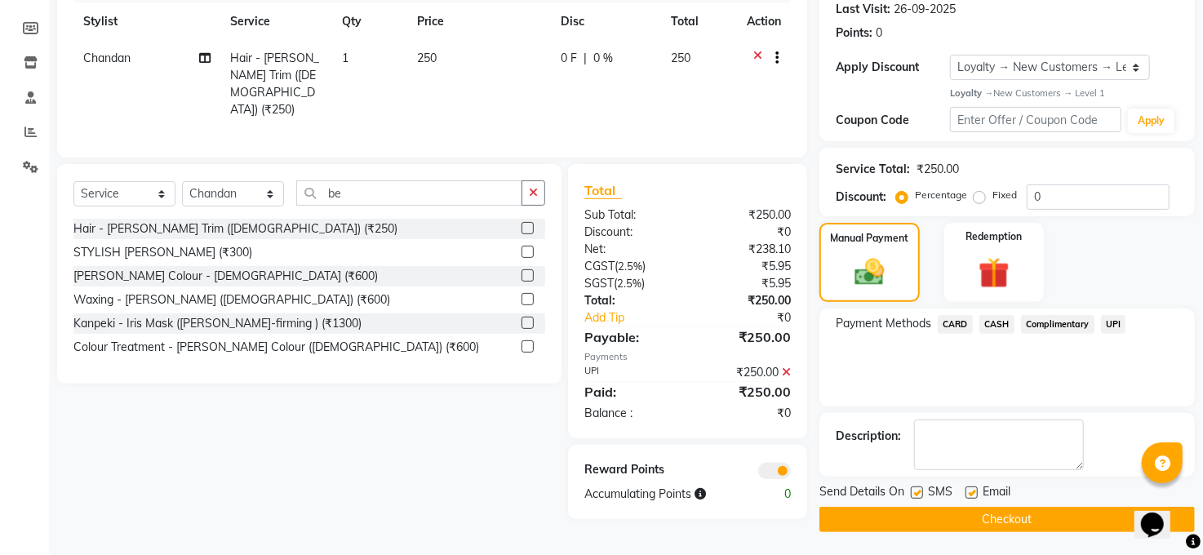
click at [779, 463] on span at bounding box center [774, 471] width 33 height 16
click at [791, 473] on input "checkbox" at bounding box center [791, 473] width 0 height 0
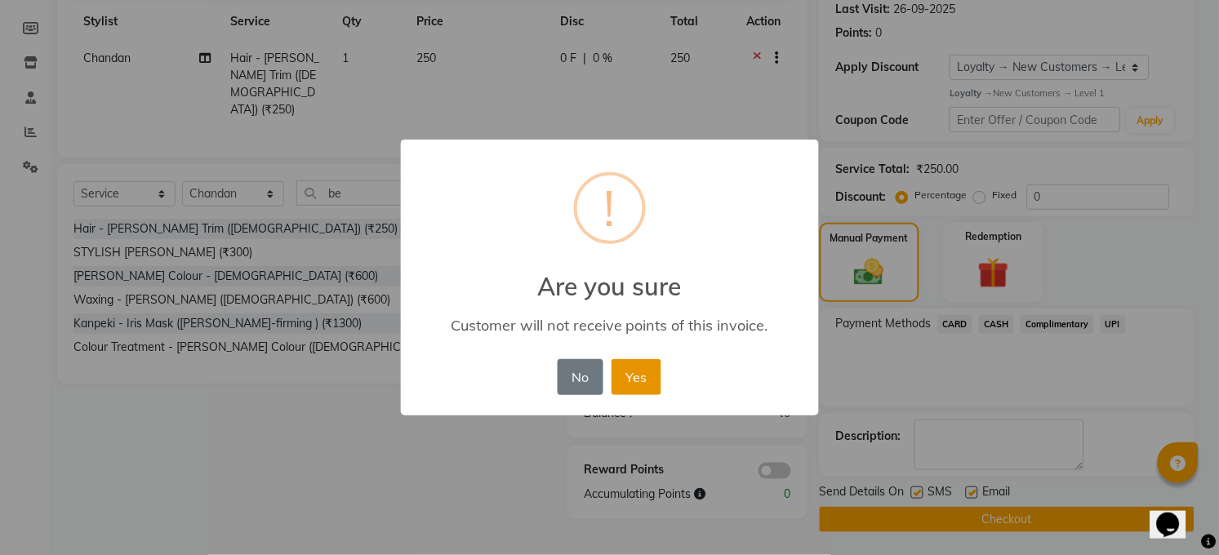
click at [640, 372] on button "Yes" at bounding box center [636, 377] width 50 height 36
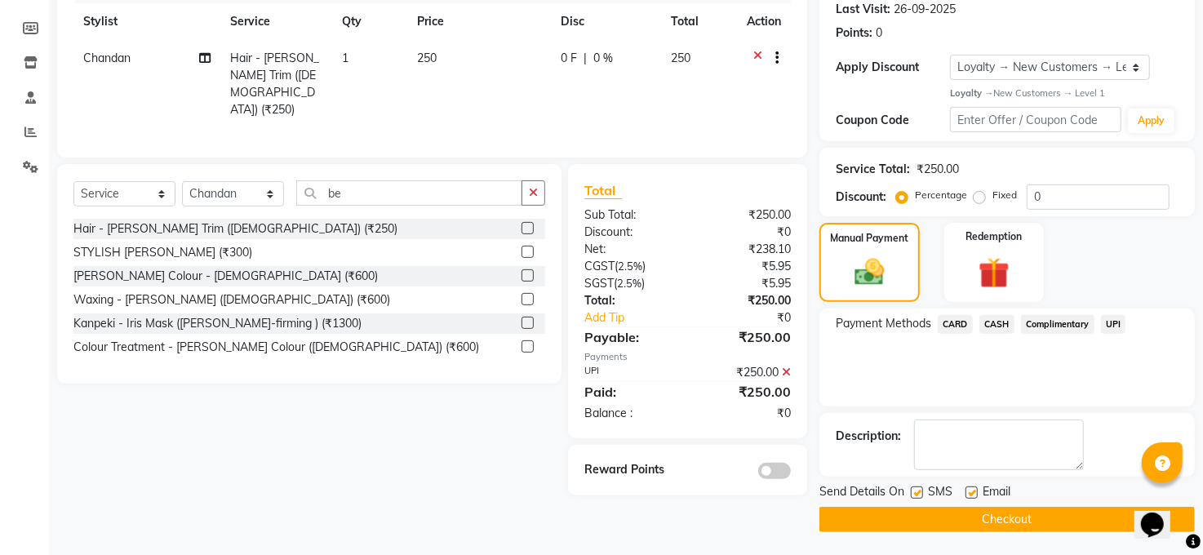
click at [1011, 513] on button "Checkout" at bounding box center [1007, 519] width 375 height 25
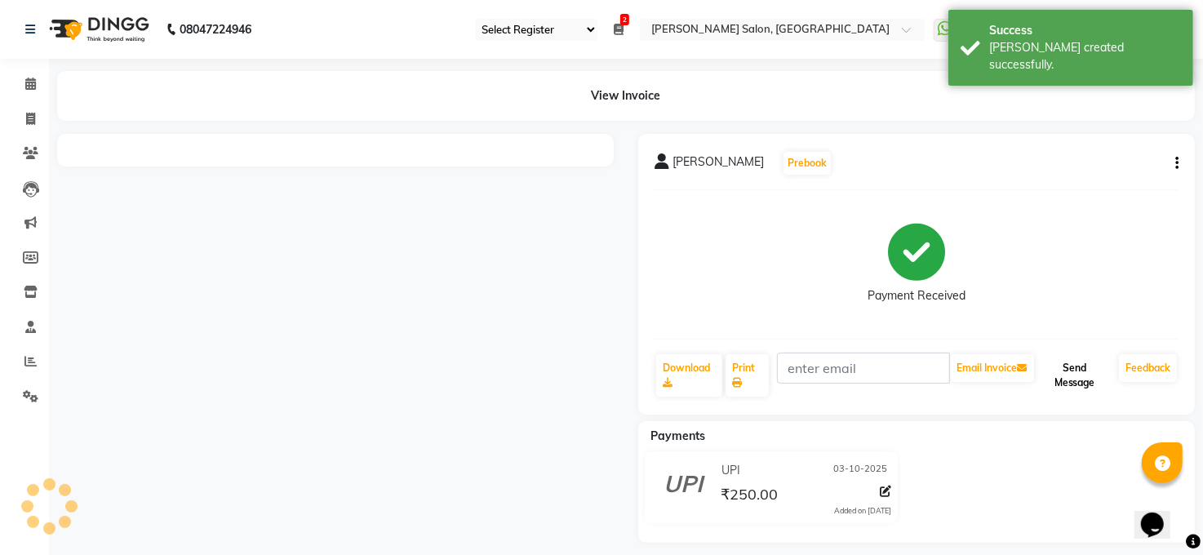
click at [1066, 371] on button "Send Message" at bounding box center [1074, 375] width 75 height 42
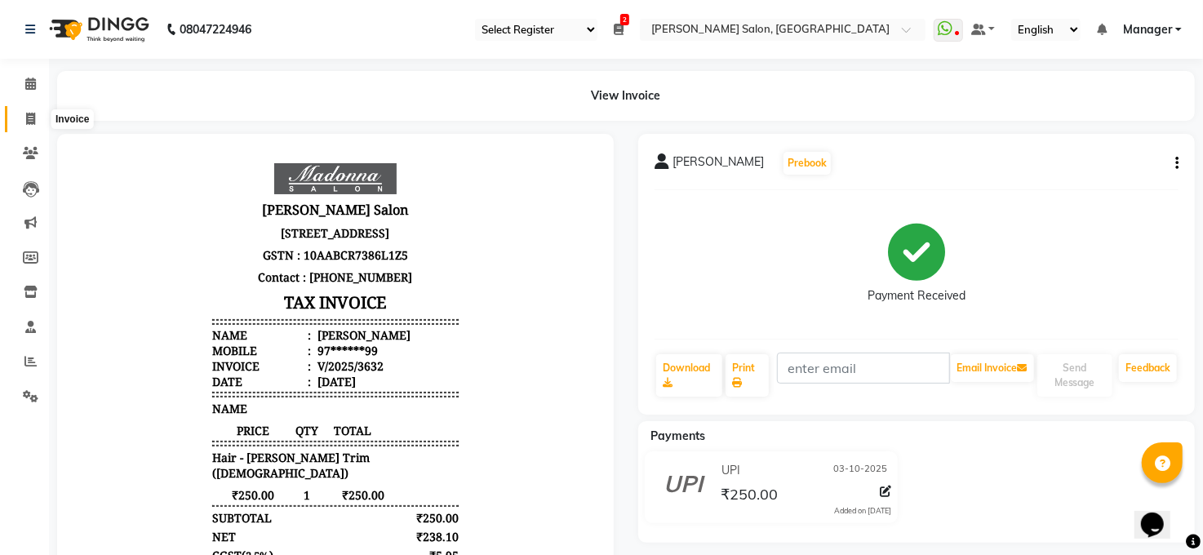
click at [27, 113] on icon at bounding box center [30, 119] width 9 height 12
select select "5748"
select select "service"
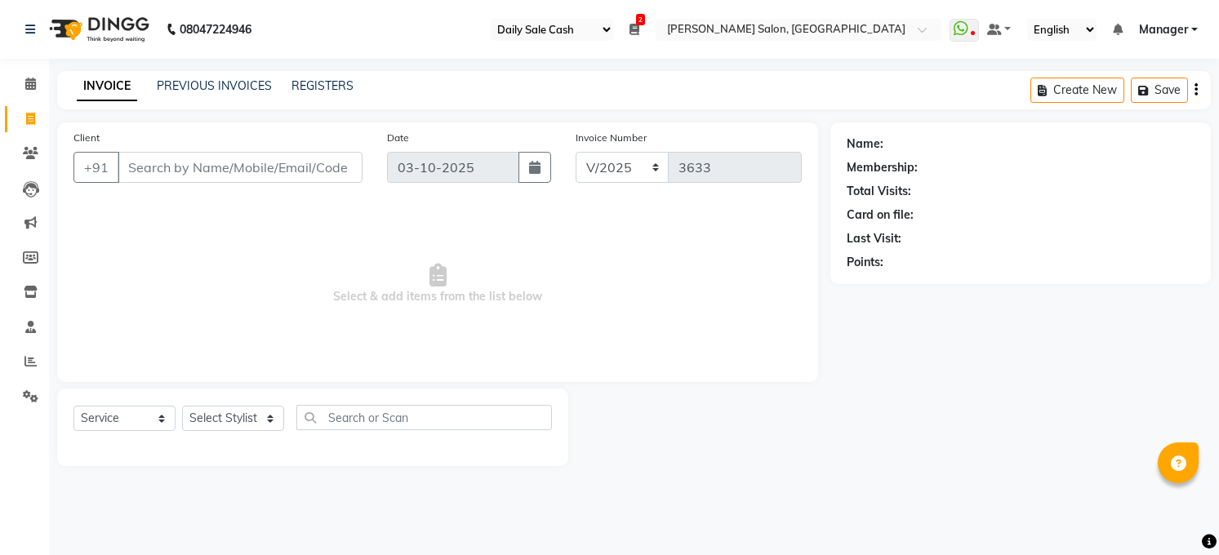
select select "35"
select select "5748"
select select "service"
